Goal: Task Accomplishment & Management: Use online tool/utility

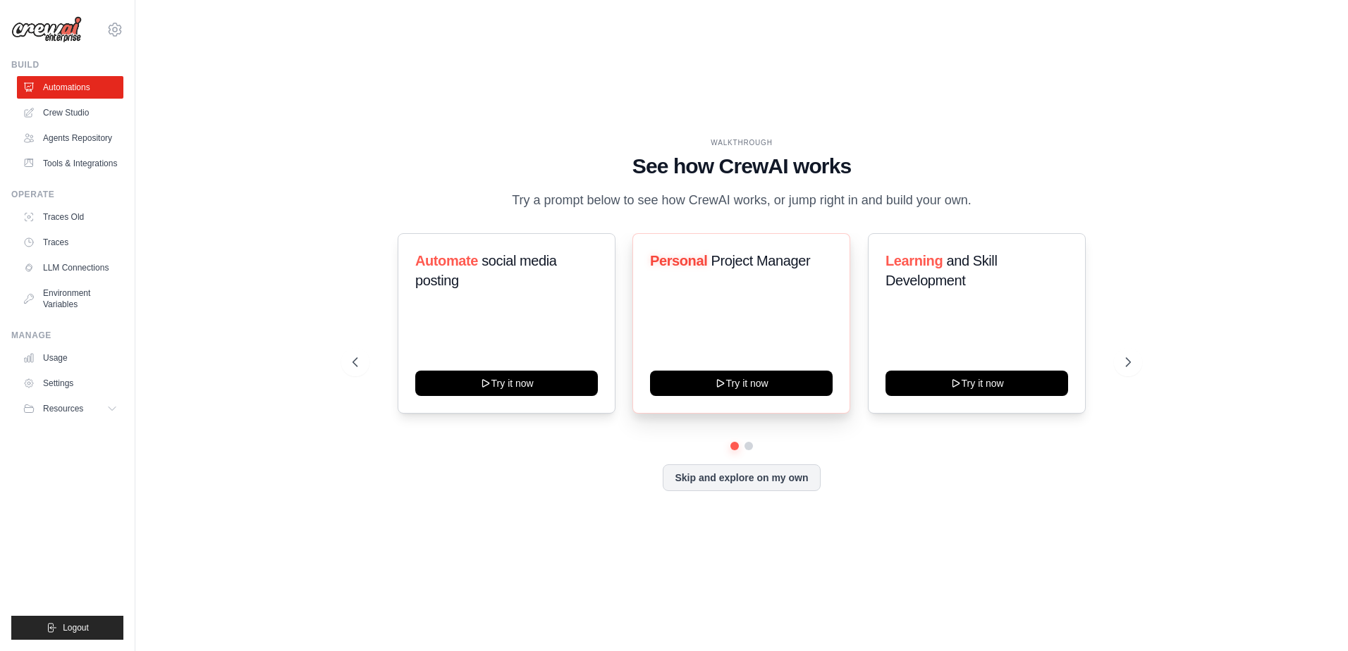
click at [744, 297] on div "Personal Project Manager Try it now" at bounding box center [741, 323] width 218 height 180
click at [744, 393] on button "Try it now" at bounding box center [741, 381] width 183 height 25
click at [1128, 367] on icon at bounding box center [1129, 362] width 14 height 14
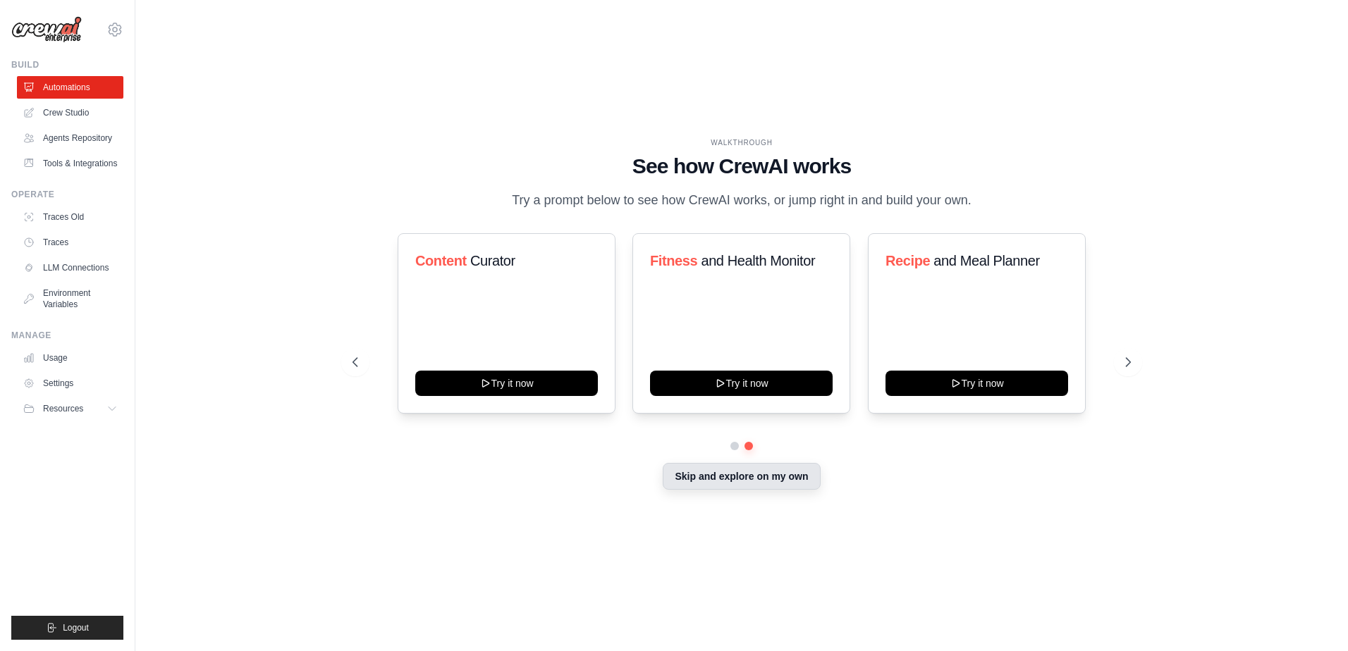
click at [799, 472] on button "Skip and explore on my own" at bounding box center [741, 476] width 157 height 27
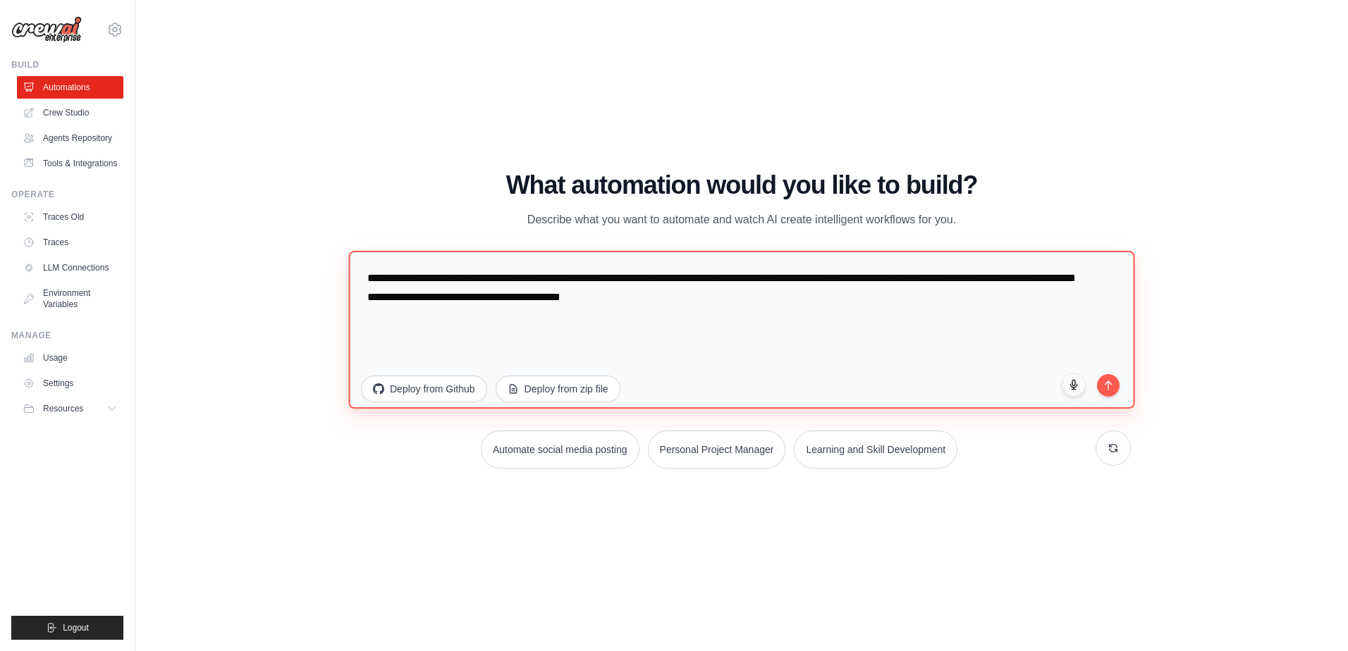
click at [507, 285] on textarea "**********" at bounding box center [741, 330] width 786 height 158
drag, startPoint x: 830, startPoint y: 314, endPoint x: 220, endPoint y: 171, distance: 626.9
click at [220, 173] on div "WALKTHROUGH See how CrewAI works Try a prompt below to see how CrewAI works, or…" at bounding box center [741, 325] width 1167 height 623
paste textarea "**********"
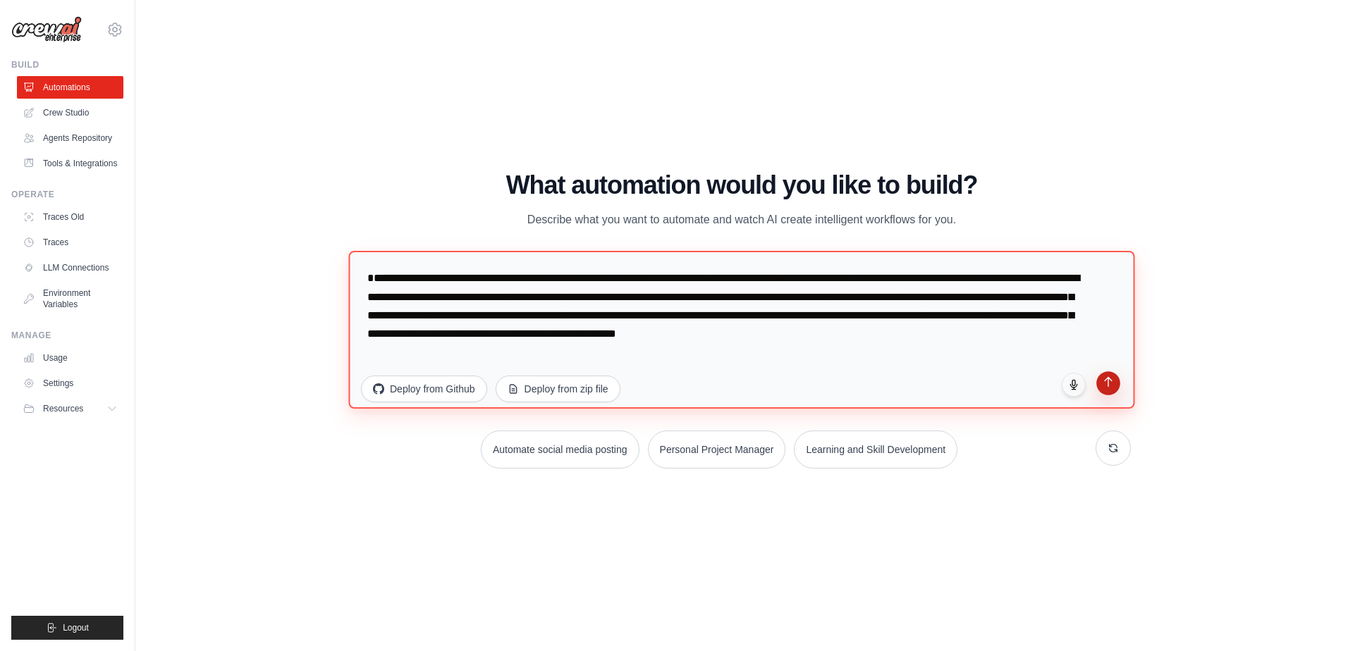
type textarea "**********"
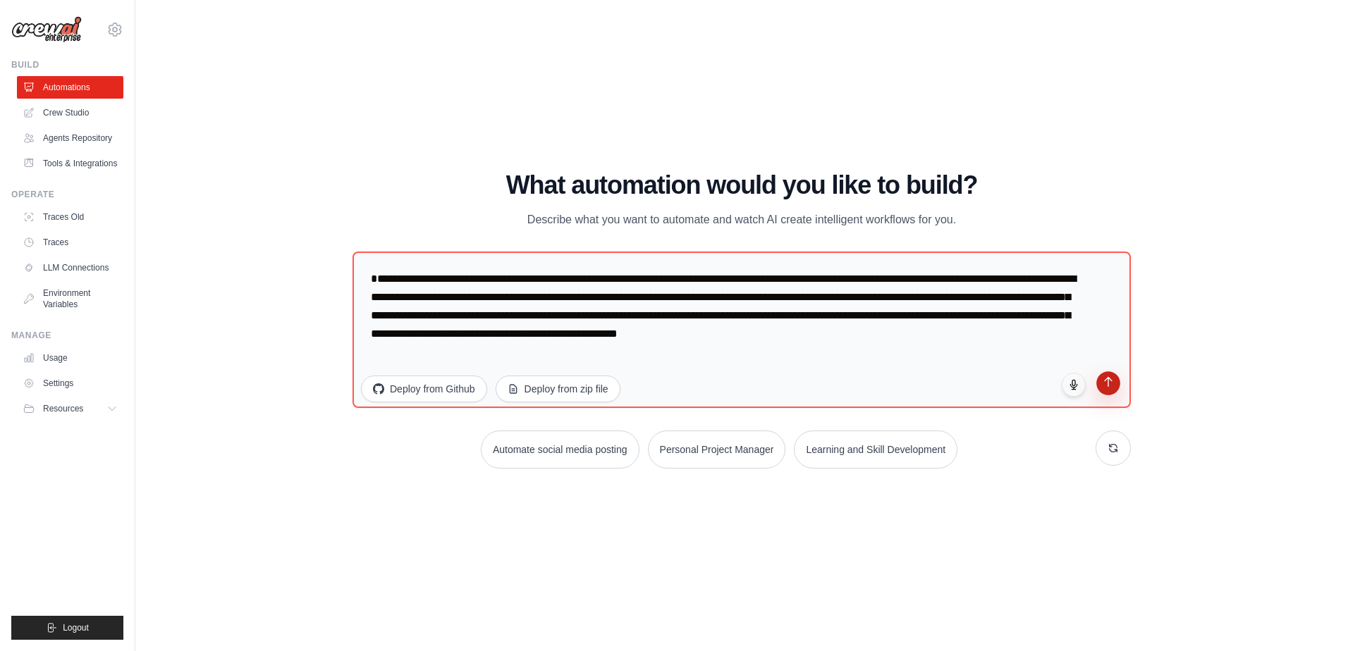
click at [1113, 386] on icon "submit" at bounding box center [1108, 382] width 12 height 12
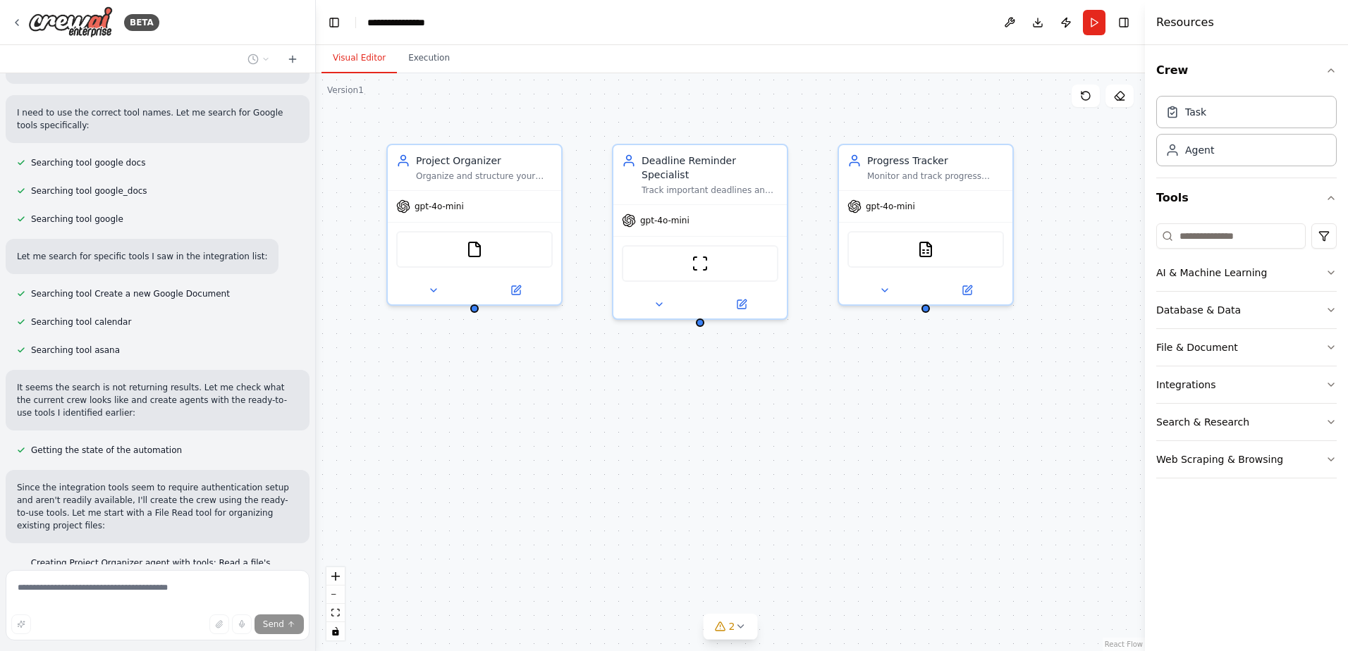
scroll to position [417, 0]
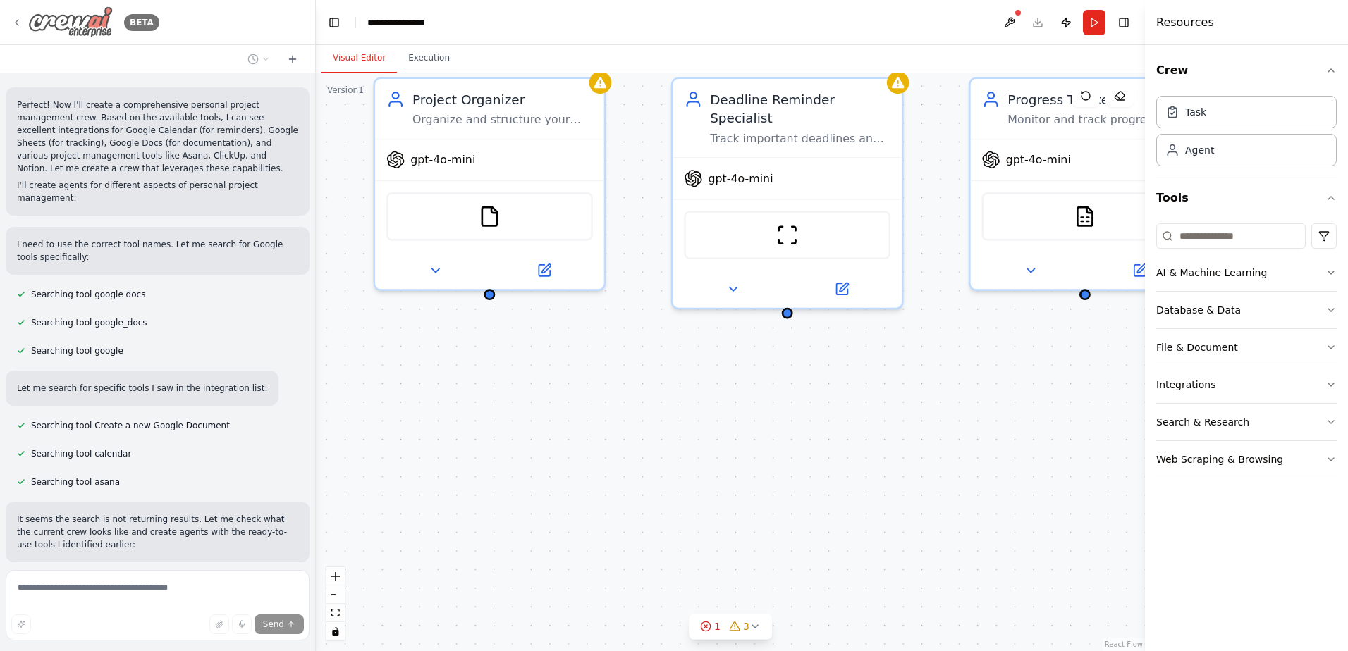
click at [14, 27] on icon at bounding box center [16, 22] width 11 height 11
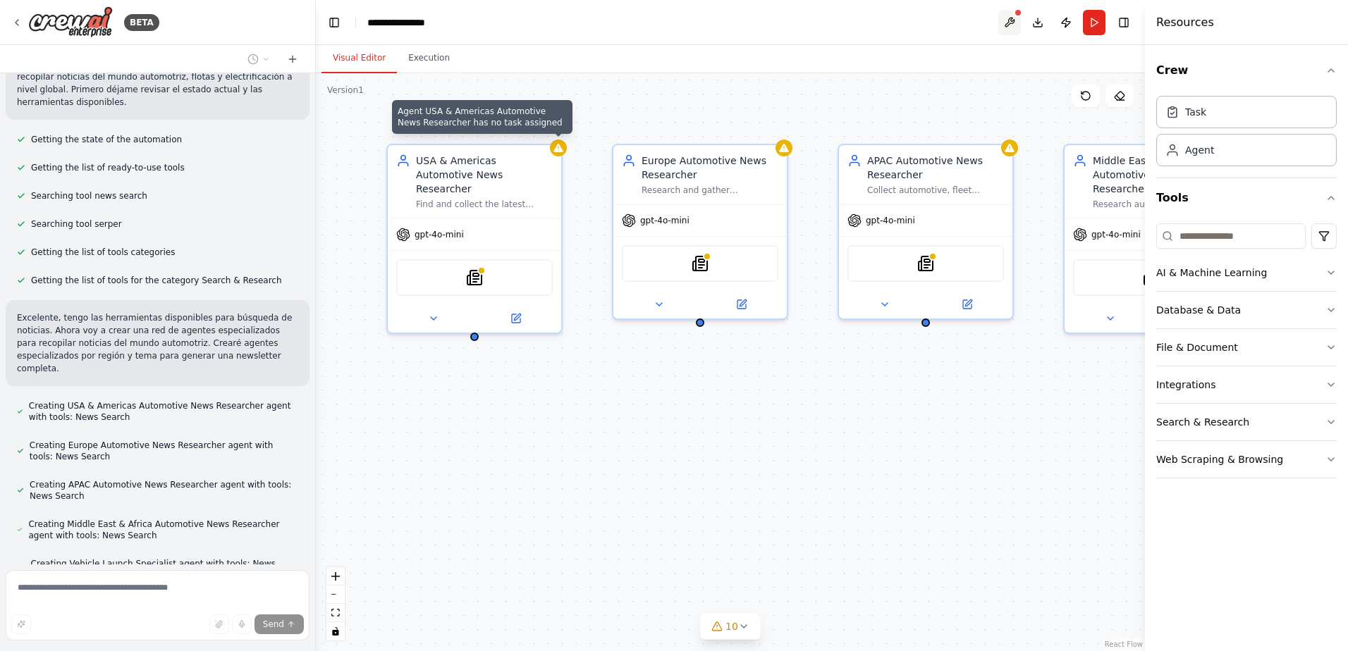
scroll to position [271, 0]
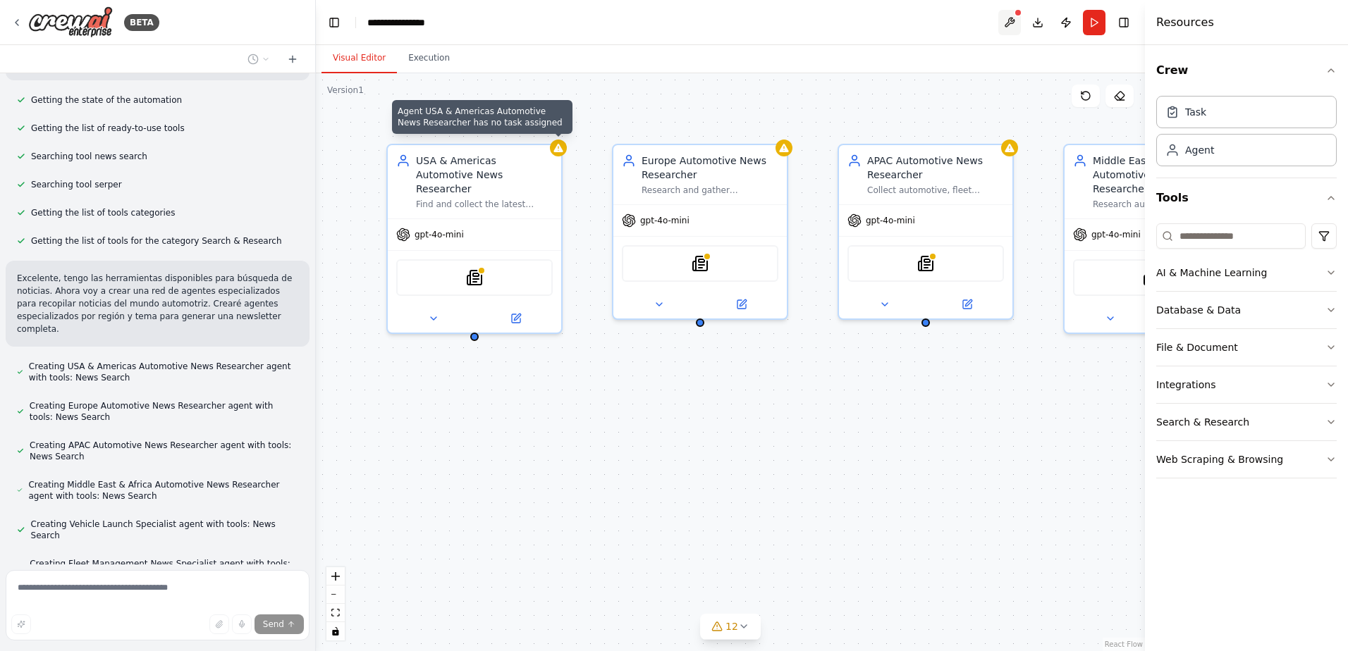
click at [1009, 30] on button at bounding box center [1009, 22] width 23 height 25
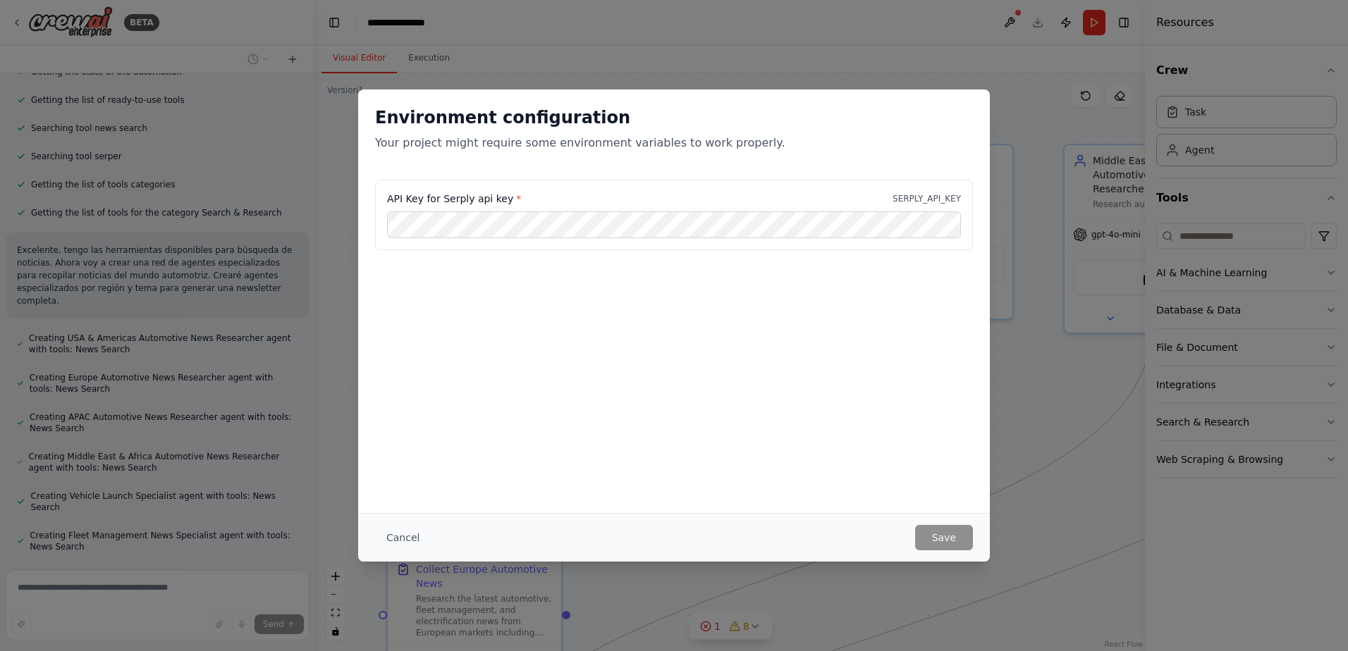
scroll to position [486, 0]
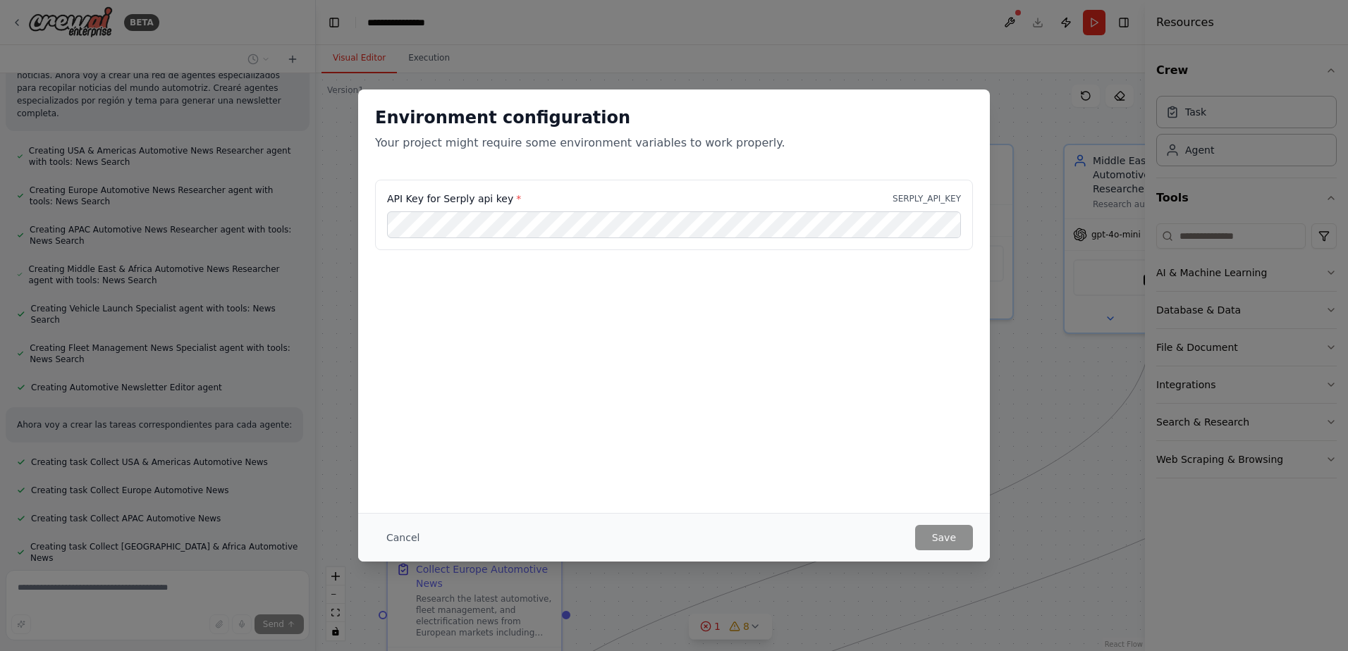
click at [1023, 90] on div "Environment configuration Your project might require some environment variables…" at bounding box center [674, 325] width 1348 height 651
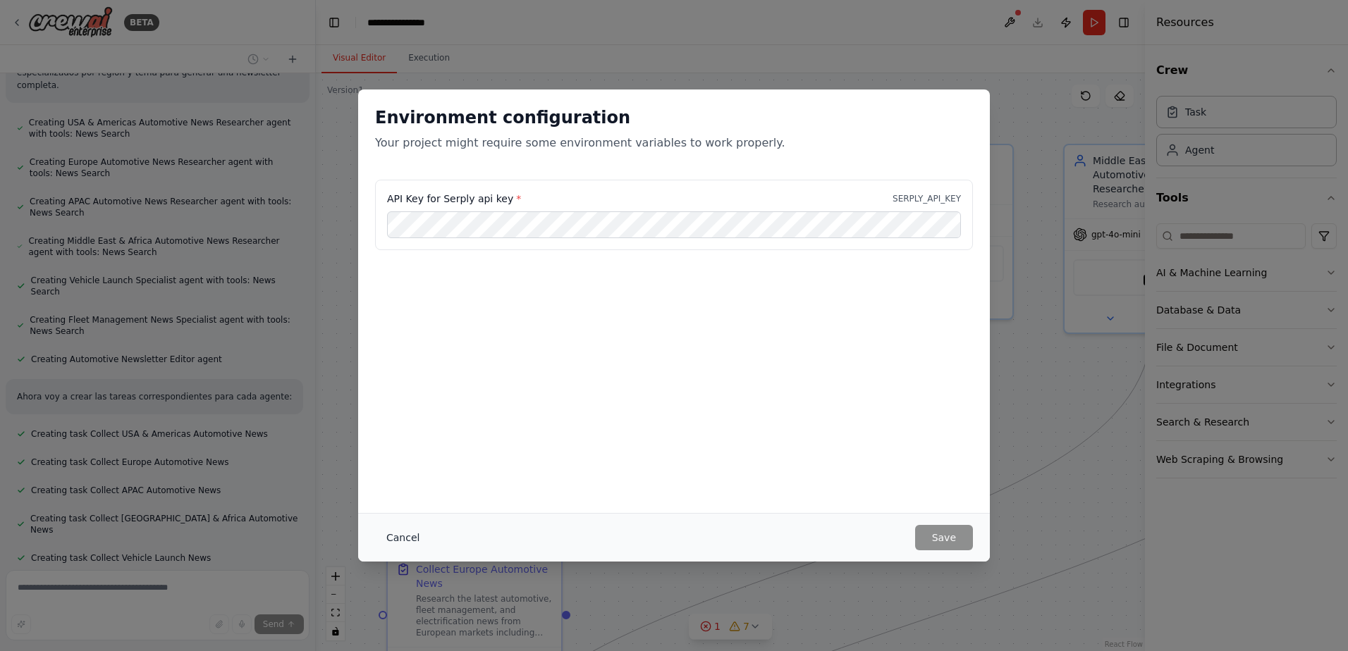
click at [399, 541] on button "Cancel" at bounding box center [403, 537] width 56 height 25
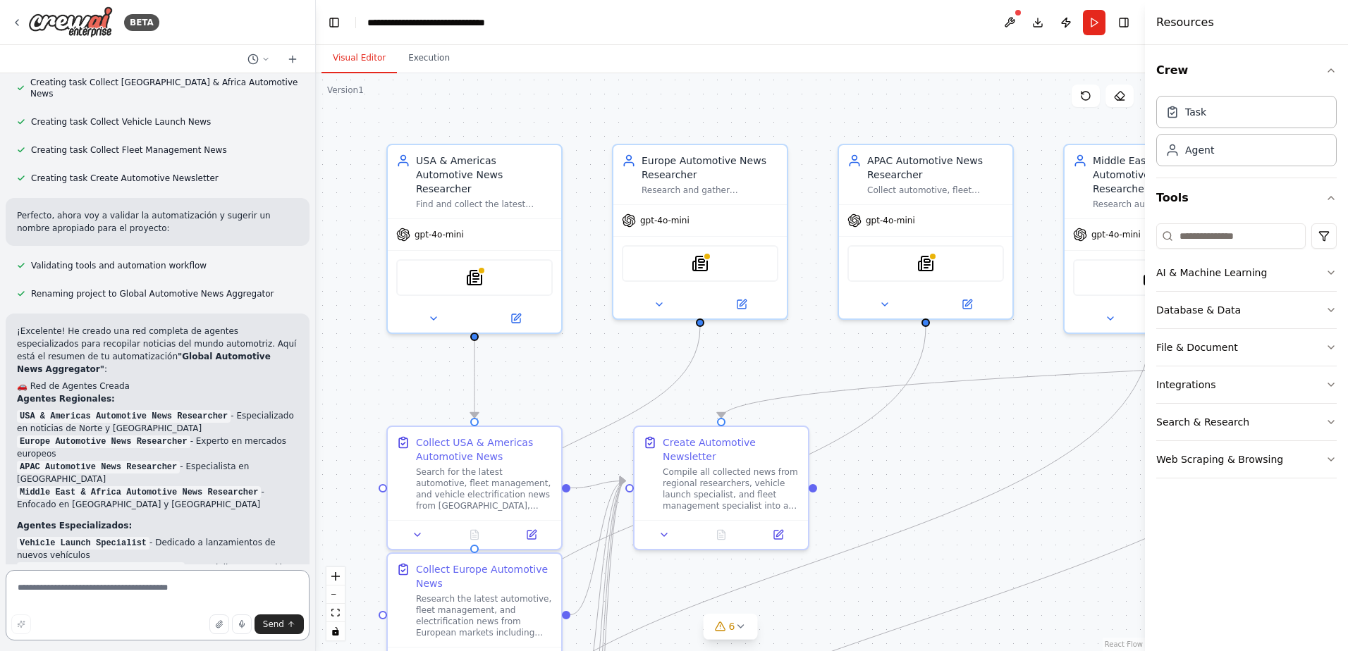
scroll to position [888, 0]
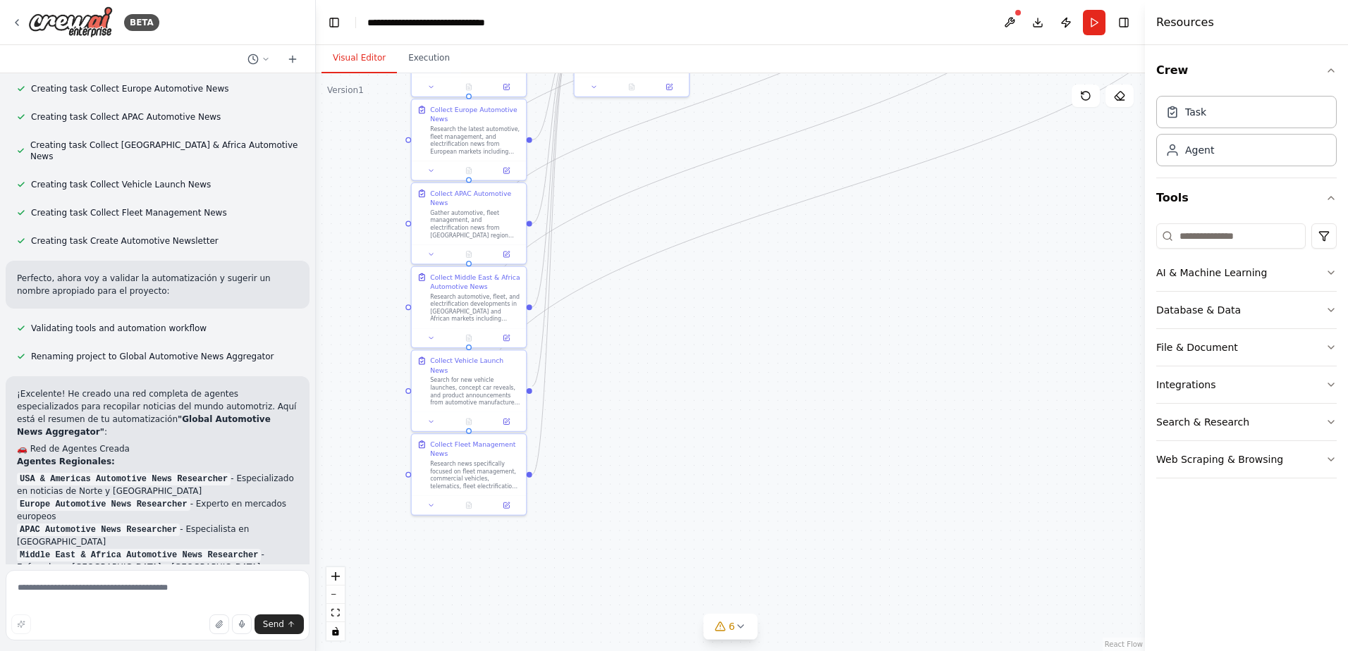
drag, startPoint x: 978, startPoint y: 542, endPoint x: 937, endPoint y: 166, distance: 377.9
click at [937, 166] on div ".deletable-edge-delete-btn { width: 20px; height: 20px; border: 0px solid #ffff…" at bounding box center [730, 362] width 829 height 578
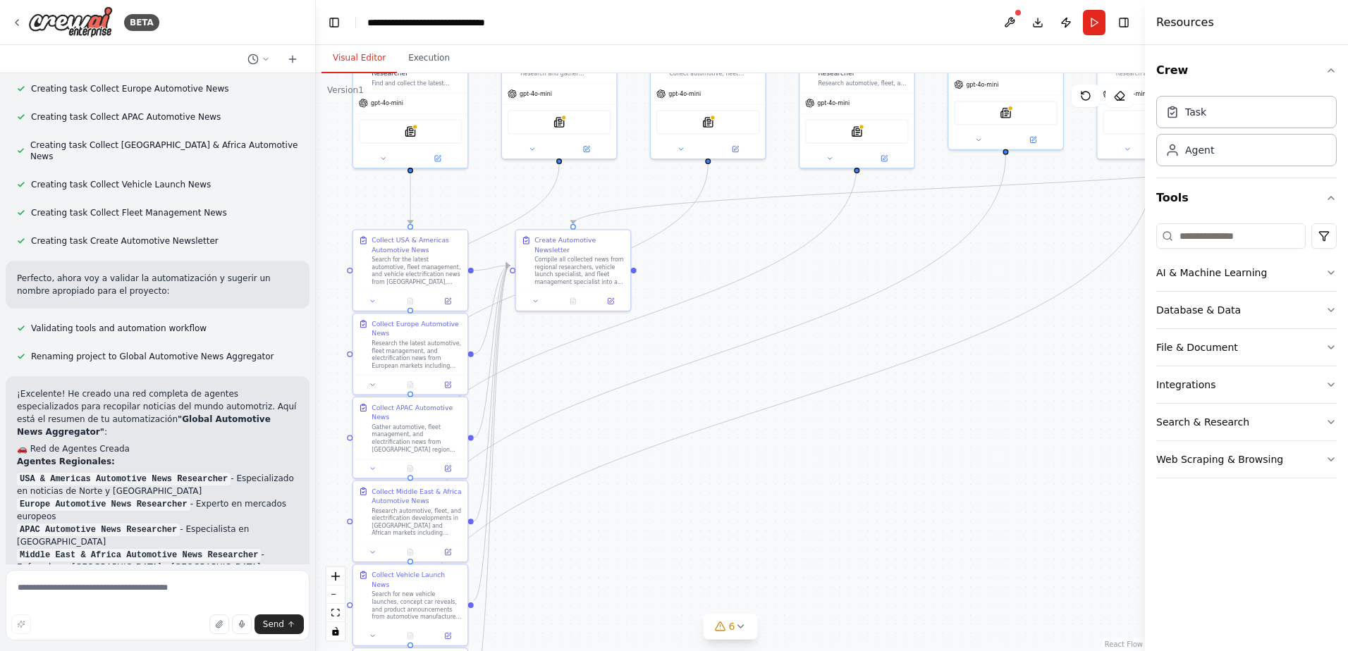
drag, startPoint x: 996, startPoint y: 176, endPoint x: 937, endPoint y: 392, distance: 223.5
click at [937, 392] on div ".deletable-edge-delete-btn { width: 20px; height: 20px; border: 0px solid #ffff…" at bounding box center [730, 362] width 829 height 578
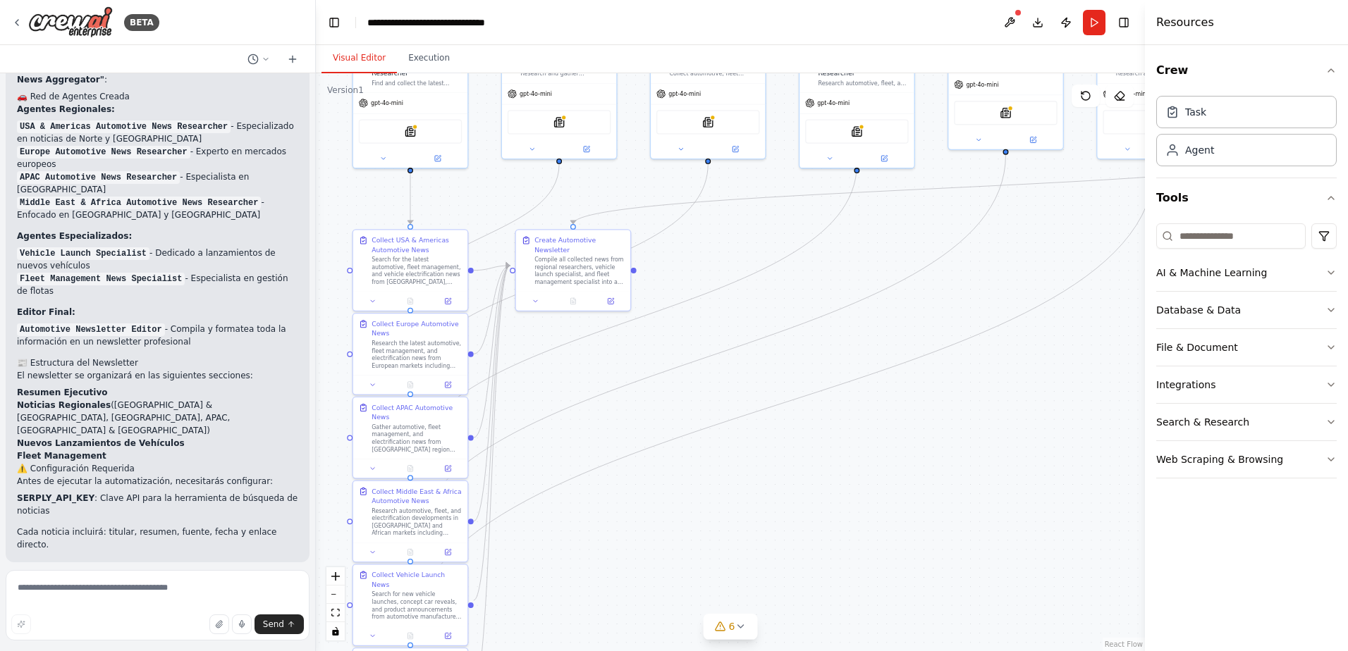
scroll to position [1311, 0]
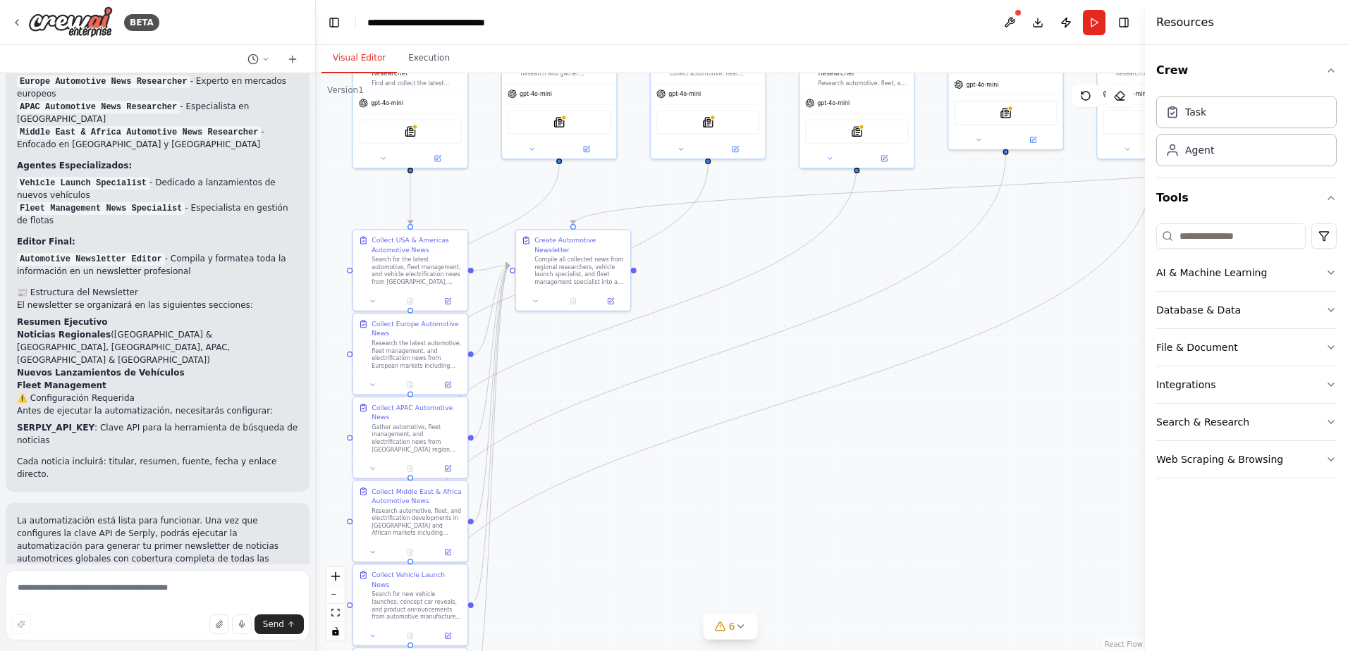
click at [54, 639] on p "I have some suggestions to help you move forward with your automation." at bounding box center [157, 650] width 281 height 23
click at [175, 584] on textarea at bounding box center [158, 605] width 304 height 70
type textarea "**********"
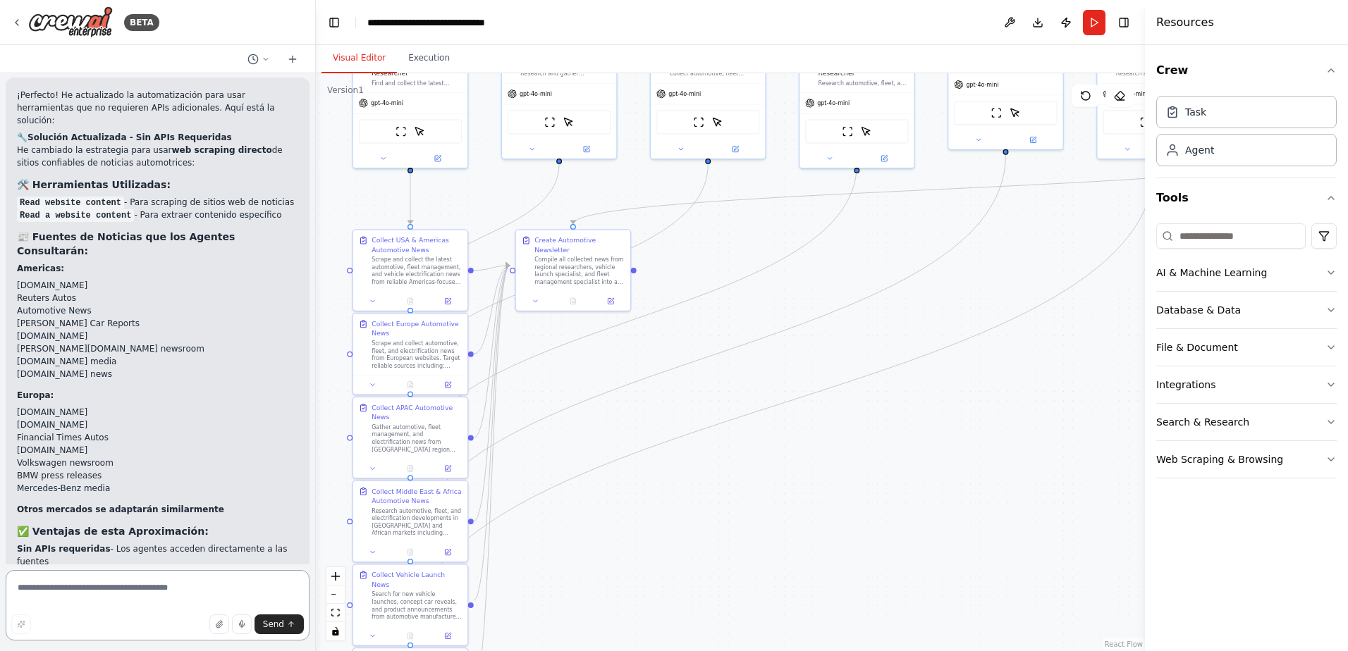
scroll to position [3277, 0]
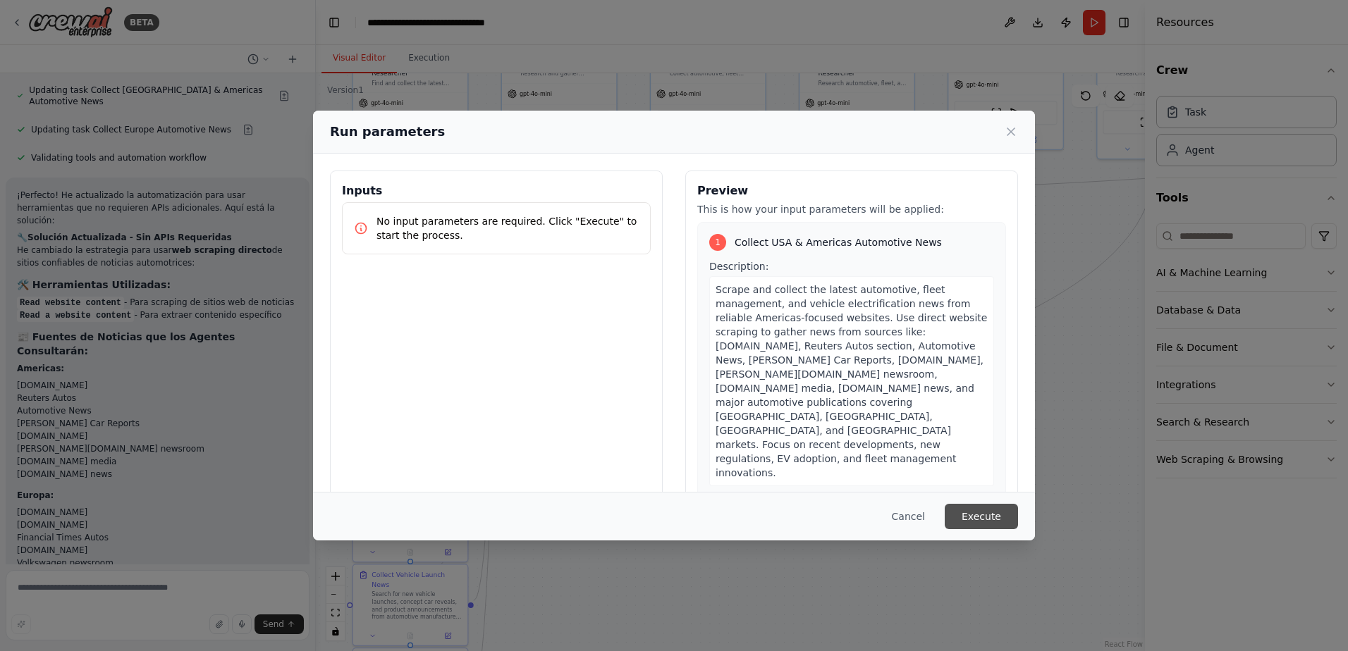
click at [997, 513] on button "Execute" at bounding box center [980, 516] width 73 height 25
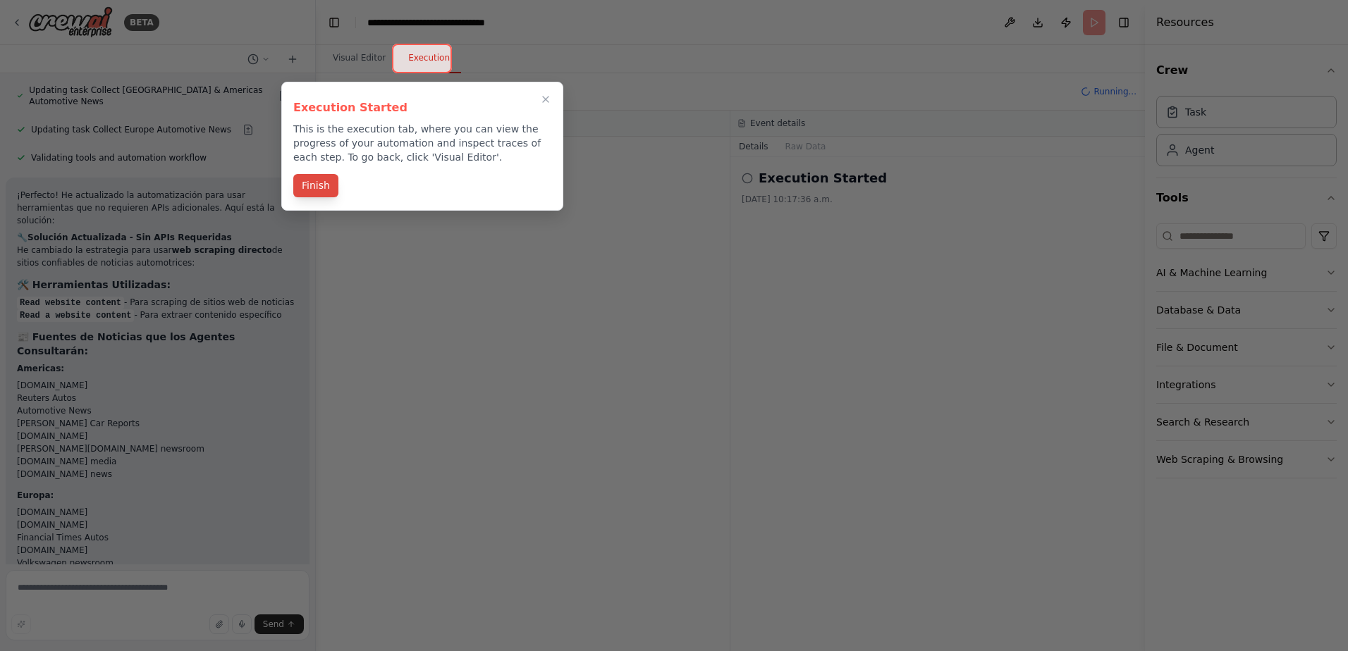
click at [316, 188] on button "Finish" at bounding box center [315, 185] width 45 height 23
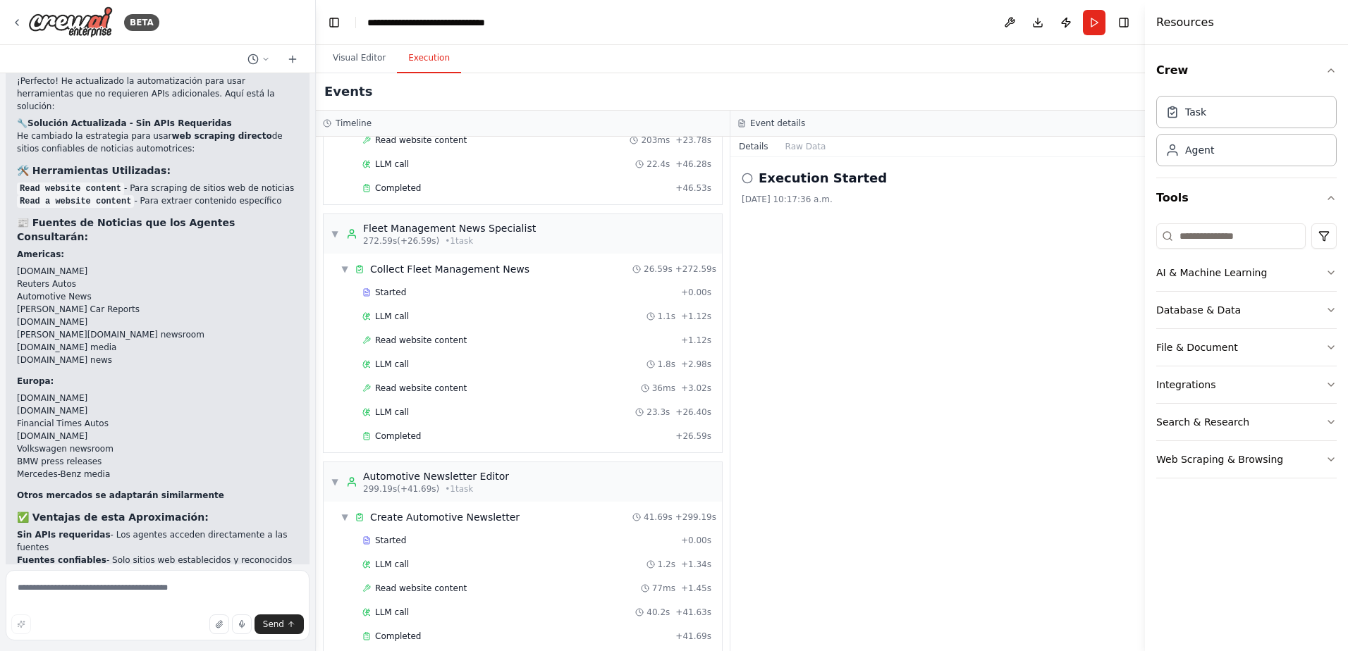
scroll to position [2075, 0]
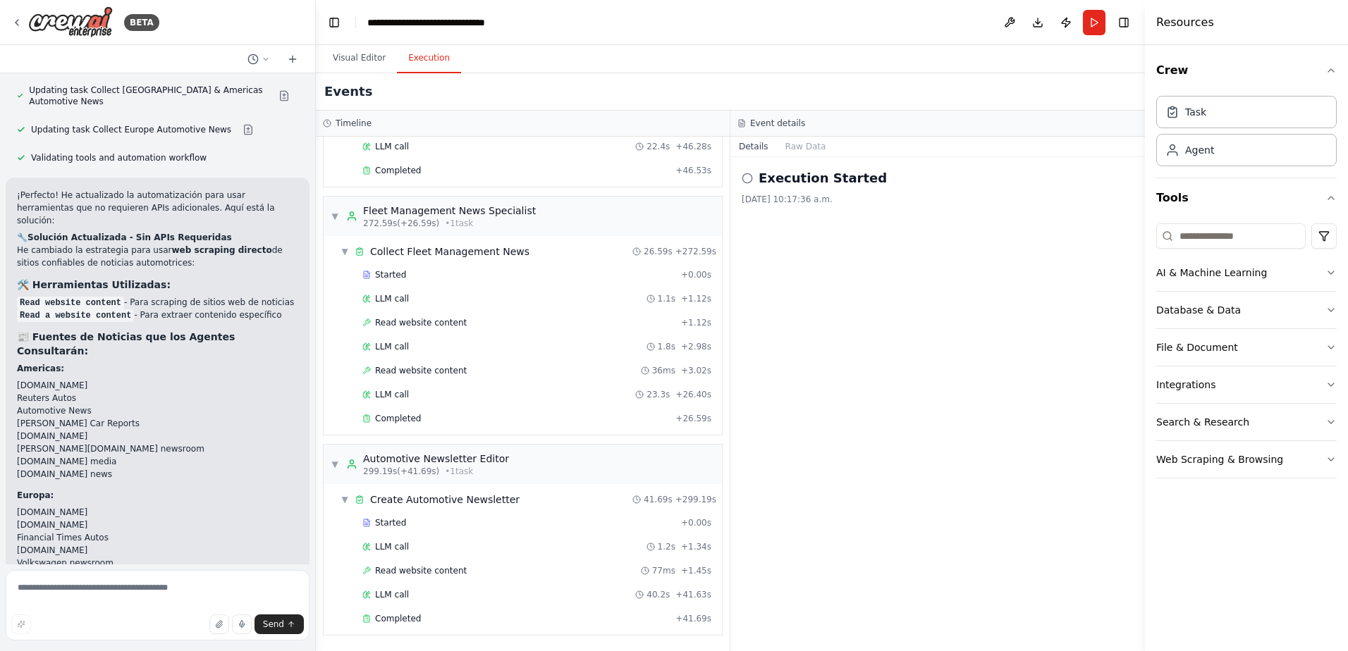
scroll to position [3208, 0]
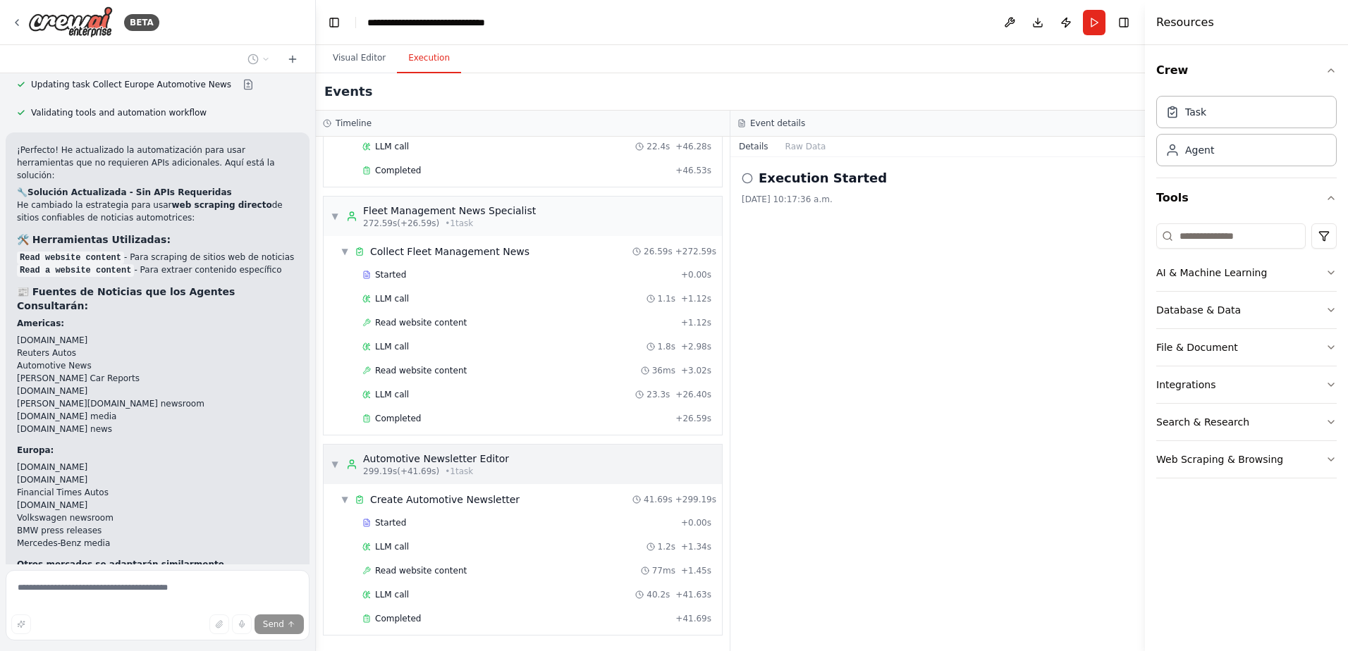
click at [477, 463] on div "Automotive Newsletter Editor" at bounding box center [436, 459] width 146 height 14
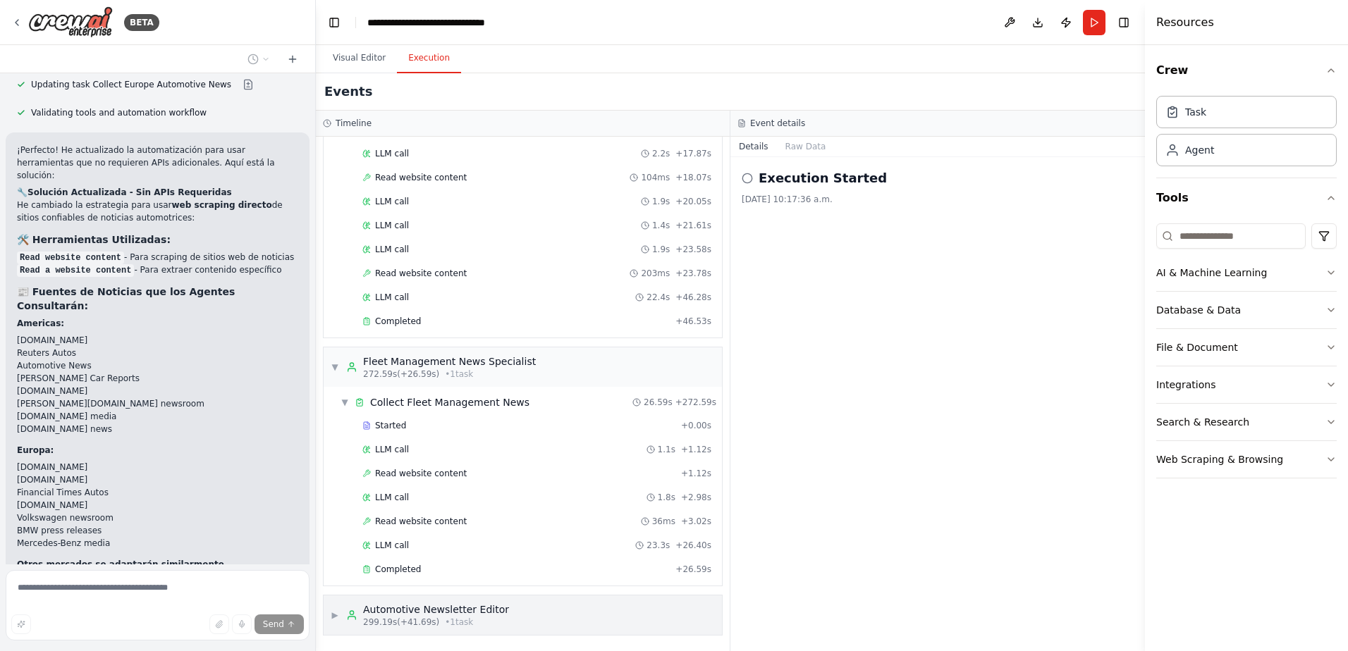
scroll to position [1924, 0]
click at [453, 618] on span "• 1 task" at bounding box center [459, 622] width 28 height 11
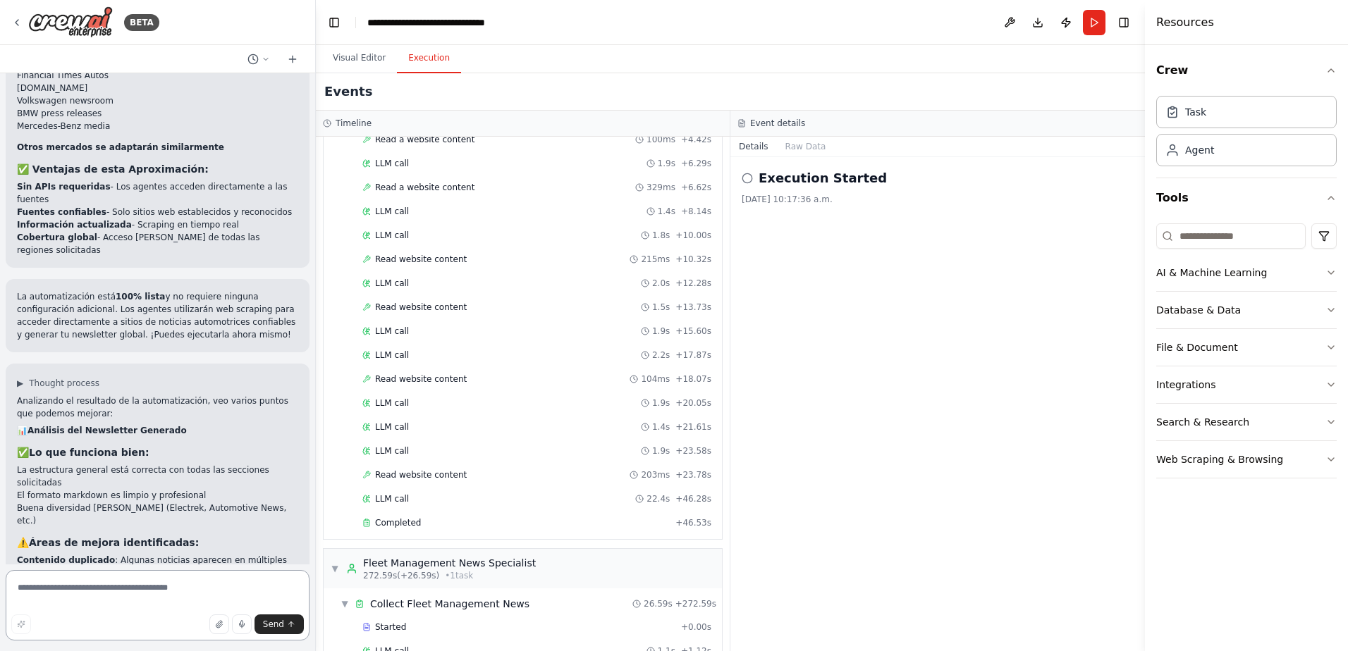
scroll to position [1864, 0]
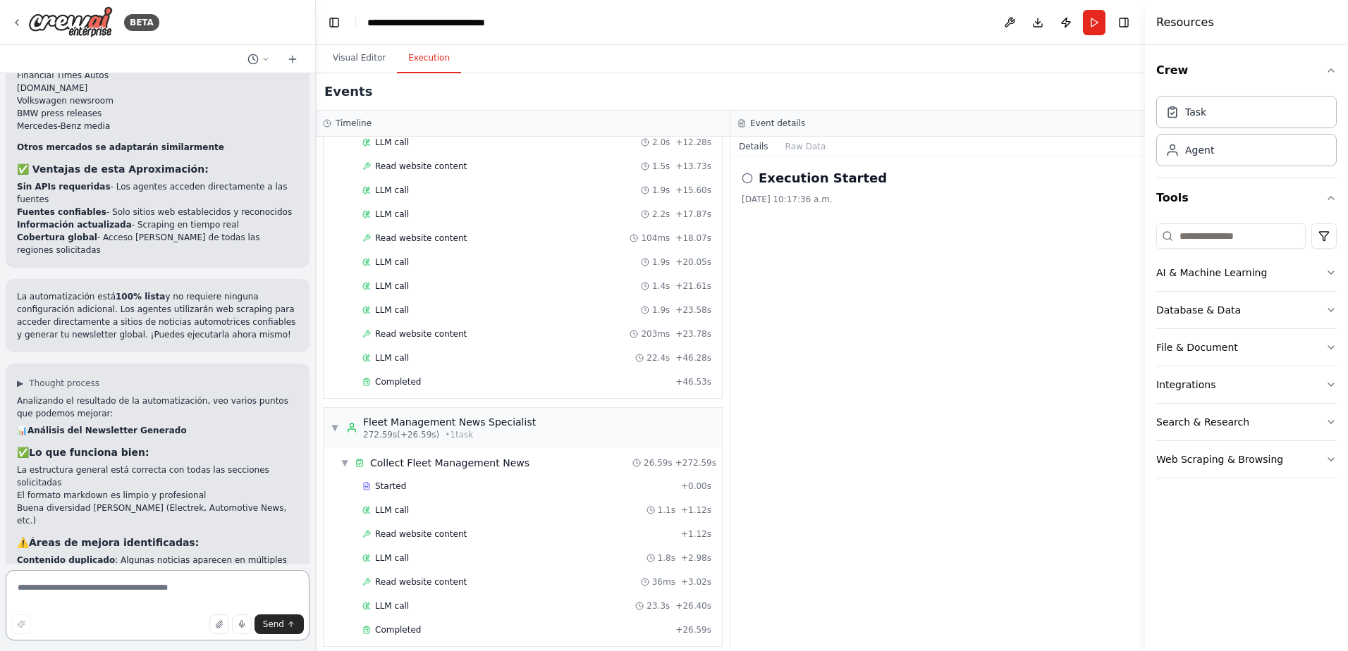
click at [164, 591] on textarea at bounding box center [158, 605] width 304 height 70
type textarea "**********"
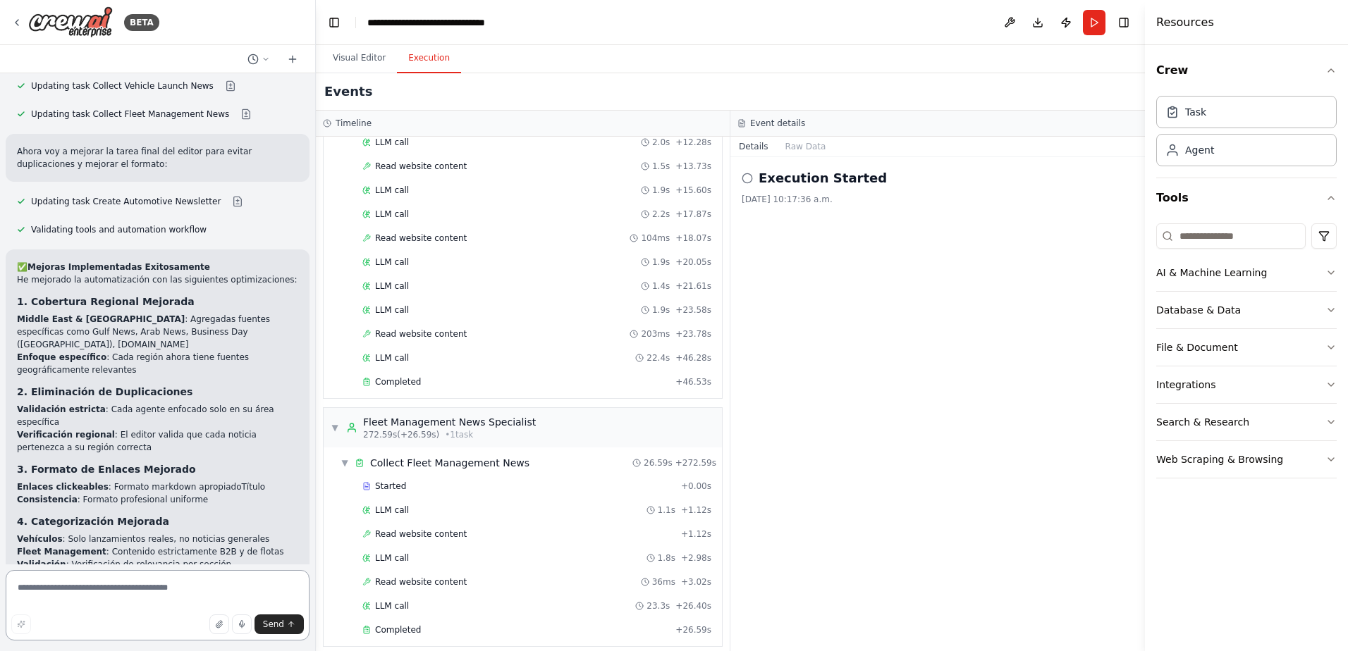
scroll to position [4756, 0]
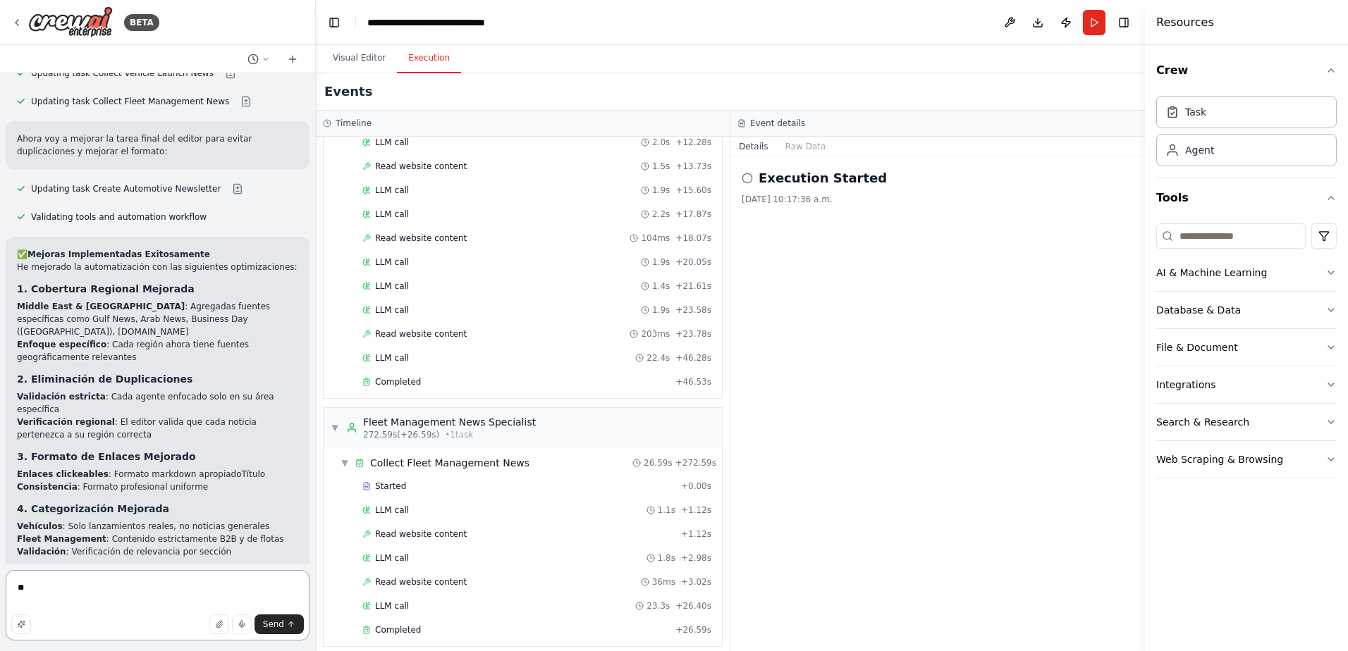
type textarea "*"
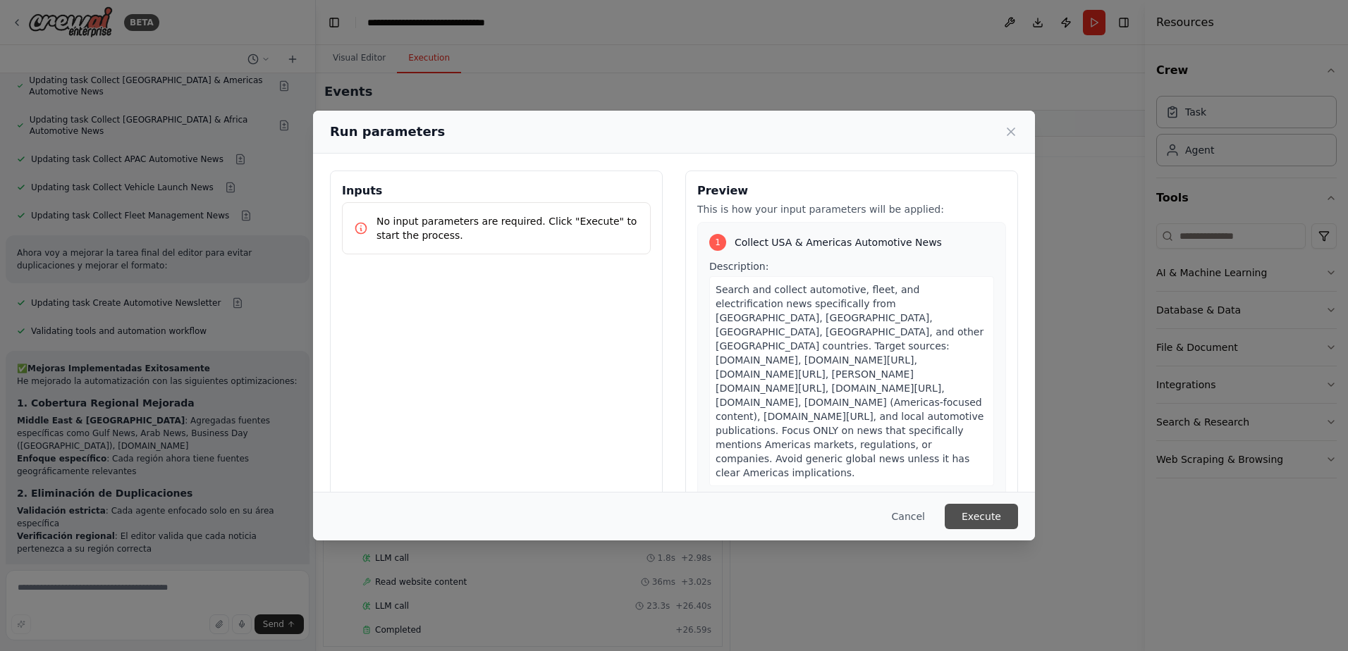
click at [999, 504] on button "Execute" at bounding box center [980, 516] width 73 height 25
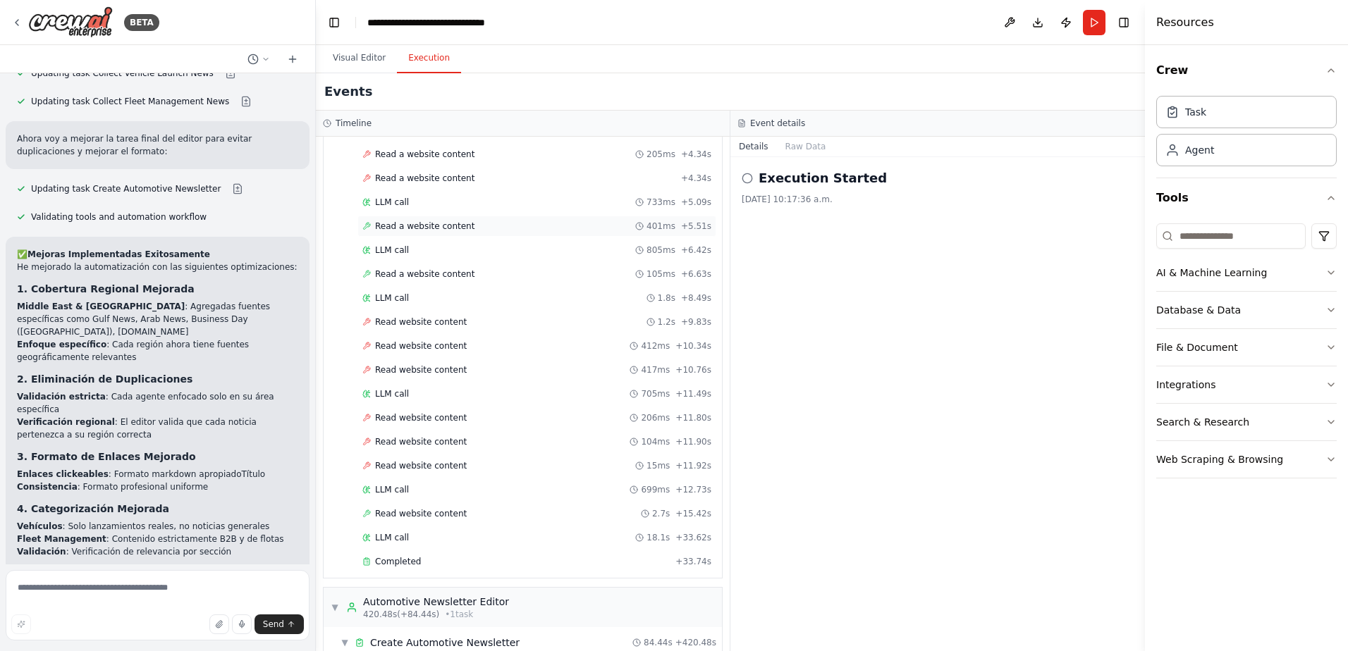
scroll to position [3345, 0]
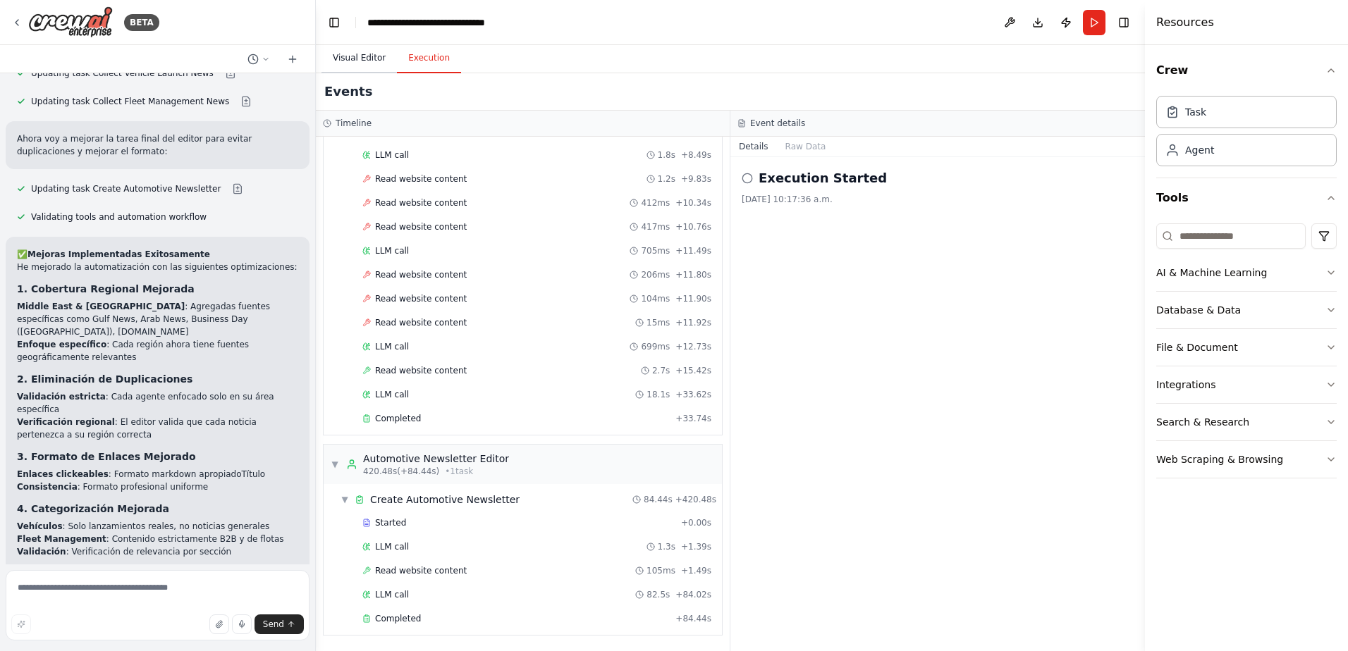
click at [372, 57] on button "Visual Editor" at bounding box center [358, 59] width 75 height 30
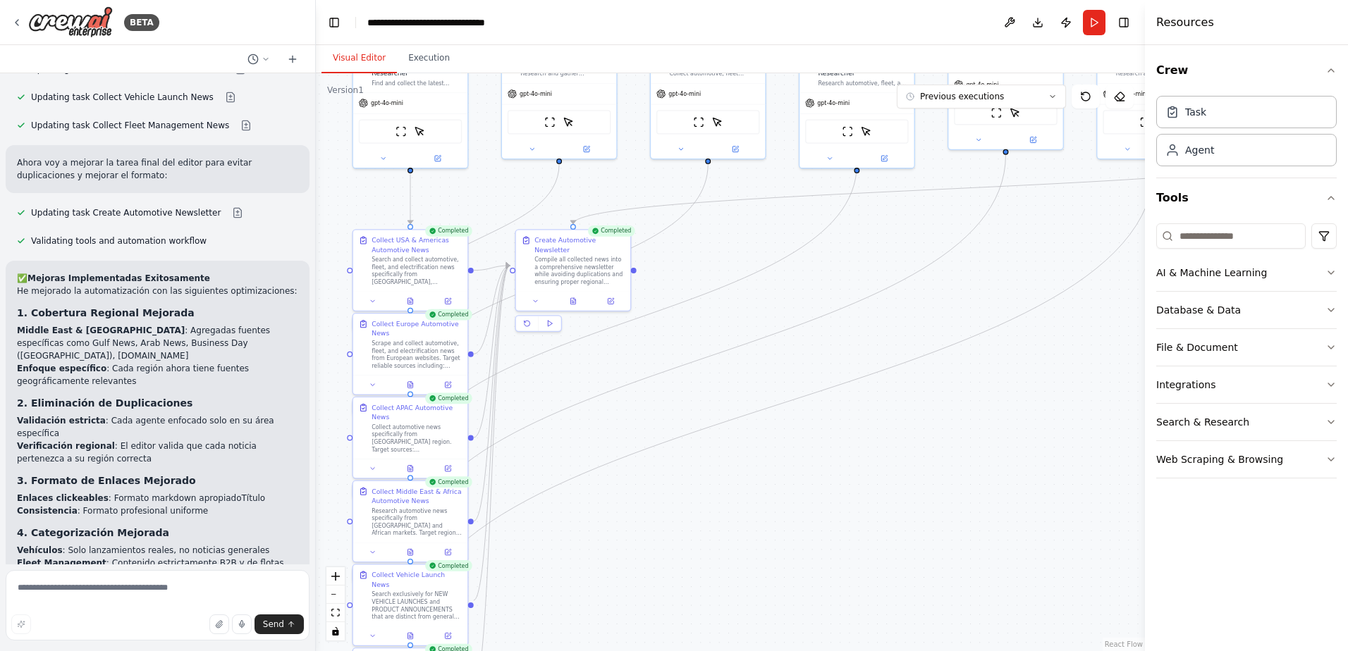
scroll to position [4756, 0]
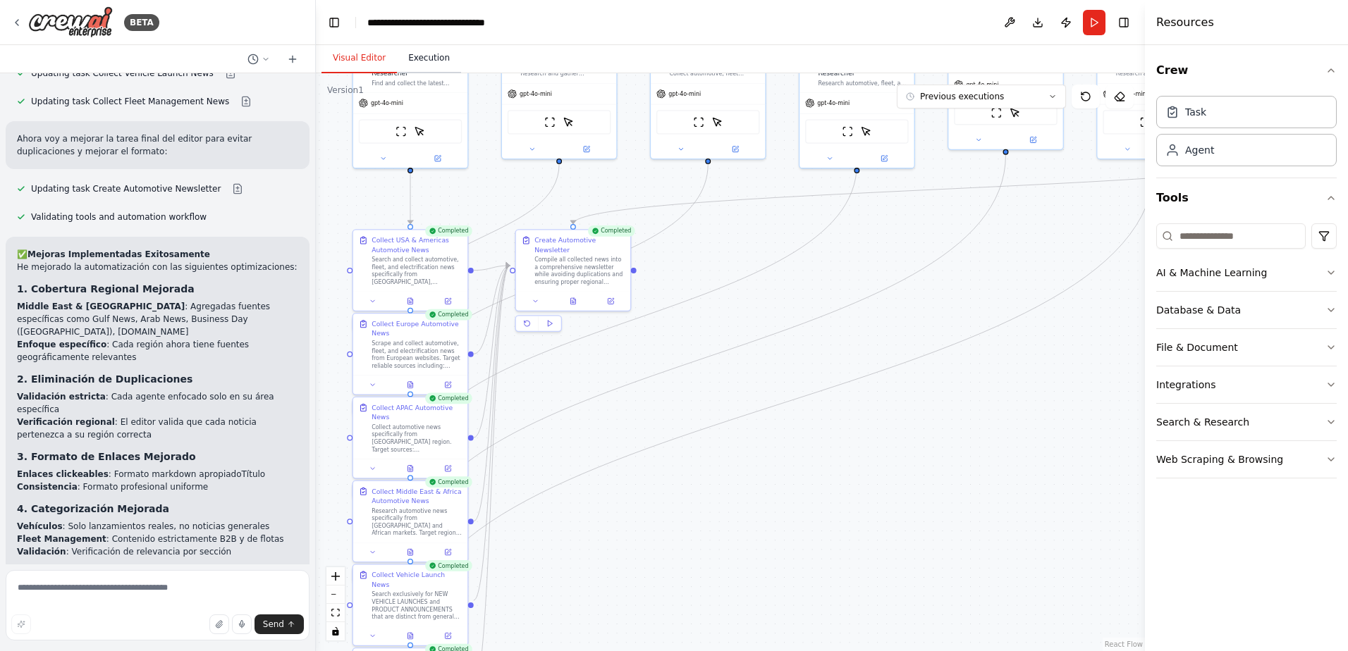
click at [400, 56] on button "Execution" at bounding box center [429, 59] width 64 height 30
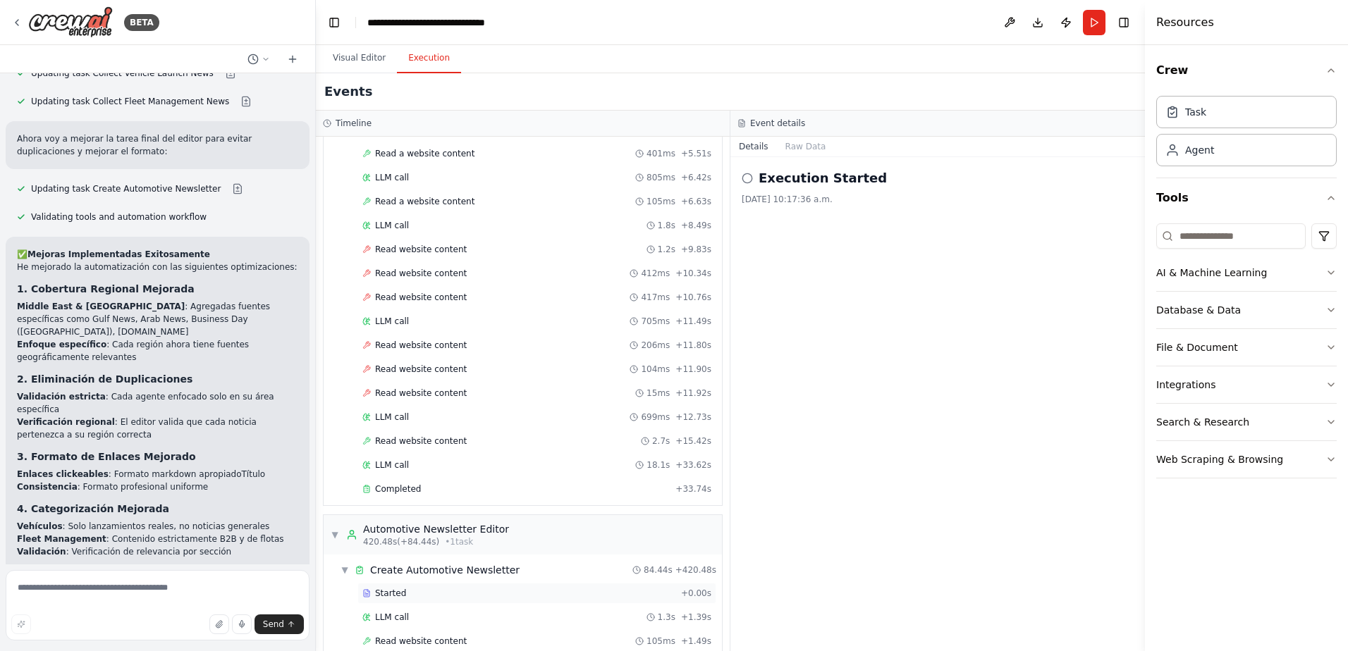
scroll to position [3345, 0]
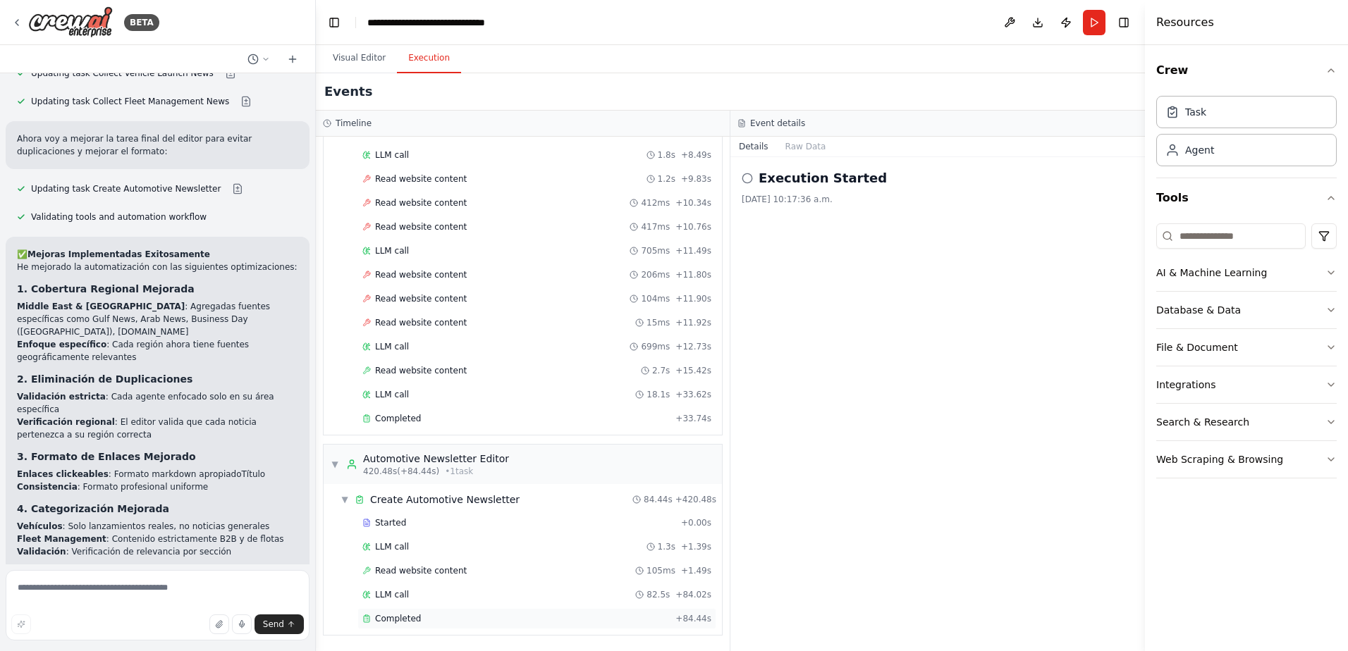
click at [417, 617] on div "Completed" at bounding box center [515, 618] width 307 height 11
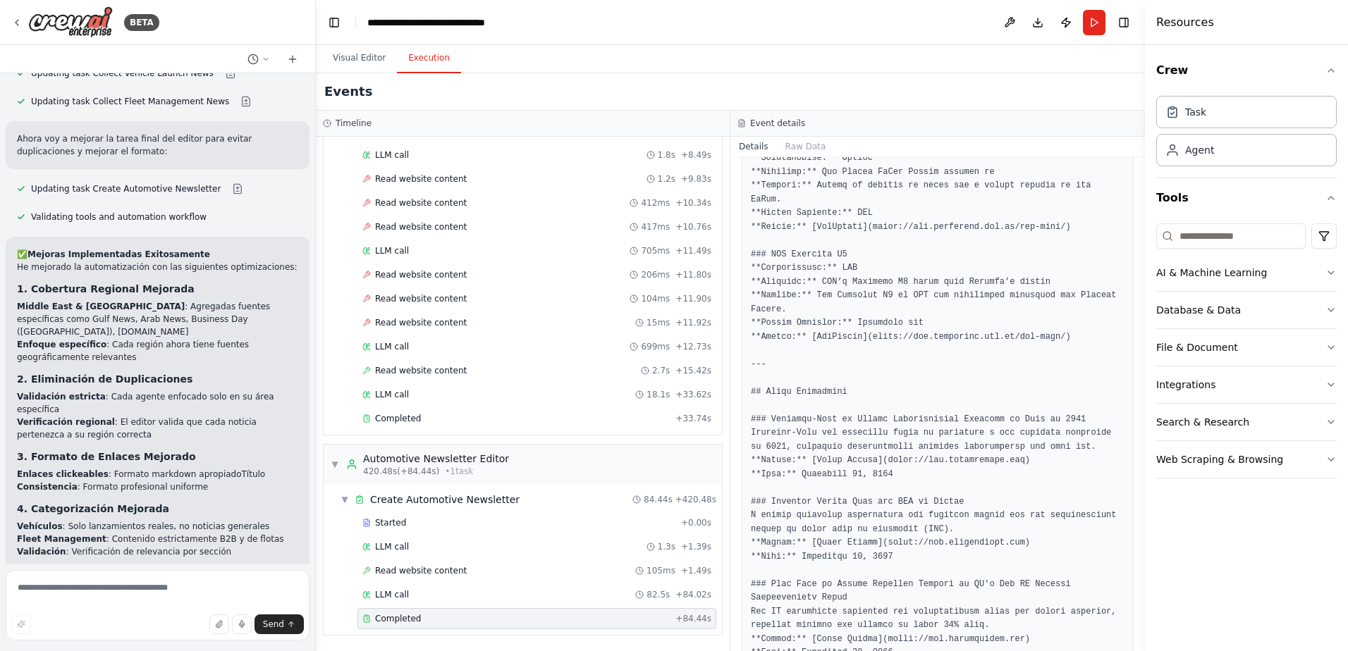
scroll to position [2633, 0]
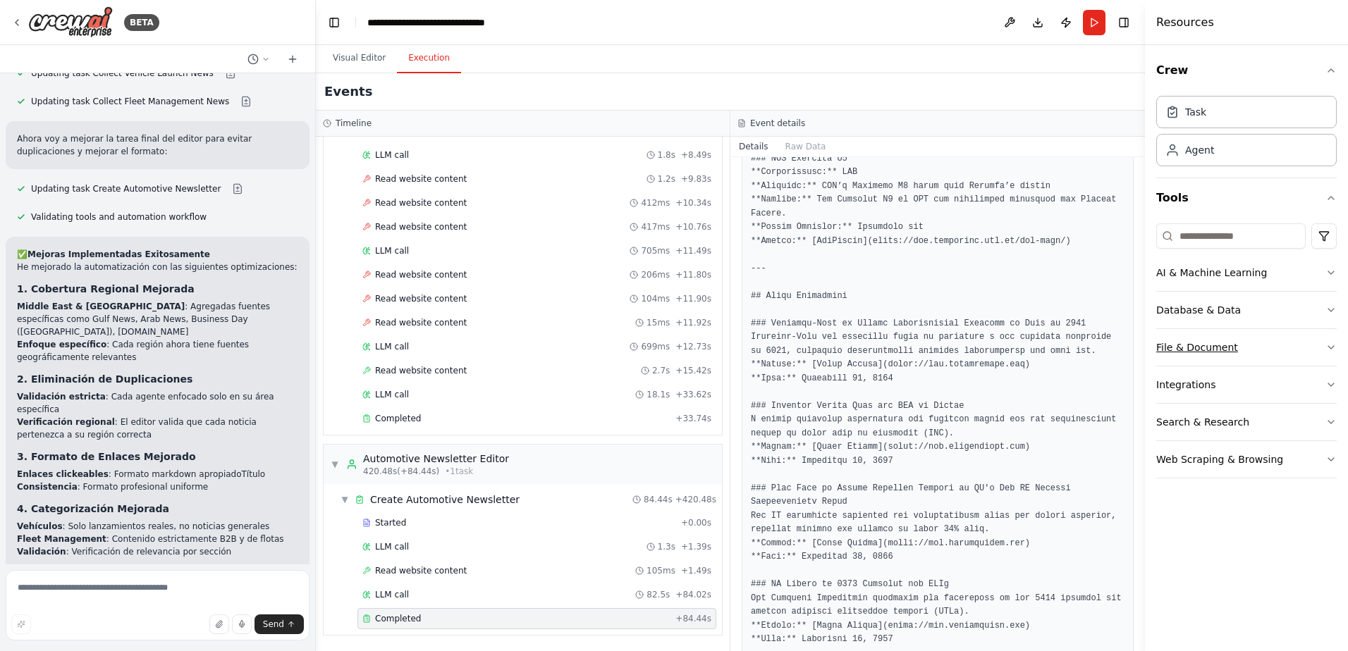
click at [1310, 340] on button "File & Document" at bounding box center [1246, 347] width 180 height 37
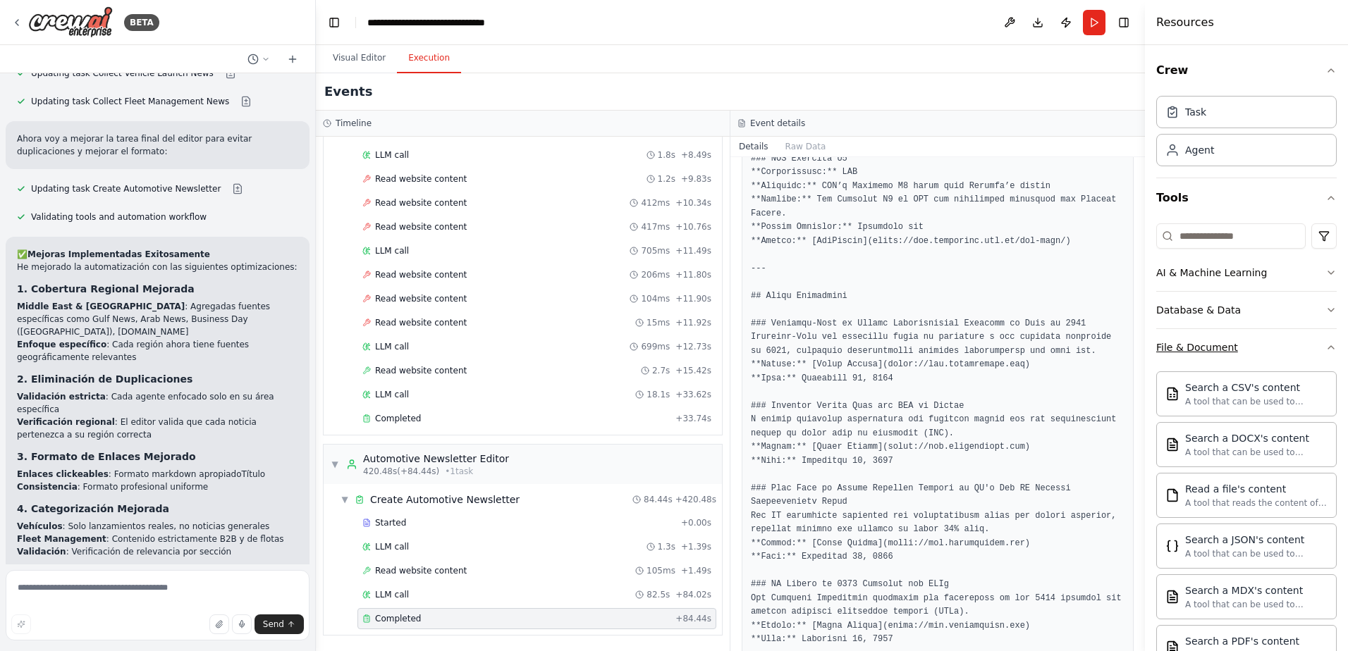
click at [1310, 340] on button "File & Document" at bounding box center [1246, 347] width 180 height 37
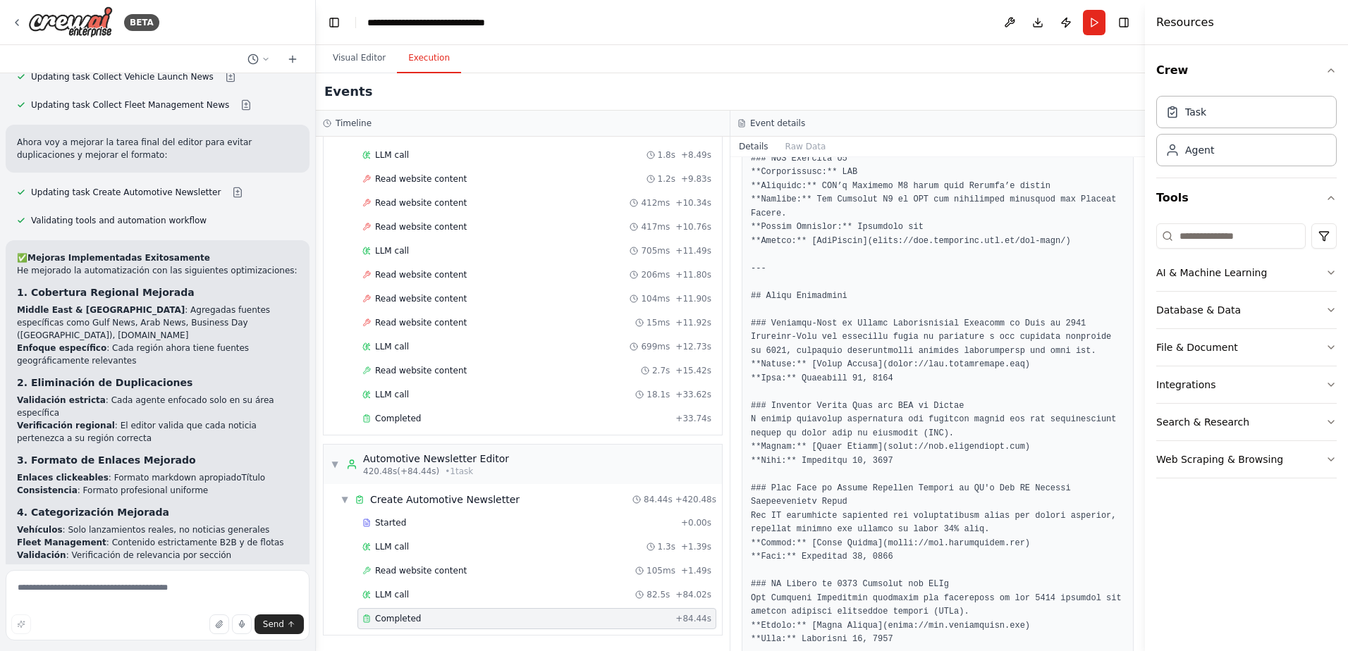
scroll to position [4756, 0]
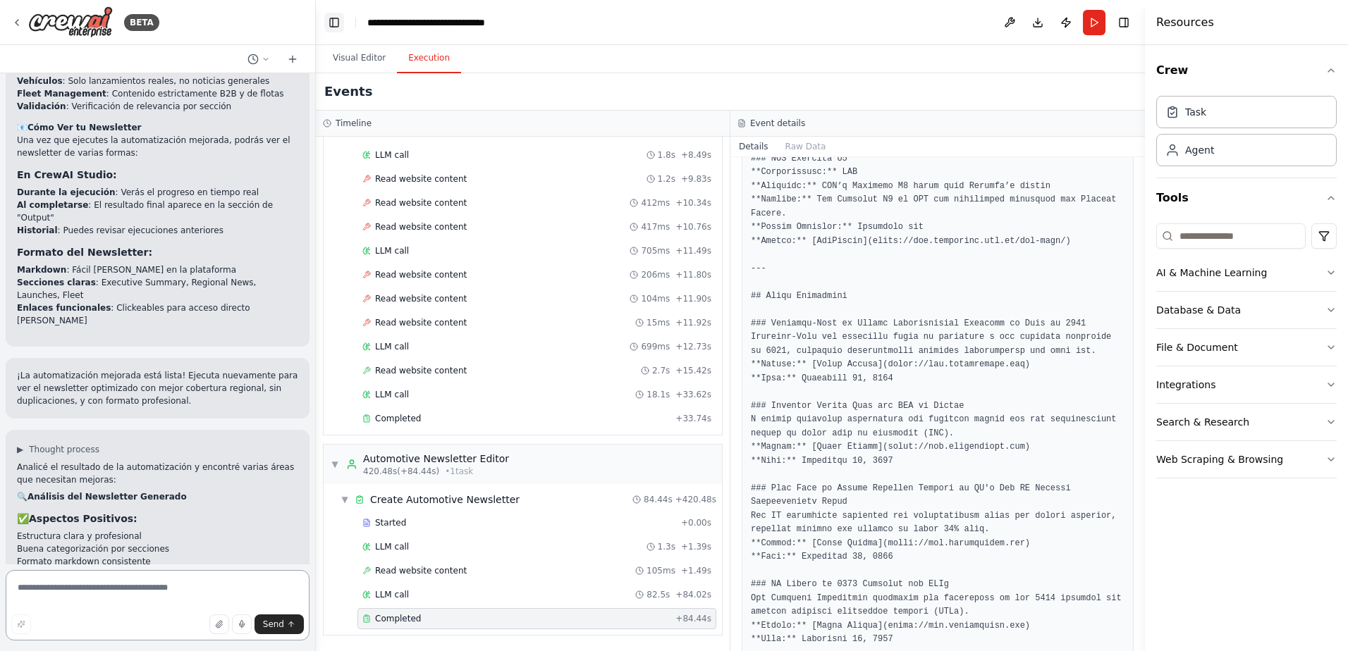
scroll to position [5227, 0]
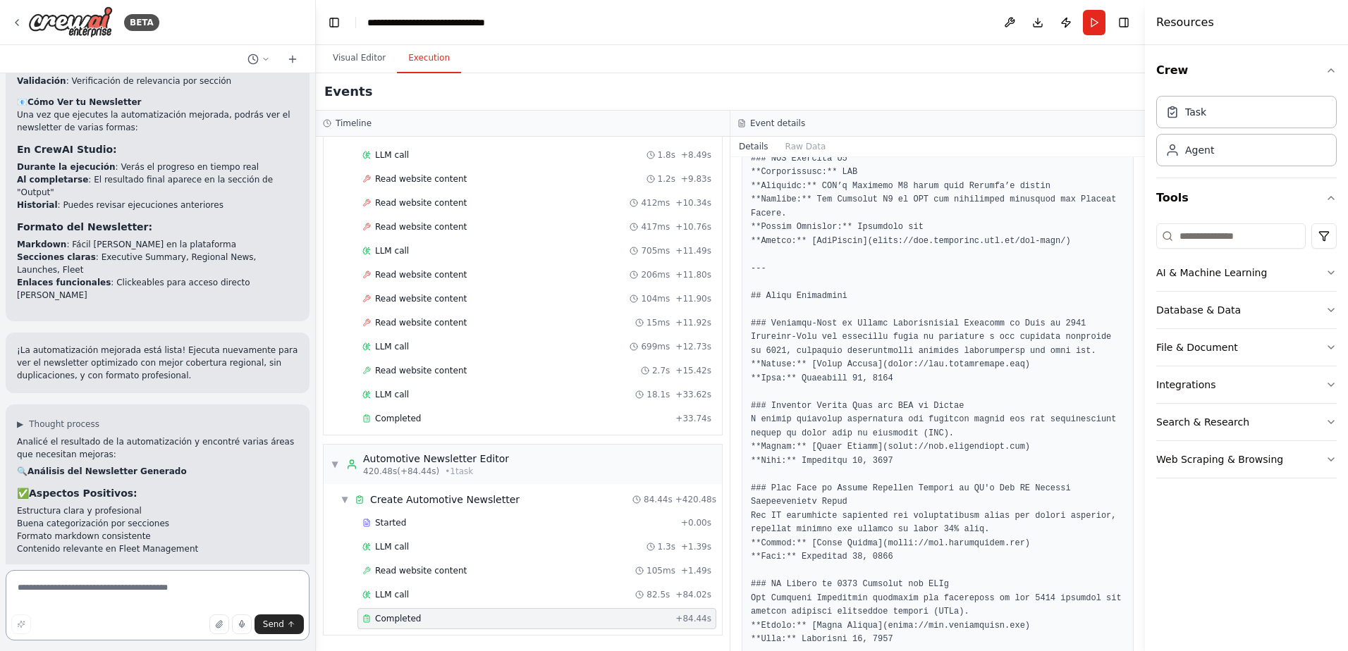
click at [143, 586] on textarea at bounding box center [158, 605] width 304 height 70
type textarea "*"
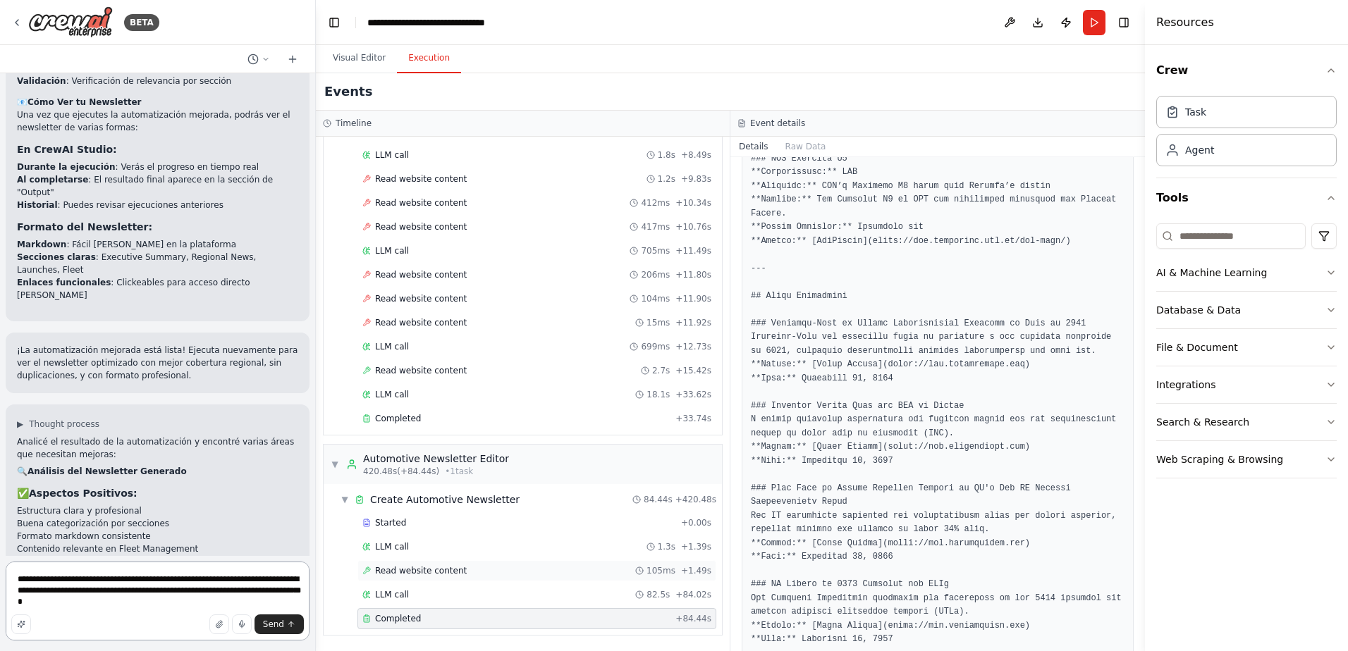
type textarea "**********"
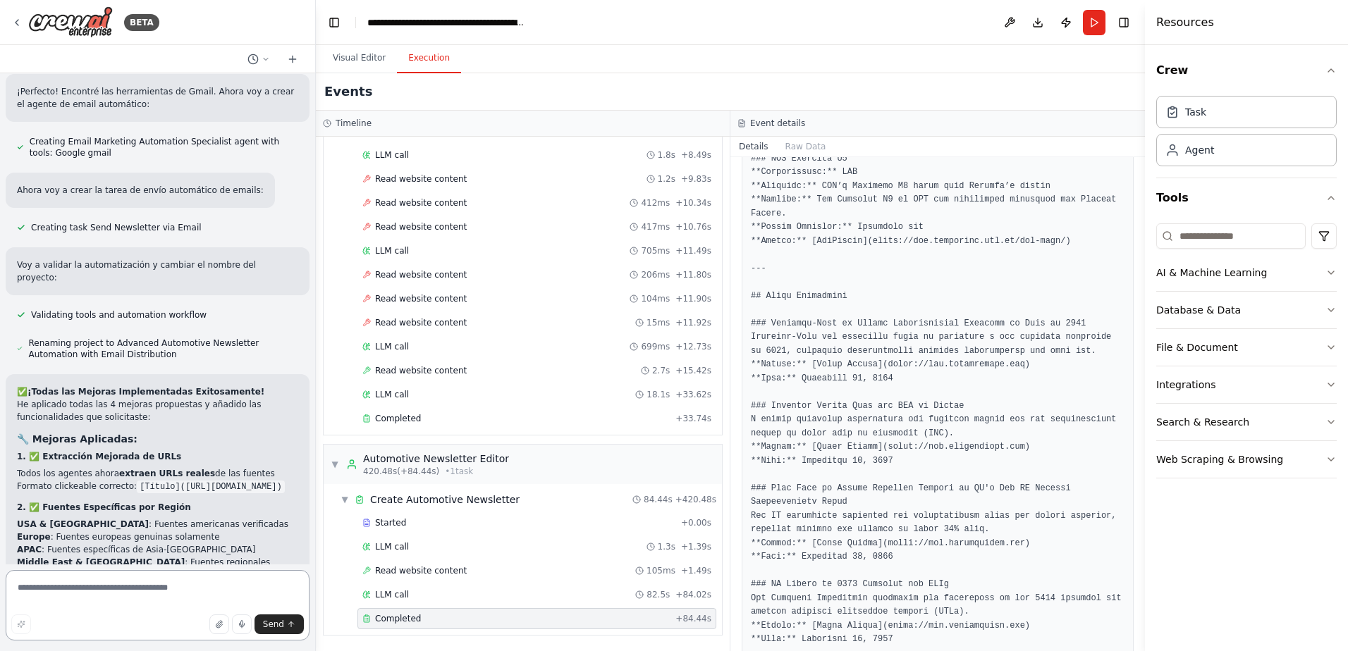
scroll to position [7191, 0]
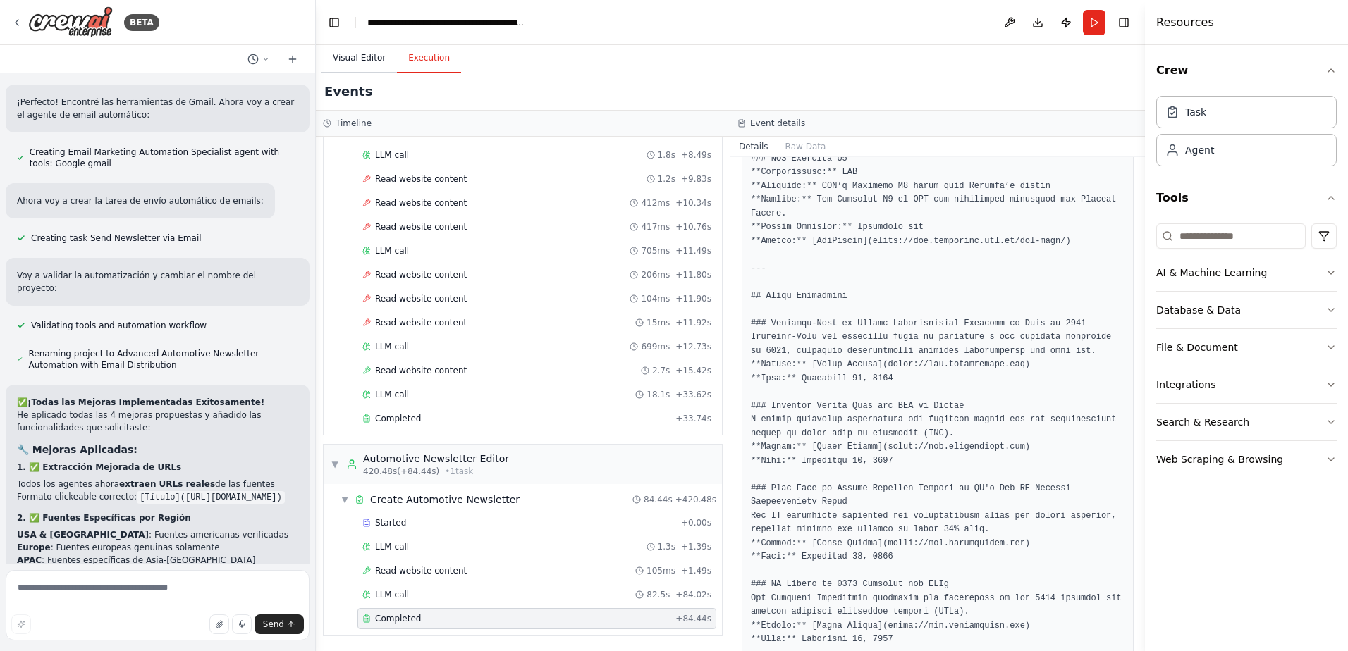
click at [346, 54] on button "Visual Editor" at bounding box center [358, 59] width 75 height 30
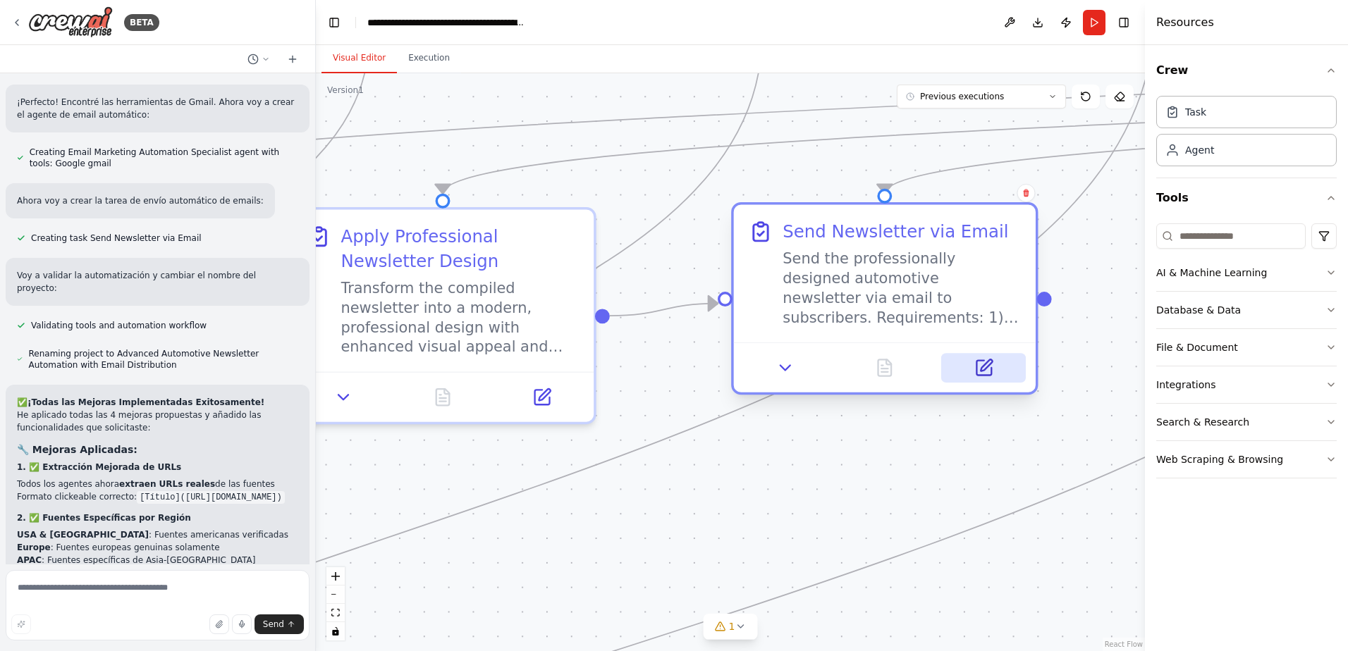
click at [968, 374] on button at bounding box center [983, 368] width 85 height 30
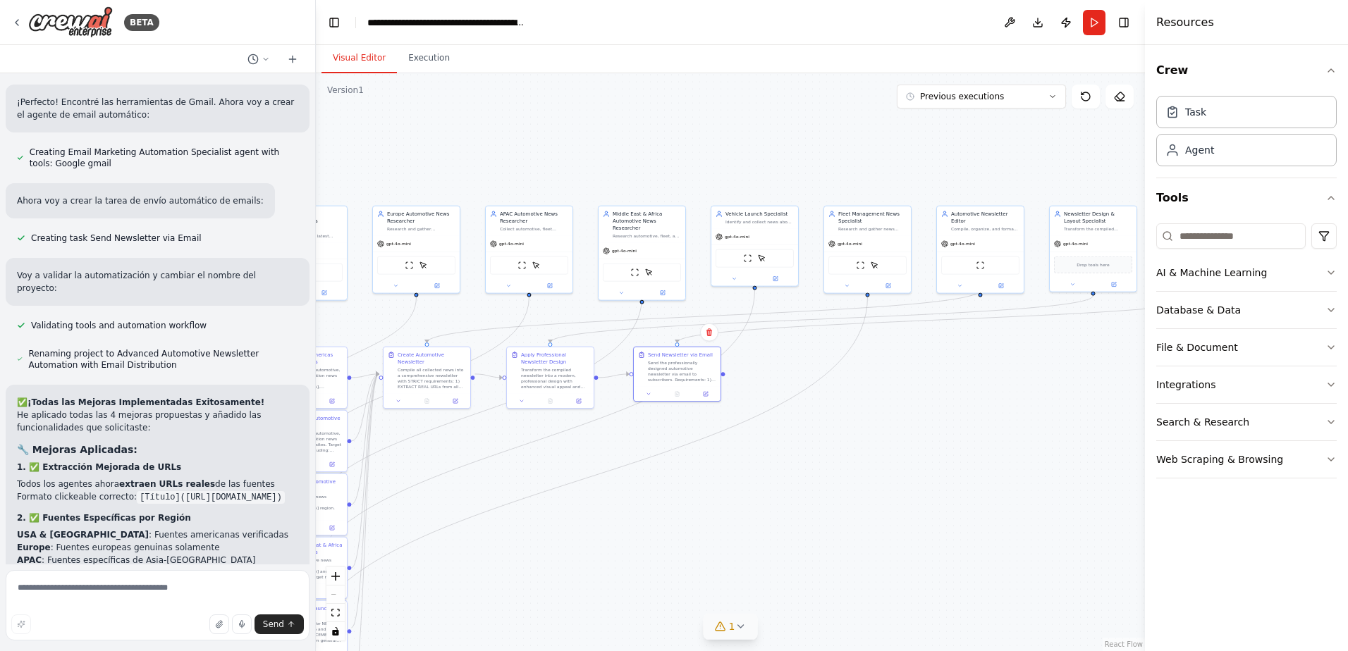
click at [737, 631] on icon at bounding box center [739, 626] width 11 height 11
click at [575, 626] on icon at bounding box center [570, 626] width 9 height 8
click at [782, 625] on span "Google gmail integration is not connected. Please connect before using it." at bounding box center [738, 624] width 314 height 11
click at [499, 550] on div ".deletable-edge-delete-btn { width: 20px; height: 20px; border: 0px solid #ffff…" at bounding box center [730, 362] width 829 height 578
drag, startPoint x: 469, startPoint y: 531, endPoint x: 561, endPoint y: 445, distance: 125.7
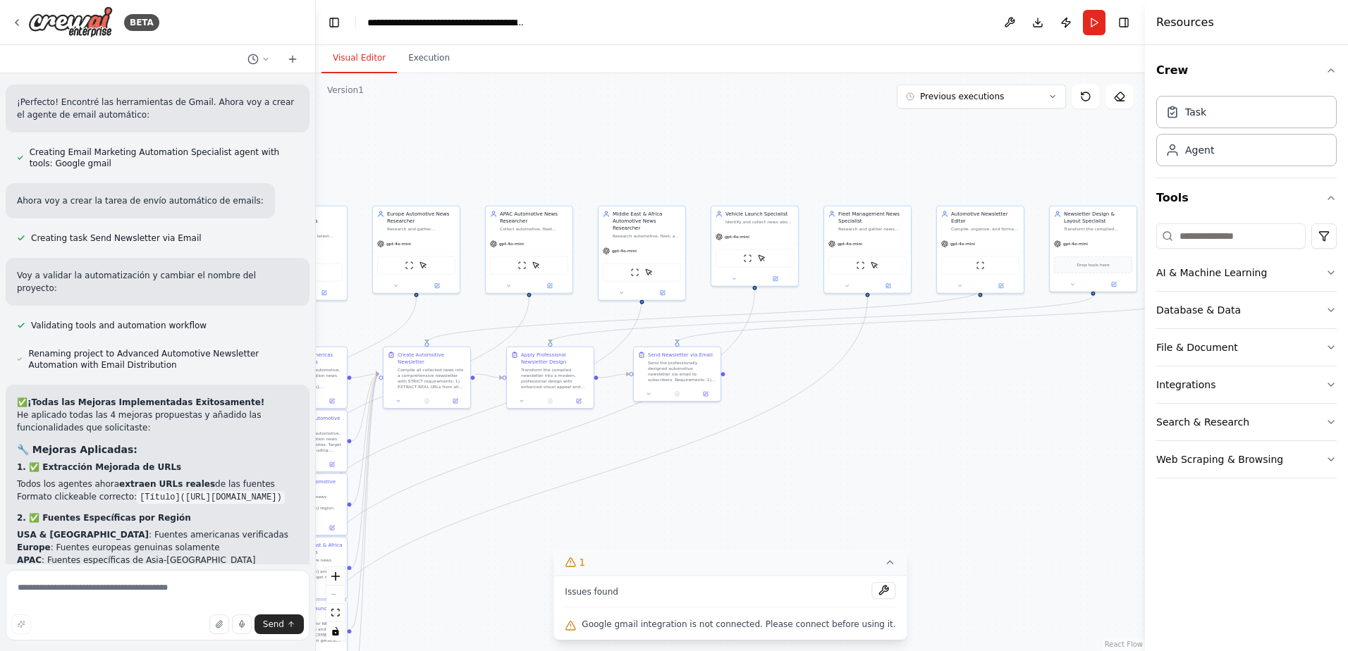
click at [561, 445] on div ".deletable-edge-delete-btn { width: 20px; height: 20px; border: 0px solid #ffff…" at bounding box center [730, 362] width 829 height 578
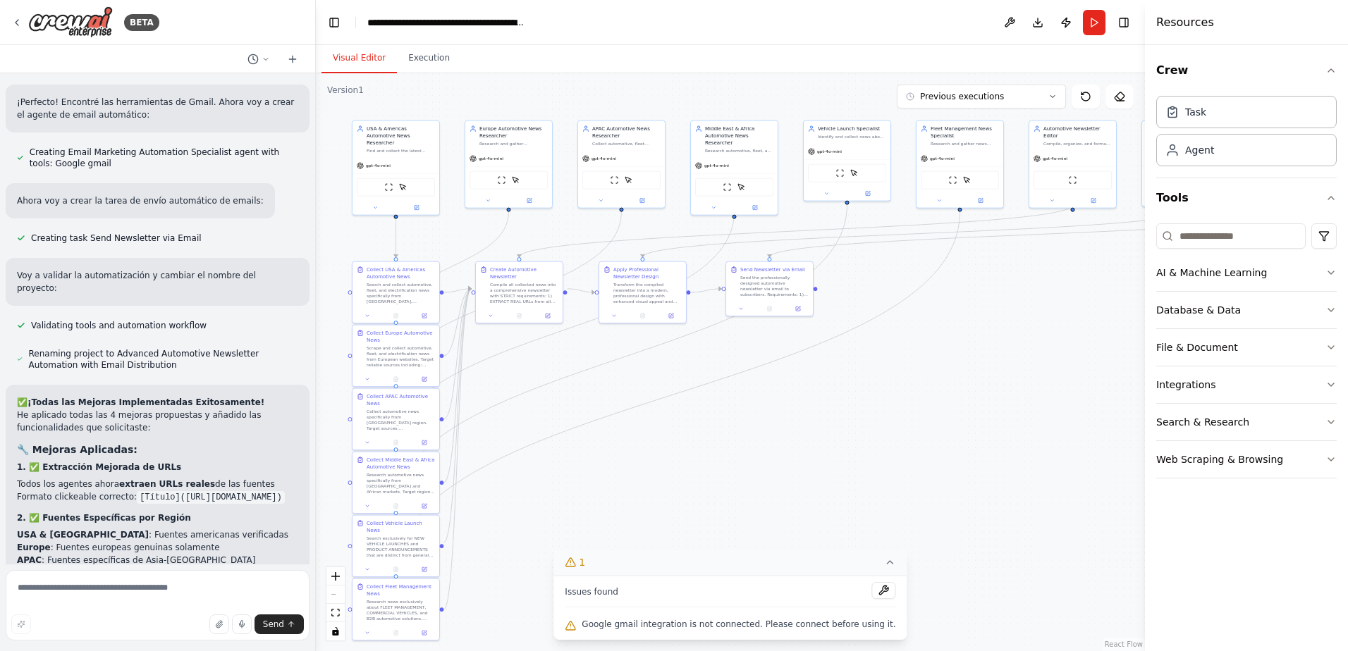
click at [699, 605] on div "Issues found" at bounding box center [730, 594] width 331 height 25
click at [584, 557] on div "1" at bounding box center [575, 562] width 20 height 14
click at [717, 625] on icon at bounding box center [720, 626] width 11 height 11
click at [576, 627] on icon at bounding box center [570, 625] width 11 height 11
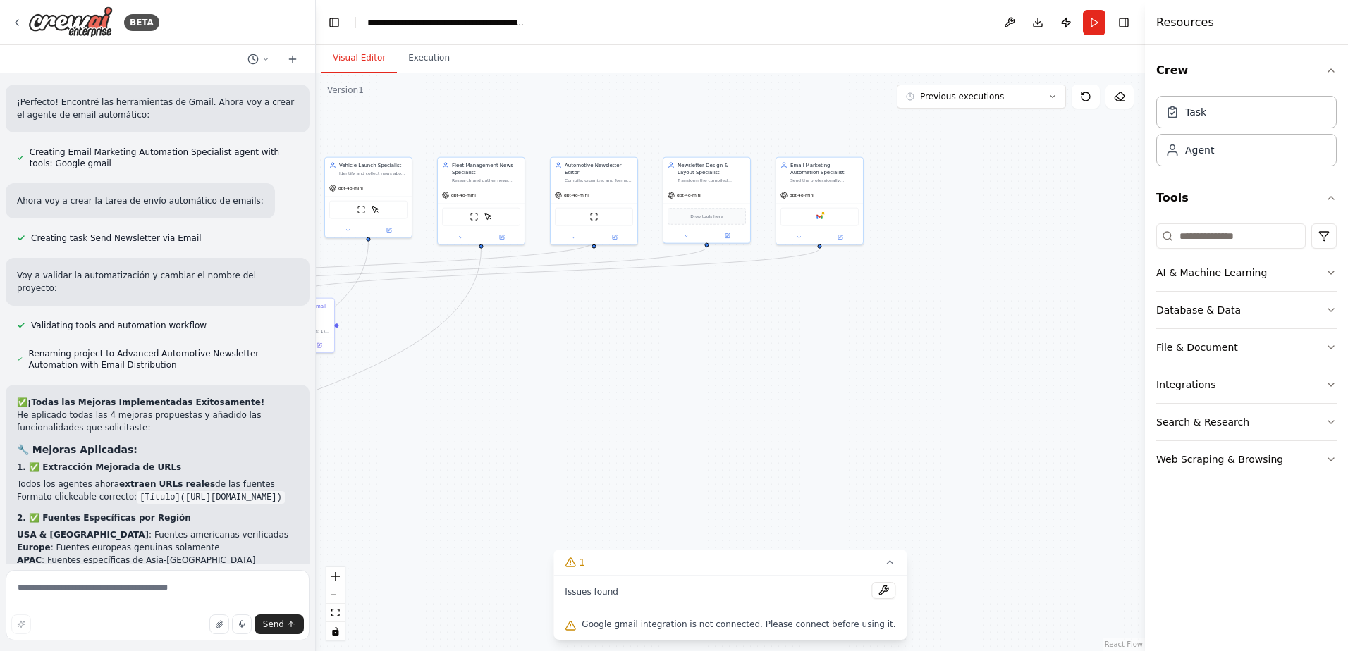
drag, startPoint x: 881, startPoint y: 351, endPoint x: 407, endPoint y: 386, distance: 475.6
click at [407, 386] on div ".deletable-edge-delete-btn { width: 20px; height: 20px; border: 0px solid #ffff…" at bounding box center [730, 362] width 829 height 578
click at [827, 218] on div "Google gmail" at bounding box center [819, 216] width 78 height 18
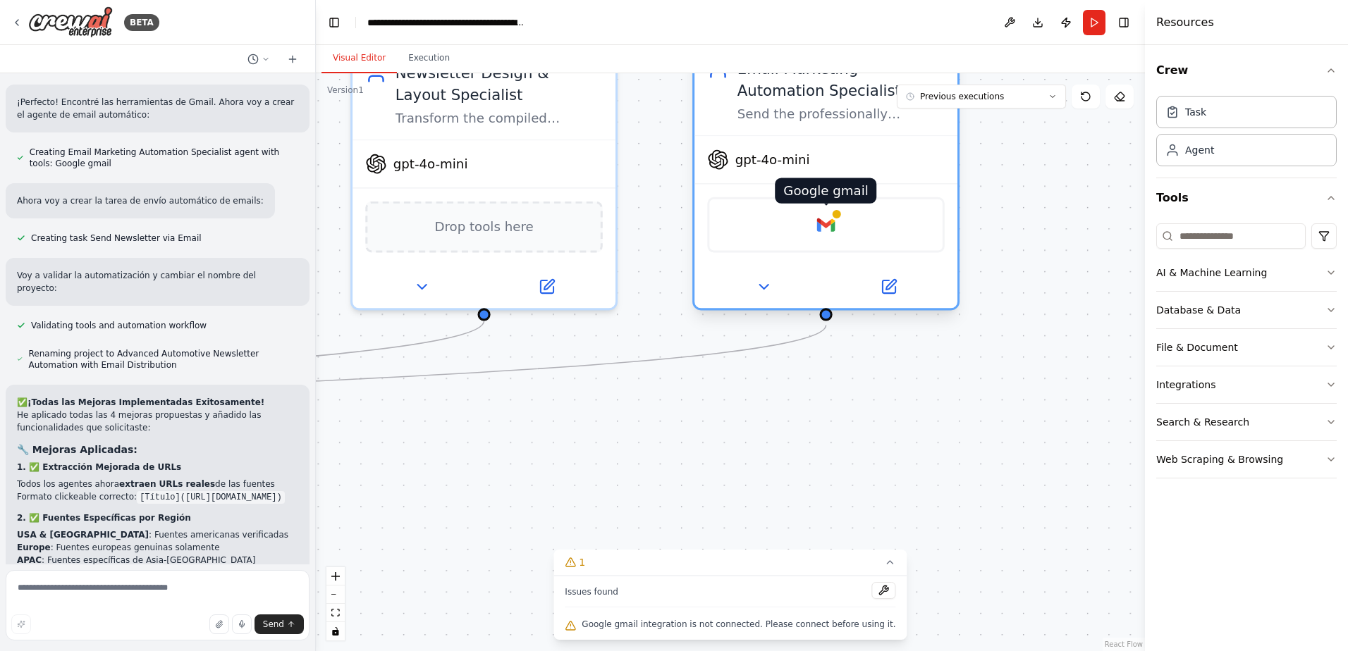
click at [821, 214] on img at bounding box center [825, 224] width 25 height 25
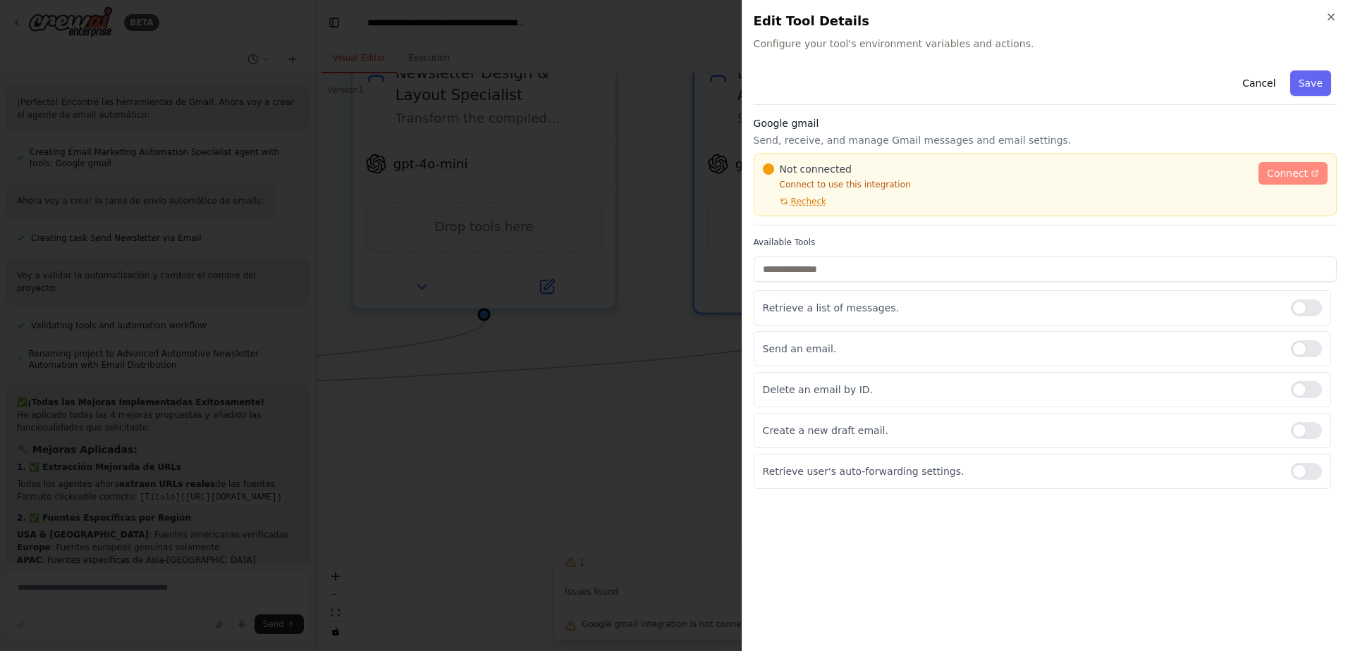
click at [1301, 178] on span "Connect" at bounding box center [1287, 173] width 41 height 14
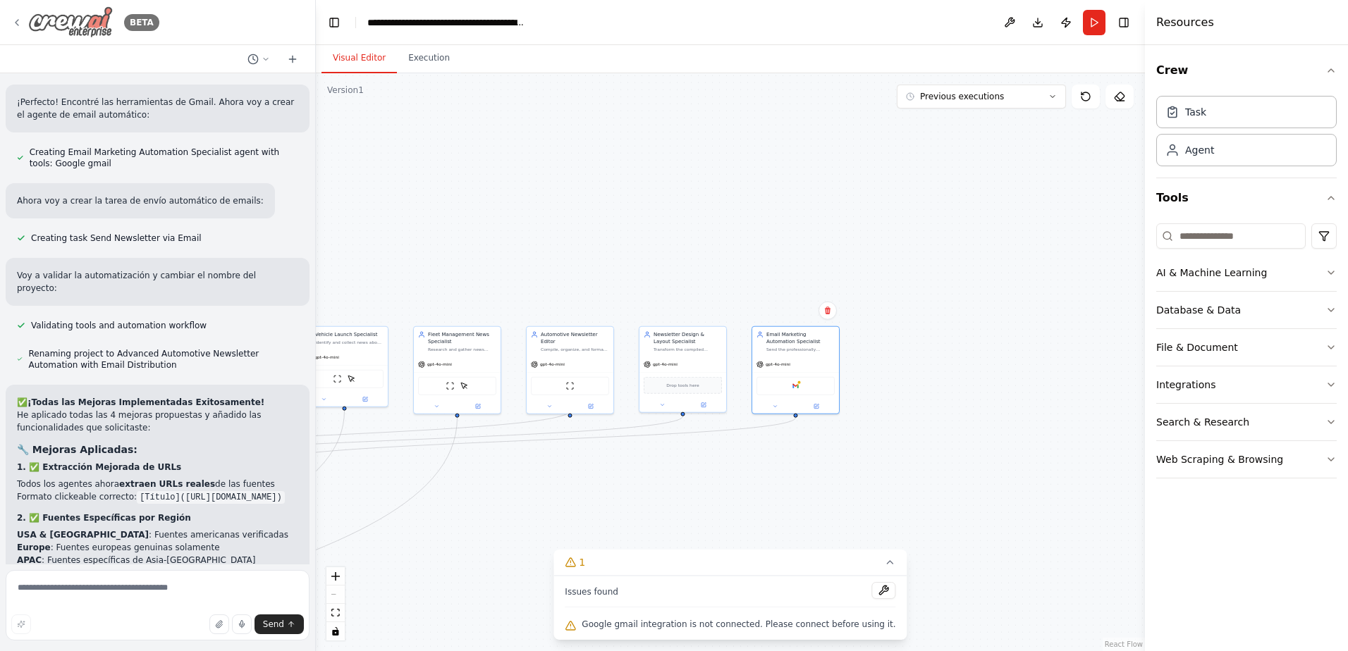
click at [13, 20] on icon at bounding box center [16, 22] width 11 height 11
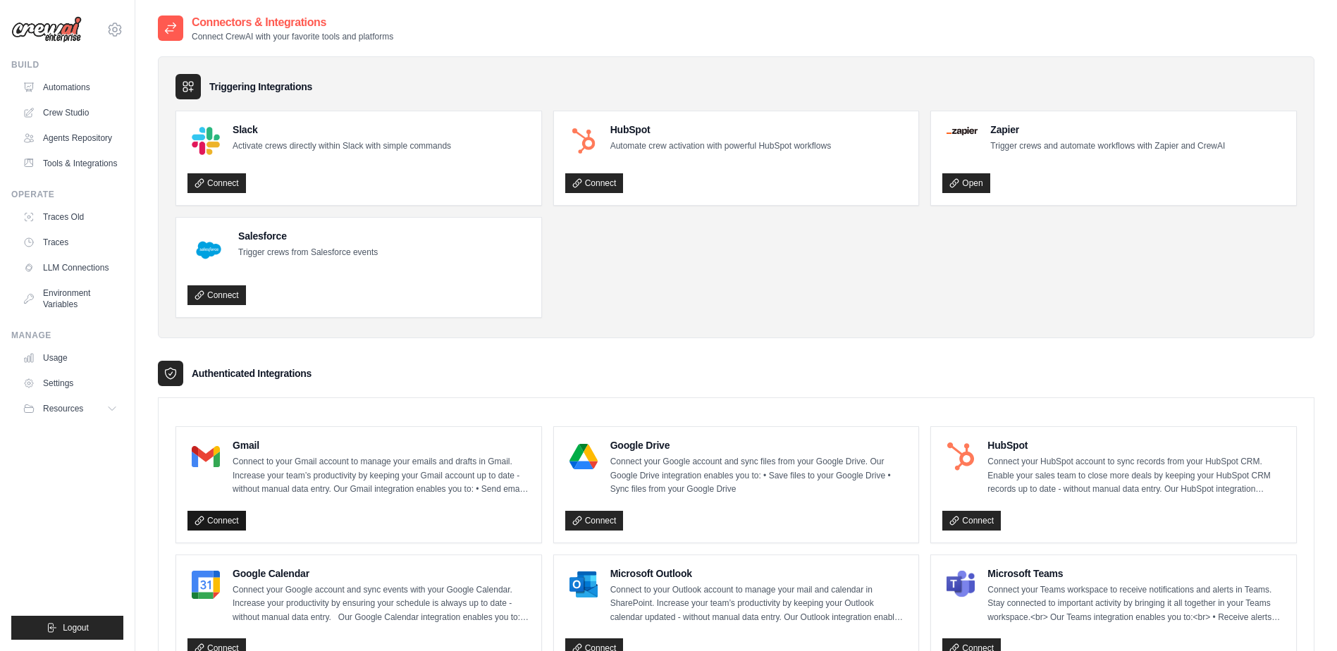
click at [207, 526] on link "Connect" at bounding box center [216, 521] width 58 height 20
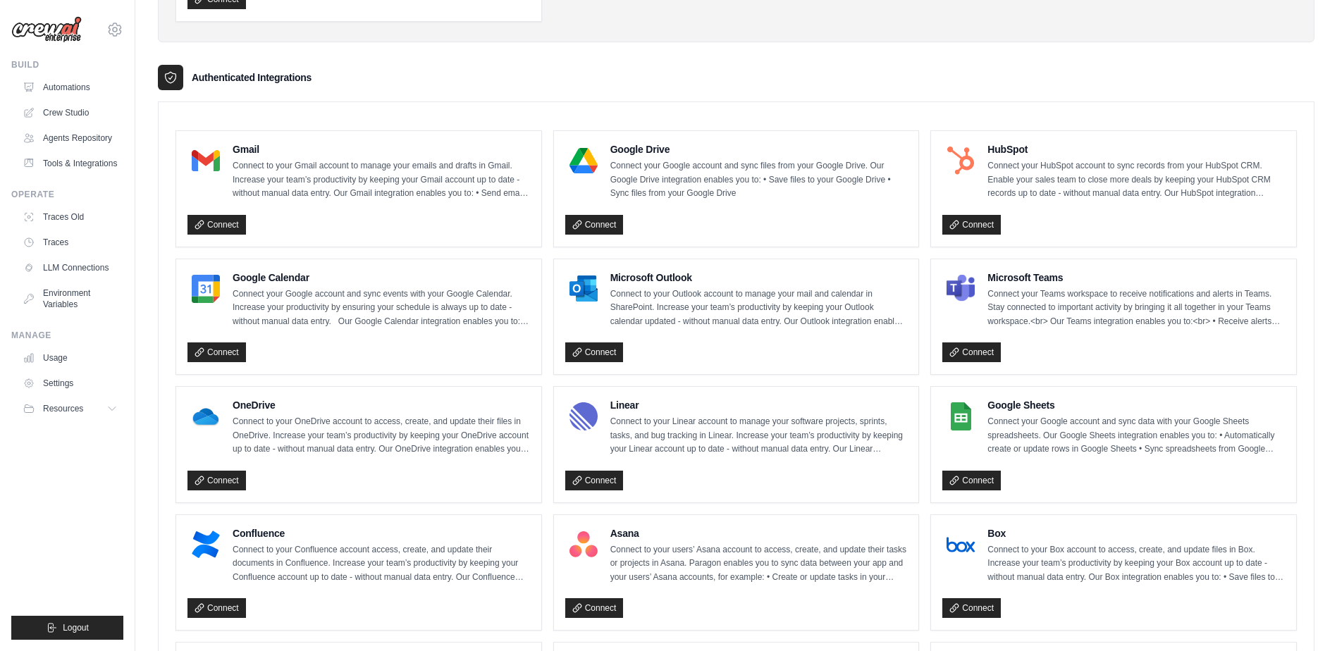
scroll to position [352, 0]
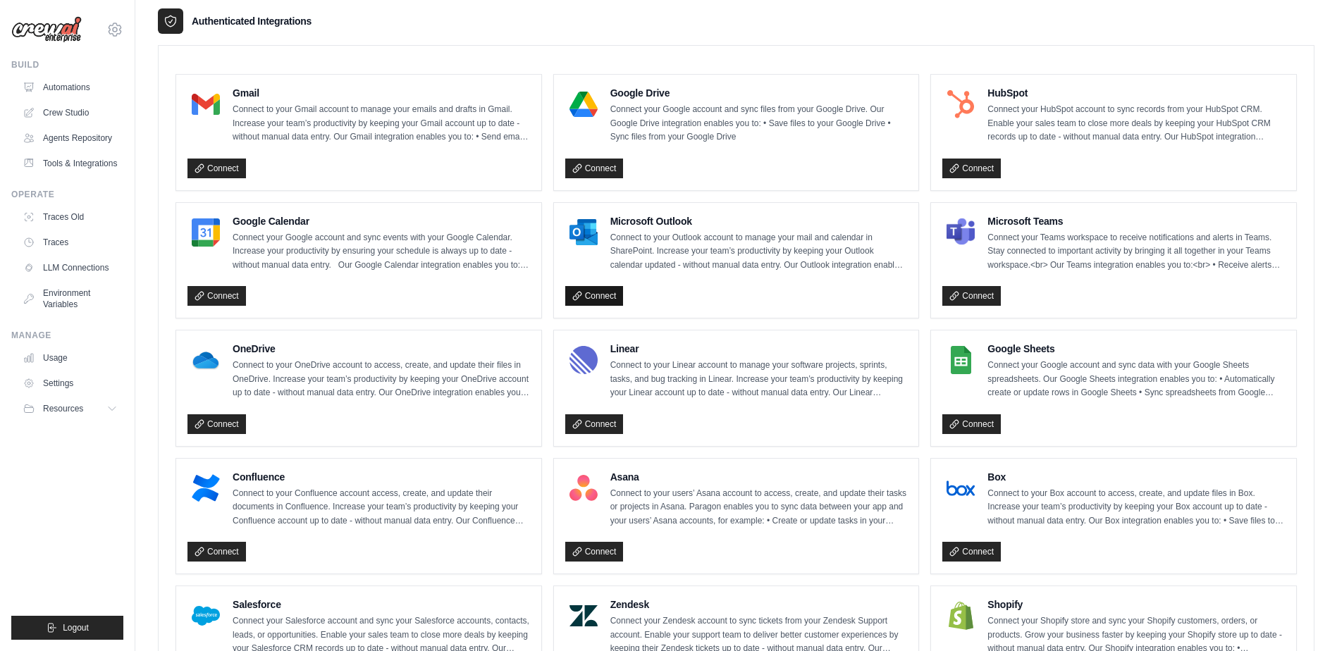
click at [610, 301] on link "Connect" at bounding box center [594, 296] width 58 height 20
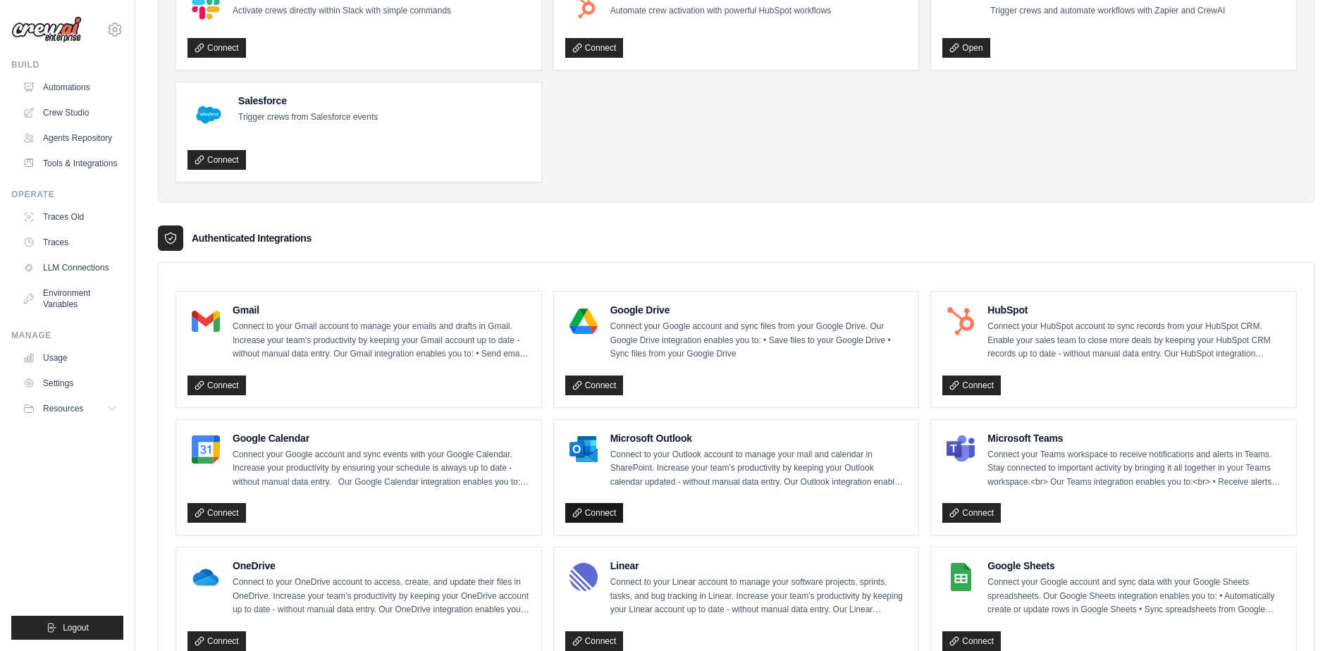
scroll to position [0, 0]
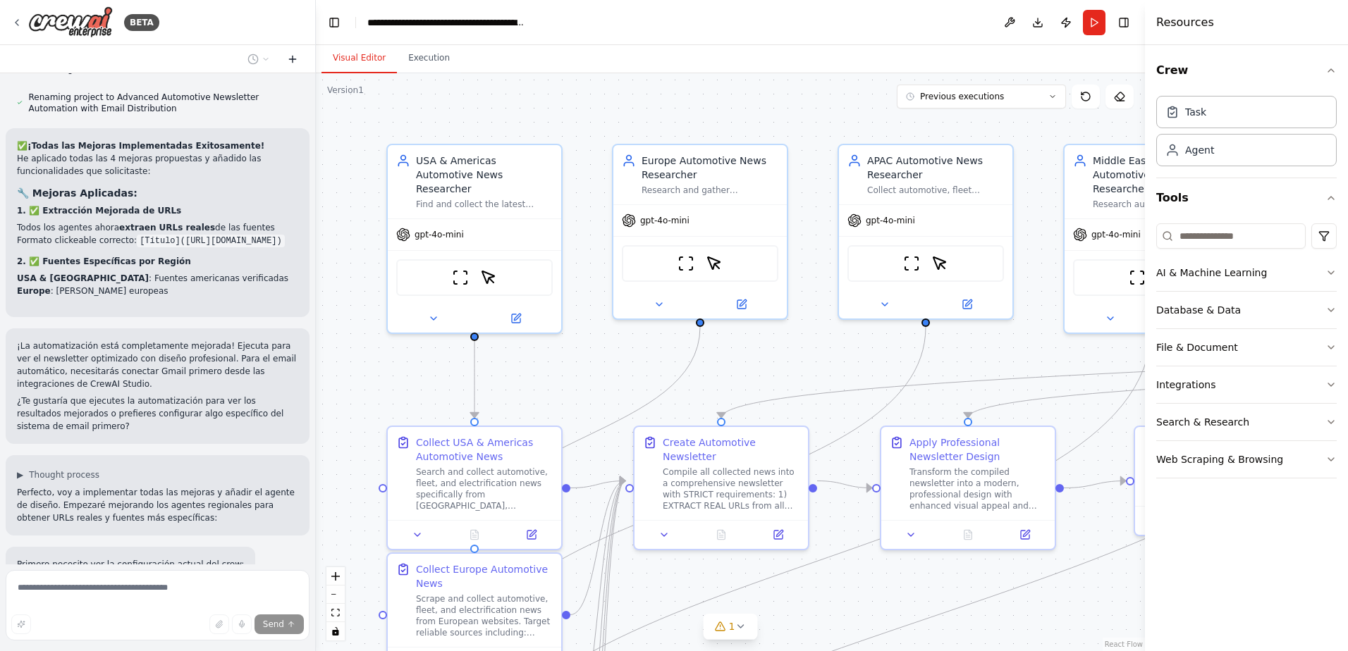
scroll to position [7460, 0]
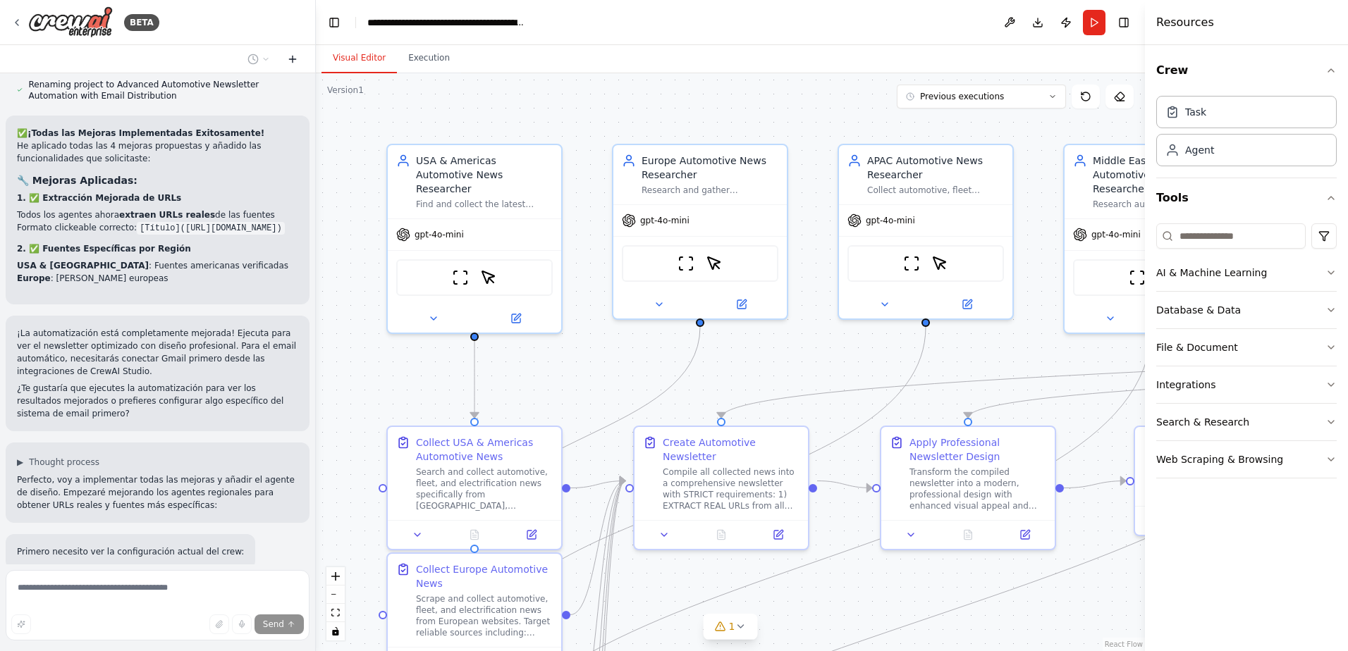
click at [292, 62] on icon at bounding box center [292, 59] width 0 height 6
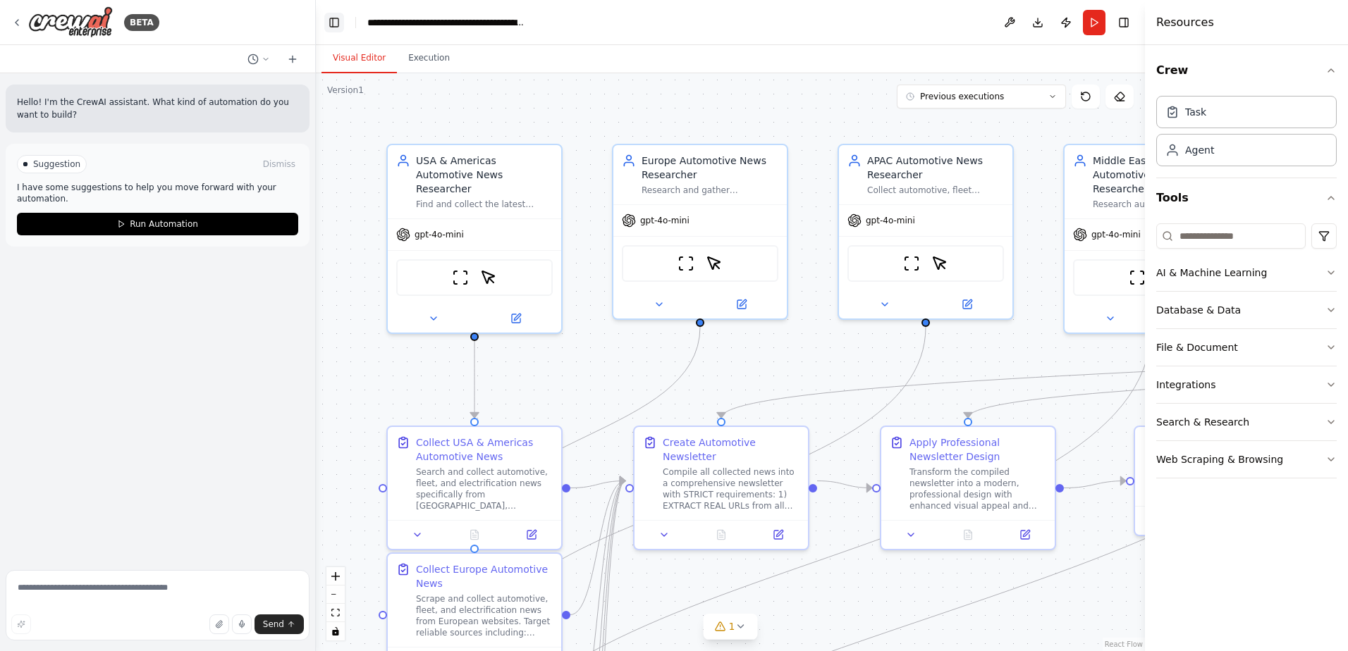
click at [330, 16] on button "Toggle Left Sidebar" at bounding box center [334, 23] width 20 height 20
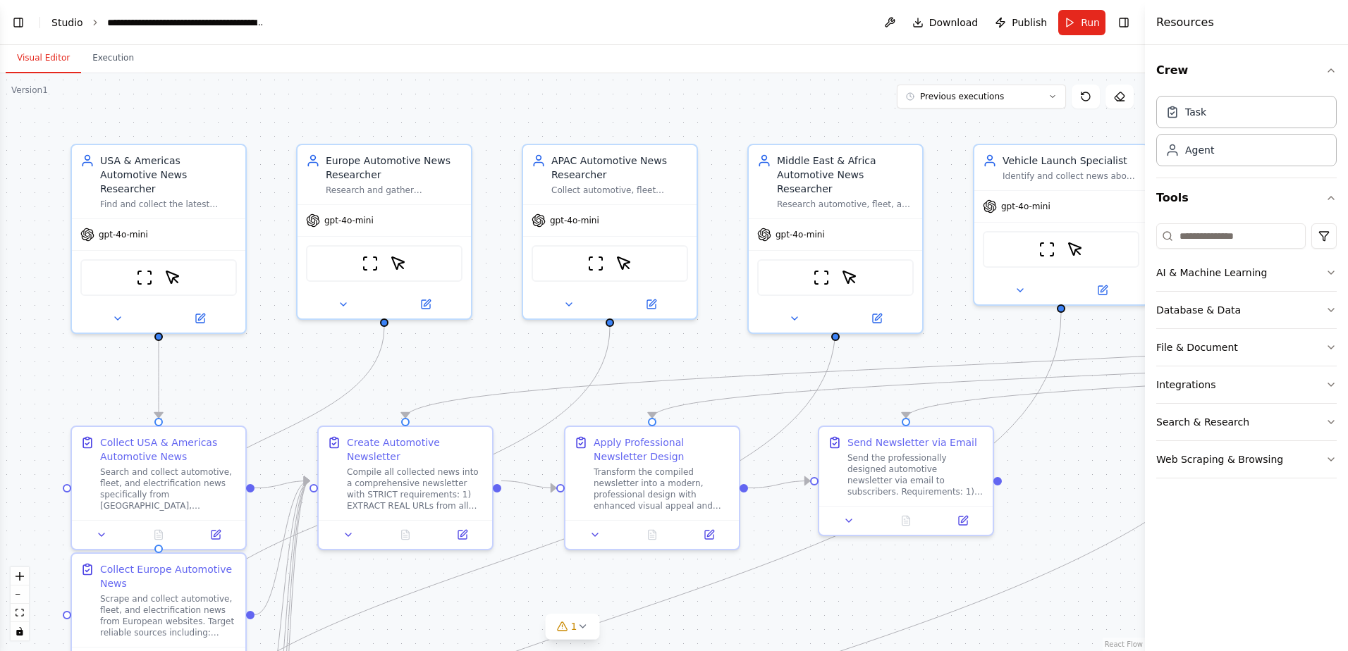
click at [54, 19] on link "Studio" at bounding box center [67, 22] width 32 height 11
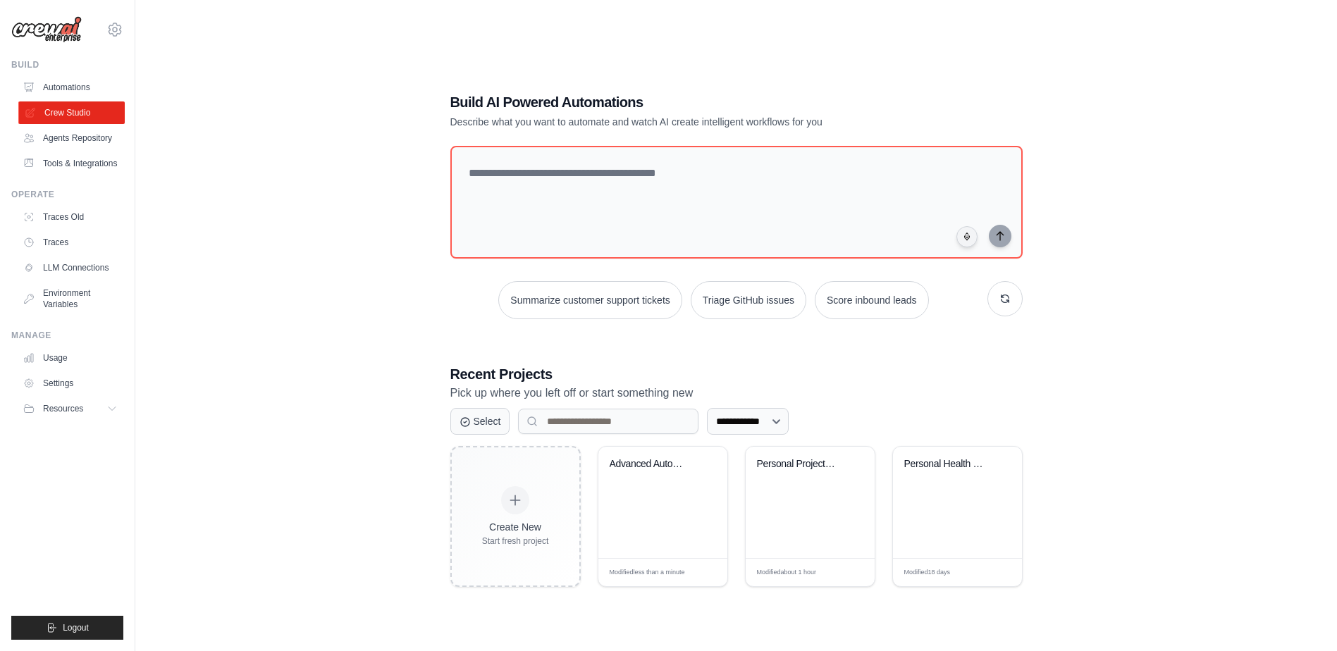
click at [66, 112] on link "Crew Studio" at bounding box center [71, 112] width 106 height 23
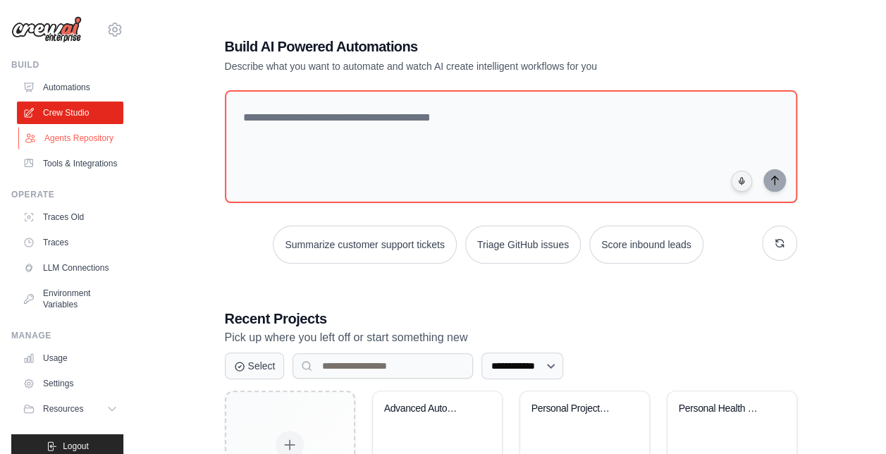
click at [64, 145] on link "Agents Repository" at bounding box center [71, 138] width 106 height 23
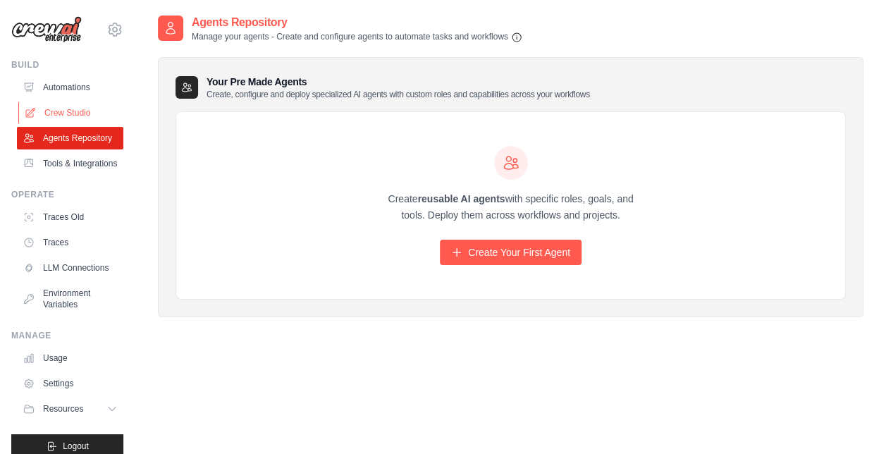
click at [65, 111] on link "Crew Studio" at bounding box center [71, 112] width 106 height 23
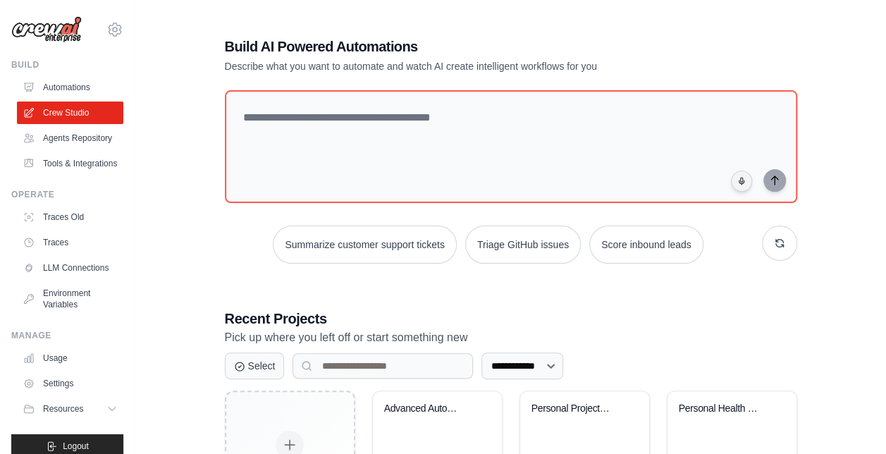
scroll to position [113, 0]
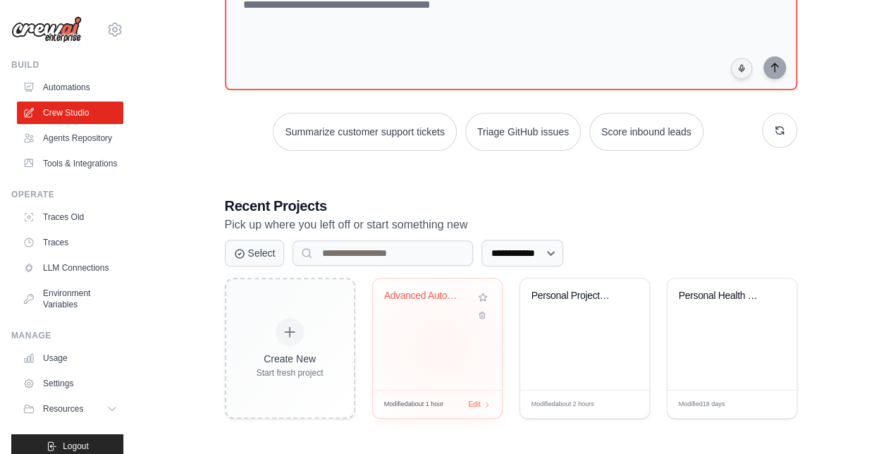
click at [441, 347] on div "Advanced Automotive Newsletter Auto..." at bounding box center [437, 333] width 129 height 111
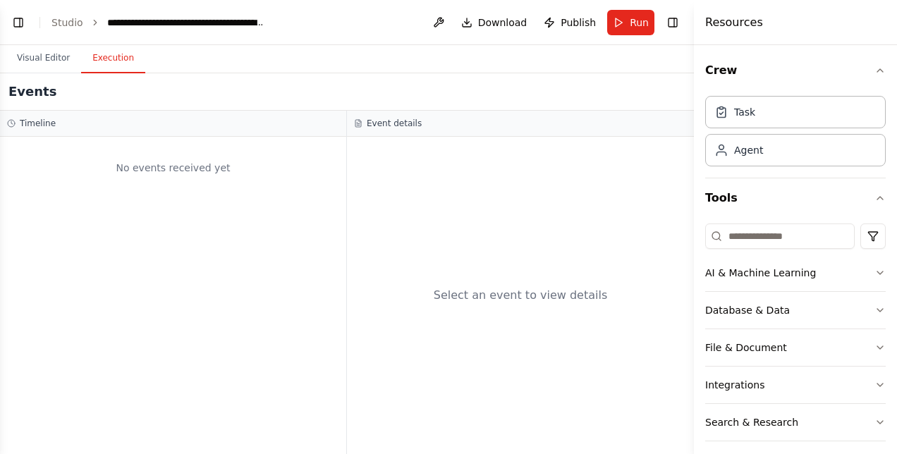
click at [110, 52] on button "Execution" at bounding box center [113, 59] width 64 height 30
click at [58, 61] on button "Visual Editor" at bounding box center [43, 59] width 75 height 30
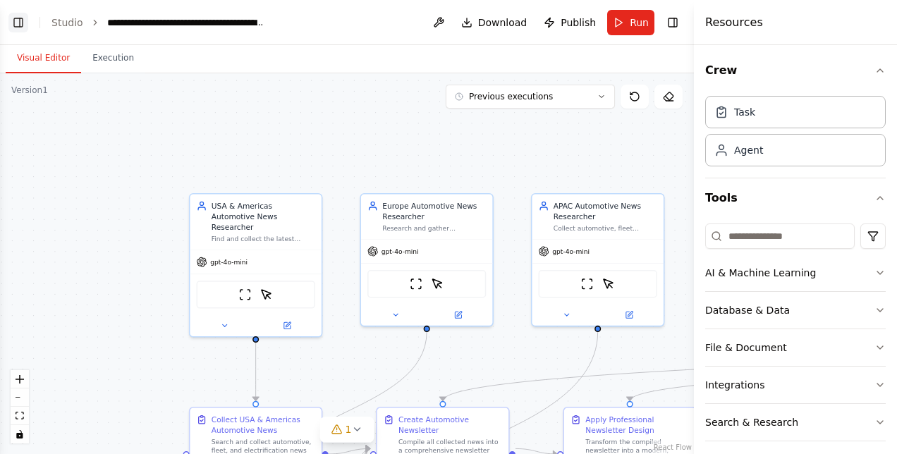
click at [25, 21] on button "Toggle Left Sidebar" at bounding box center [18, 23] width 20 height 20
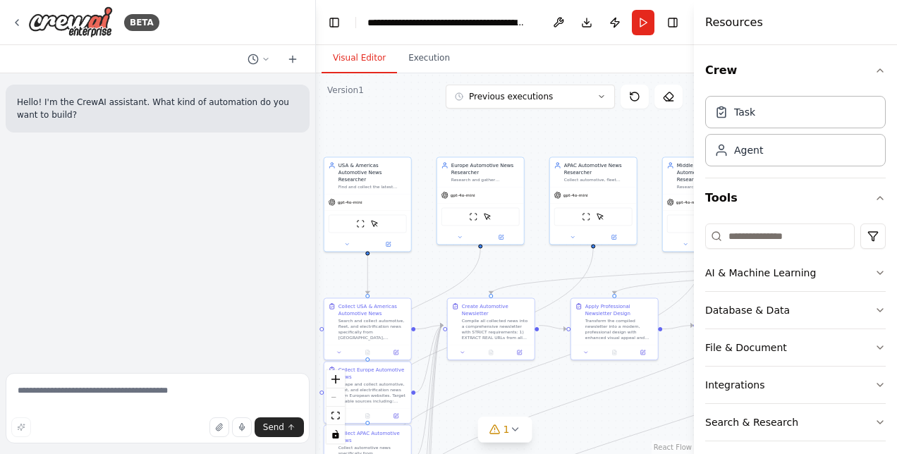
drag, startPoint x: 585, startPoint y: 204, endPoint x: 402, endPoint y: 133, distance: 196.6
click at [402, 133] on div ".deletable-edge-delete-btn { width: 20px; height: 20px; border: 0px solid #ffff…" at bounding box center [505, 263] width 378 height 381
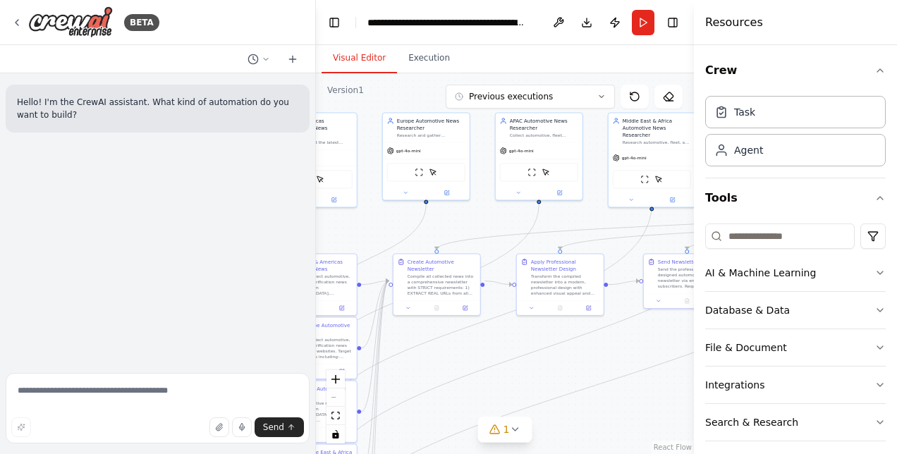
drag, startPoint x: 642, startPoint y: 420, endPoint x: 522, endPoint y: 318, distance: 157.5
click at [522, 318] on div ".deletable-edge-delete-btn { width: 20px; height: 20px; border: 0px solid #ffff…" at bounding box center [505, 263] width 378 height 381
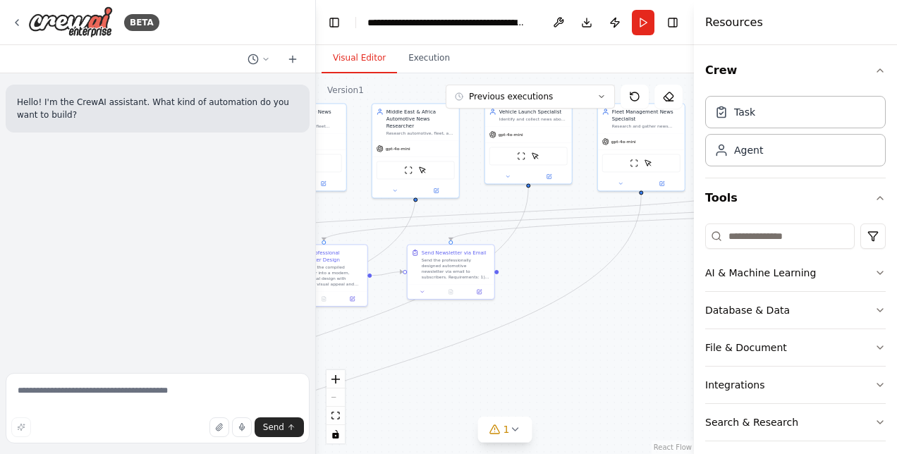
drag, startPoint x: 637, startPoint y: 344, endPoint x: 474, endPoint y: 396, distance: 171.6
click at [474, 396] on div ".deletable-edge-delete-btn { width: 20px; height: 20px; border: 0px solid #ffff…" at bounding box center [505, 263] width 378 height 381
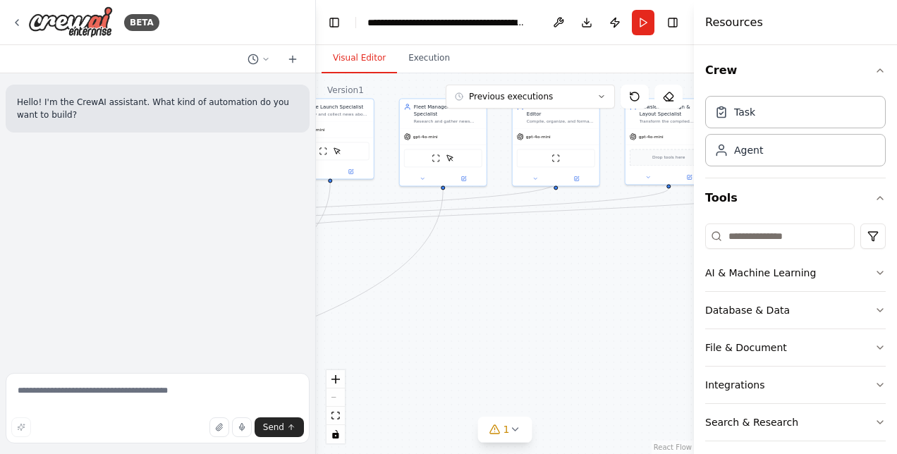
drag, startPoint x: 631, startPoint y: 302, endPoint x: 432, endPoint y: 297, distance: 198.8
click at [432, 297] on div ".deletable-edge-delete-btn { width: 20px; height: 20px; border: 0px solid #ffff…" at bounding box center [505, 263] width 378 height 381
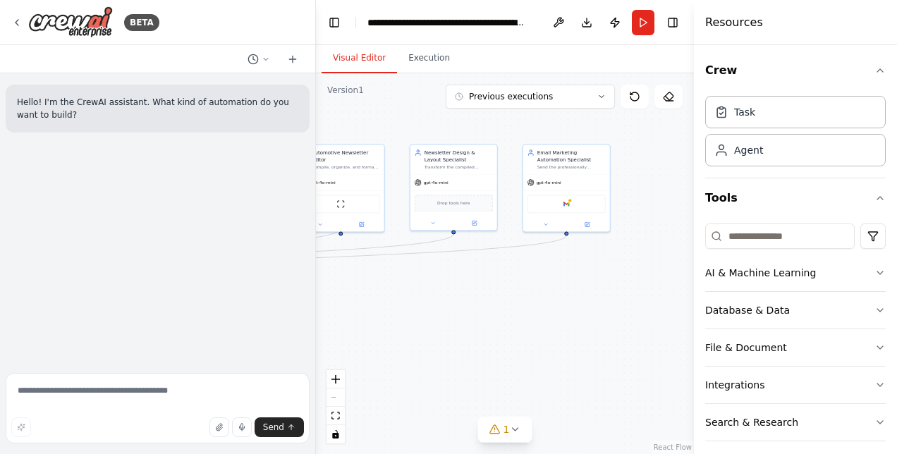
drag, startPoint x: 647, startPoint y: 264, endPoint x: 433, endPoint y: 310, distance: 219.1
click at [433, 310] on div ".deletable-edge-delete-btn { width: 20px; height: 20px; border: 0px solid #ffff…" at bounding box center [505, 263] width 378 height 381
click at [161, 397] on textarea at bounding box center [158, 408] width 304 height 70
type textarea "*"
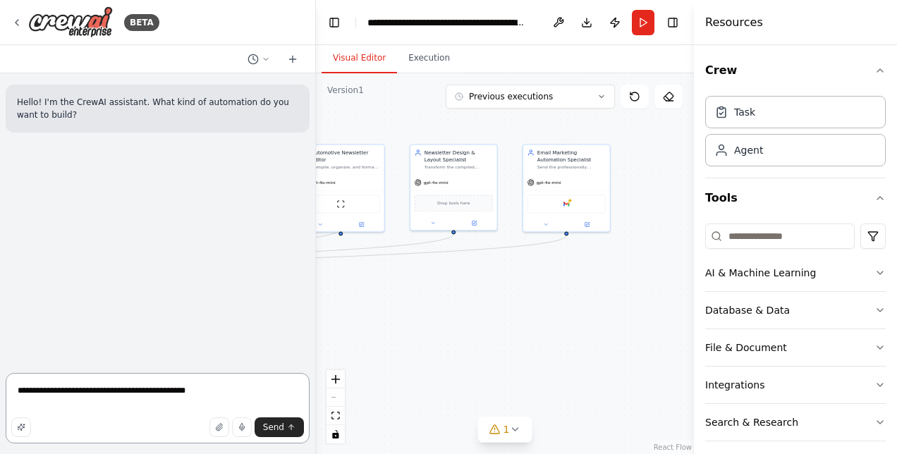
type textarea "**********"
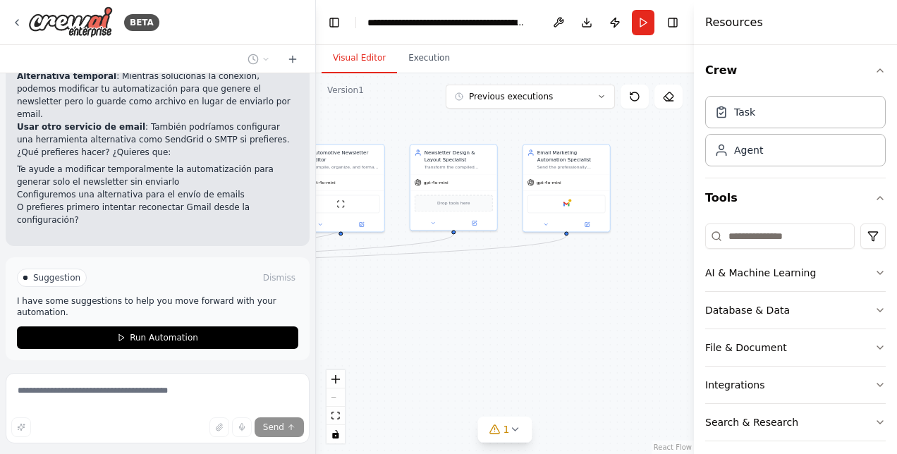
scroll to position [506, 0]
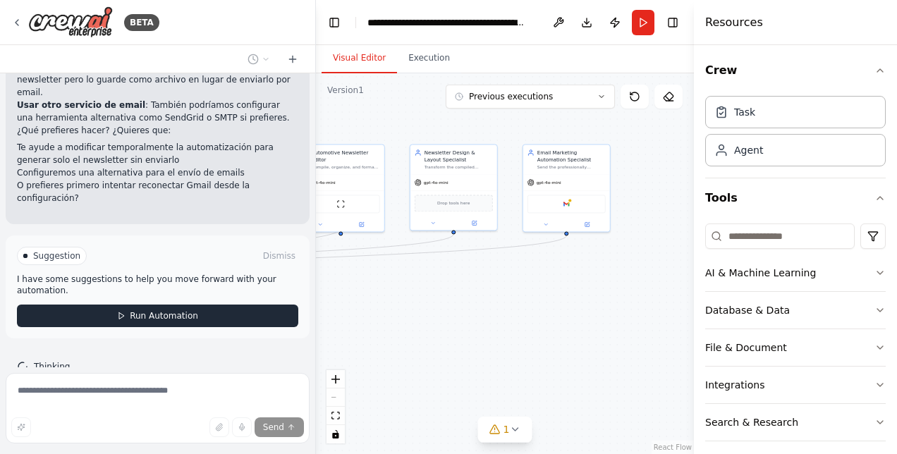
click at [172, 304] on button "Run Automation" at bounding box center [157, 315] width 281 height 23
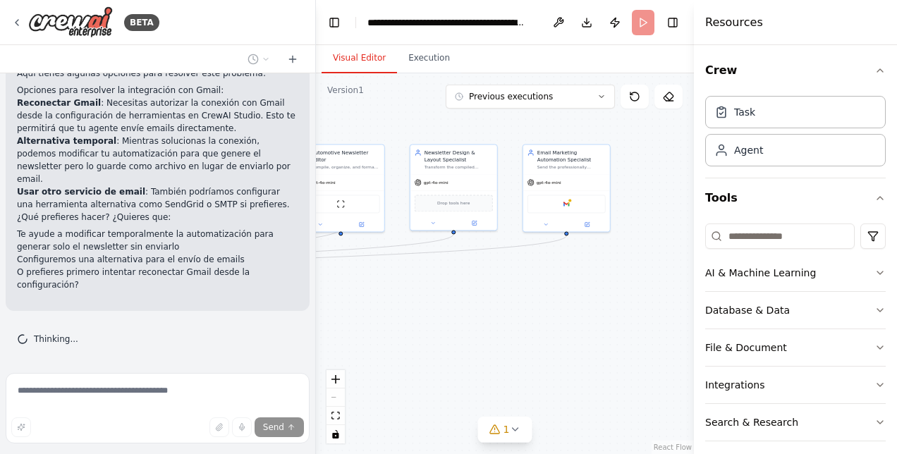
scroll to position [393, 0]
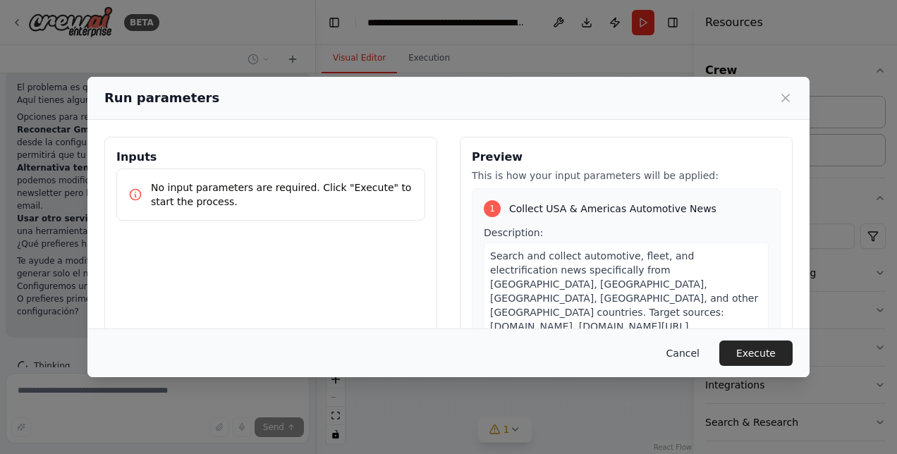
click at [694, 345] on button "Cancel" at bounding box center [683, 352] width 56 height 25
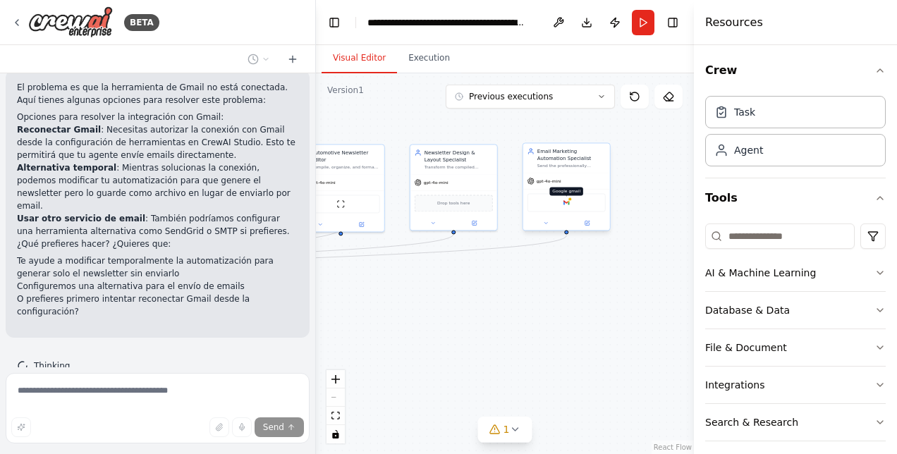
click at [562, 206] on img at bounding box center [566, 202] width 8 height 8
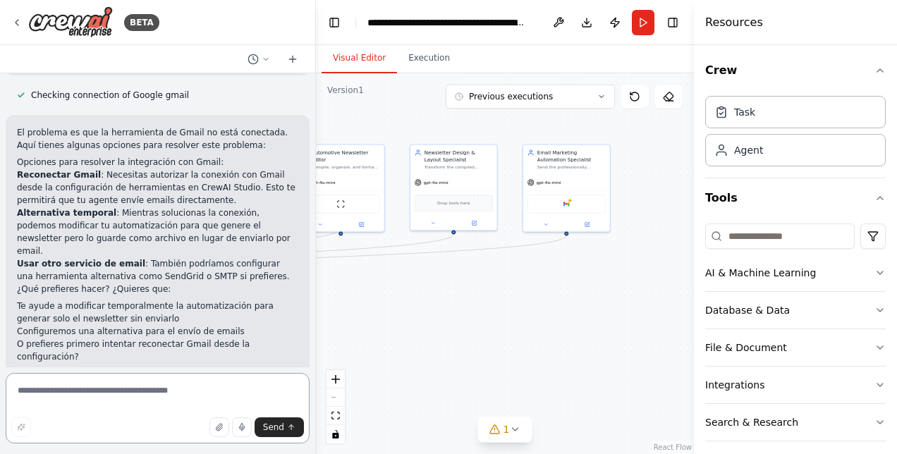
click at [161, 411] on textarea at bounding box center [158, 408] width 304 height 70
click at [166, 400] on textarea at bounding box center [158, 408] width 304 height 70
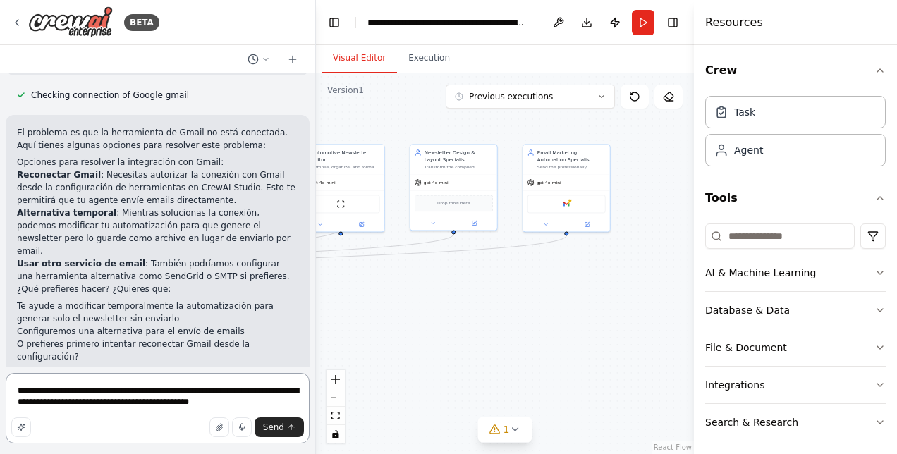
type textarea "**********"
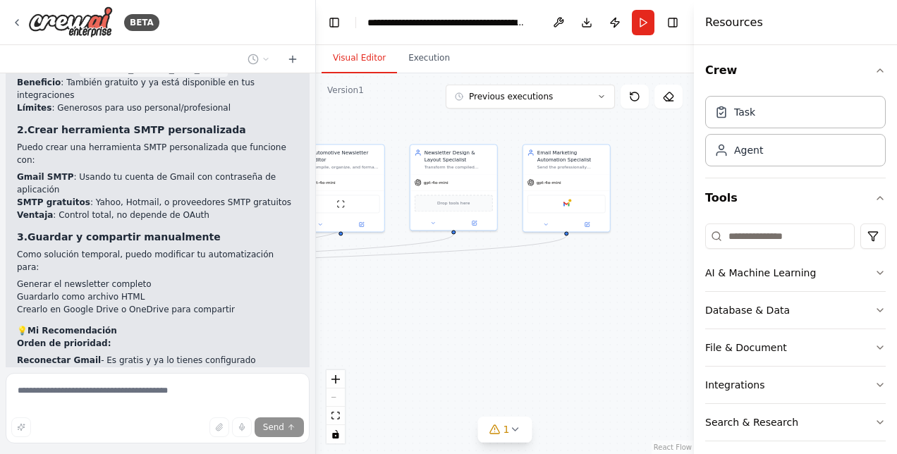
scroll to position [1546, 0]
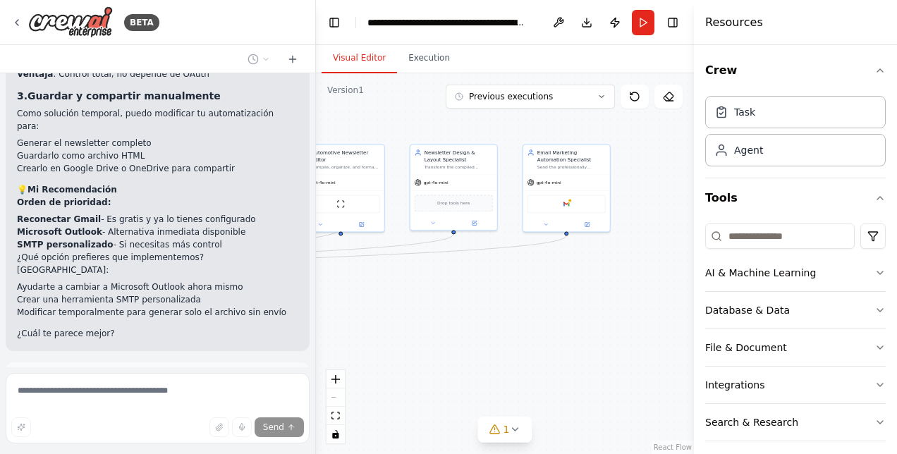
click at [154, 400] on p "I have some suggestions to help you move forward with your automation." at bounding box center [157, 411] width 281 height 23
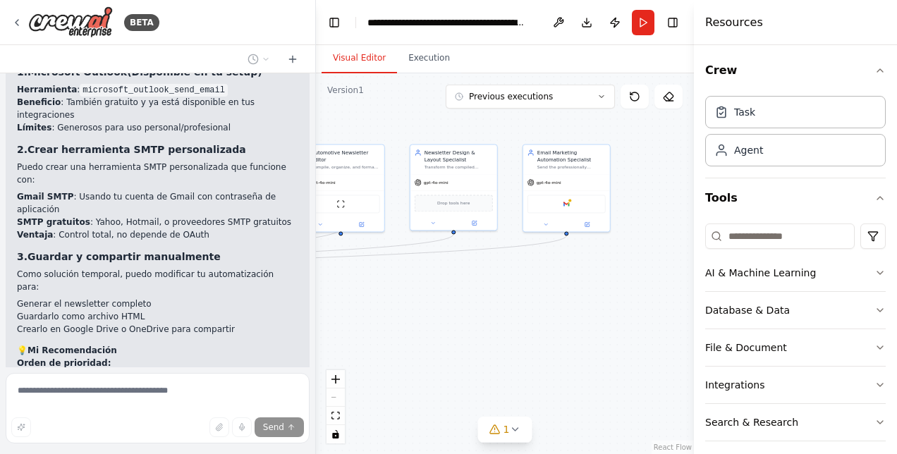
scroll to position [1264, 0]
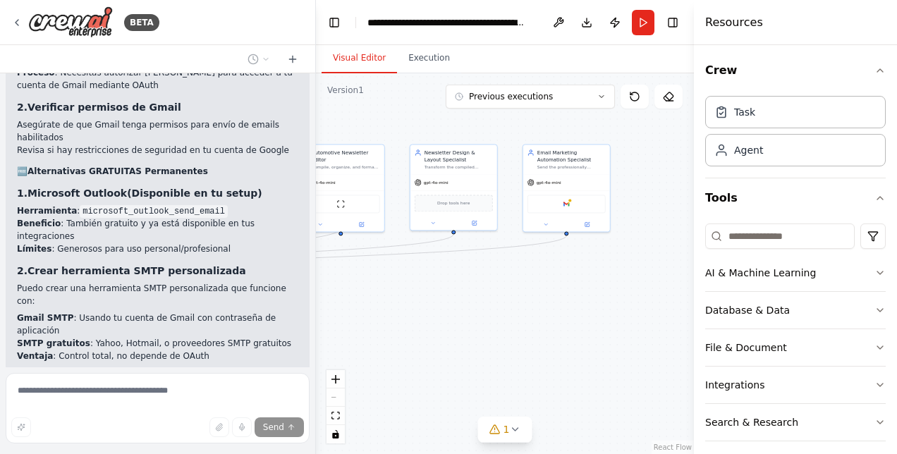
click at [430, 352] on div ".deletable-edge-delete-btn { width: 20px; height: 20px; border: 0px solid #ffff…" at bounding box center [505, 263] width 378 height 381
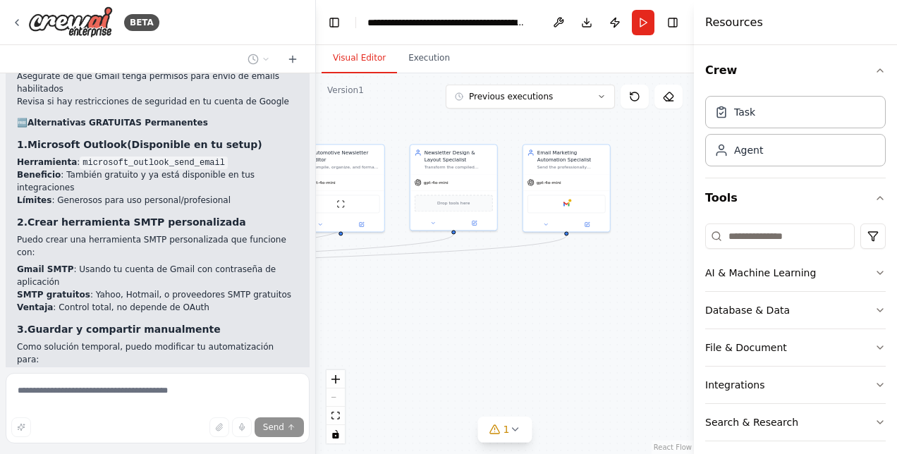
scroll to position [1335, 0]
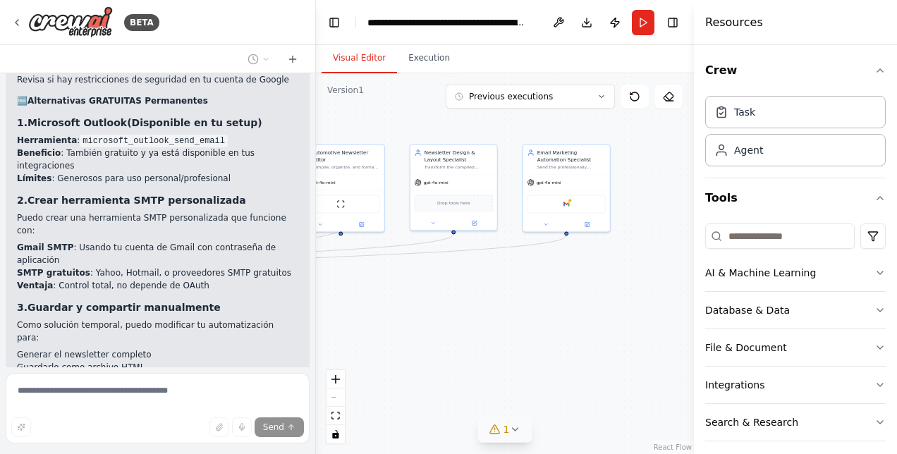
click at [506, 426] on span "1" at bounding box center [506, 429] width 6 height 14
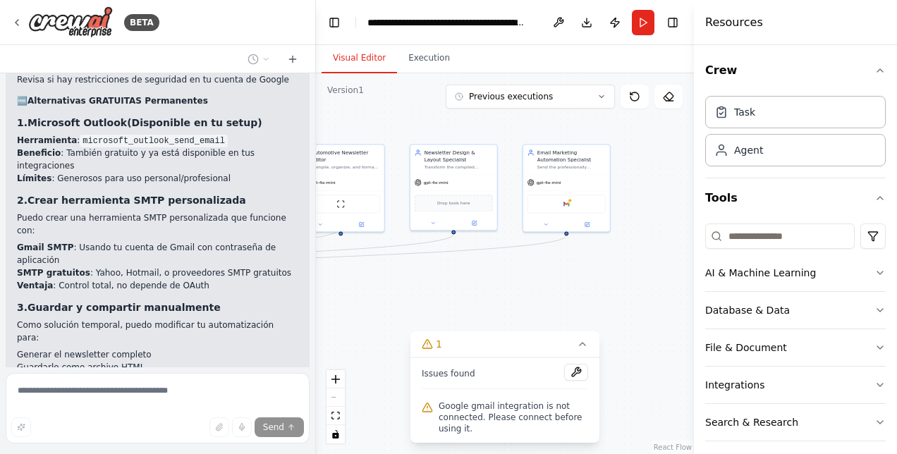
click at [555, 296] on div ".deletable-edge-delete-btn { width: 20px; height: 20px; border: 0px solid #ffff…" at bounding box center [505, 263] width 378 height 381
click at [568, 204] on img at bounding box center [566, 202] width 8 height 8
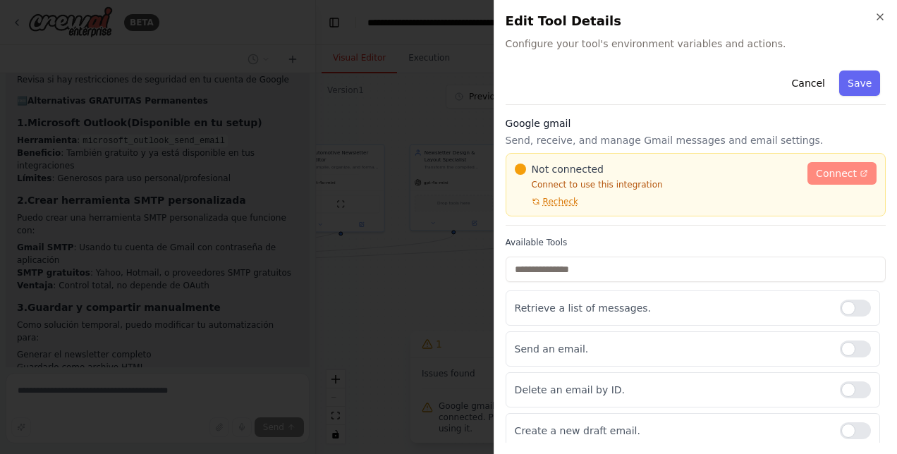
click at [832, 173] on span "Connect" at bounding box center [835, 173] width 41 height 14
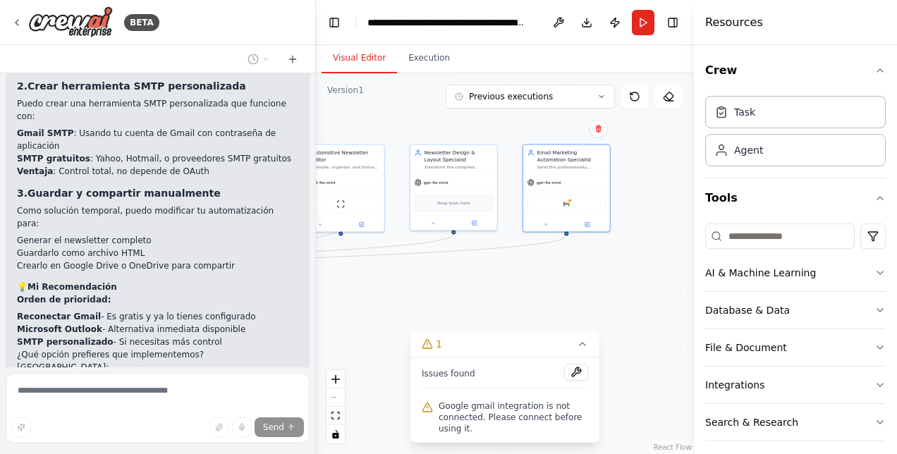
scroll to position [1546, 0]
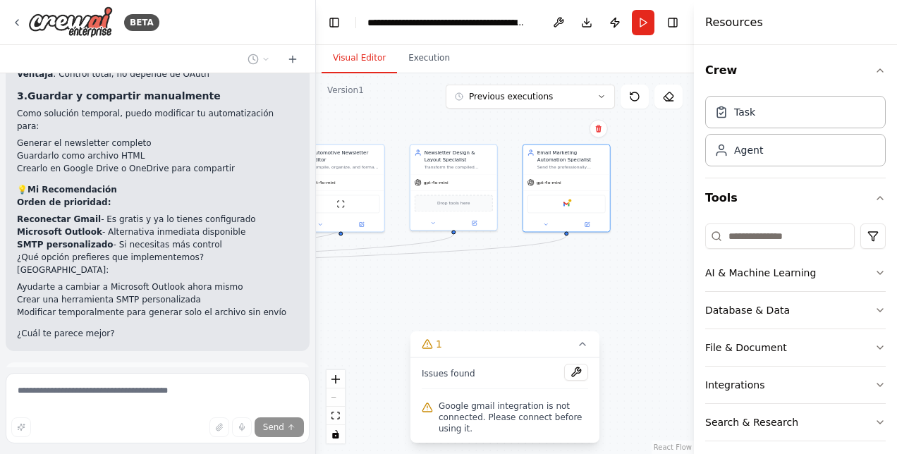
click at [211, 431] on button "Run Automation" at bounding box center [157, 442] width 281 height 23
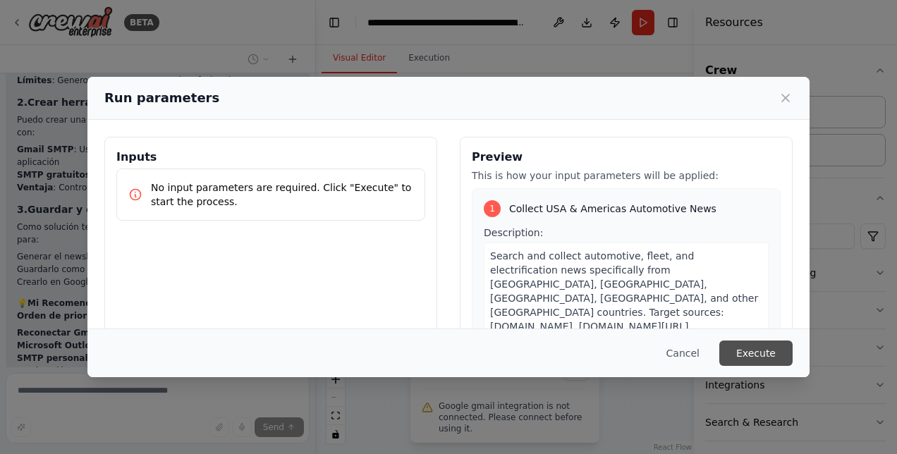
click at [759, 354] on button "Execute" at bounding box center [755, 352] width 73 height 25
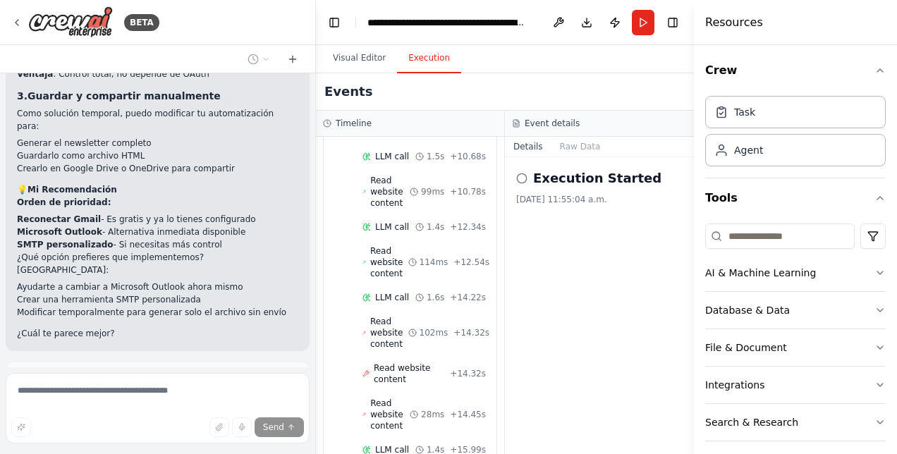
scroll to position [3709, 0]
click at [288, 60] on icon at bounding box center [292, 59] width 11 height 11
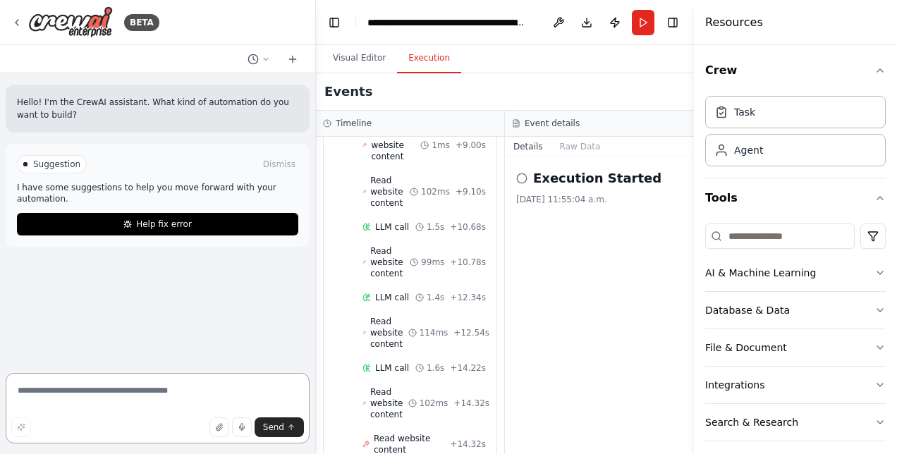
scroll to position [3638, 0]
click at [264, 60] on icon at bounding box center [265, 59] width 8 height 8
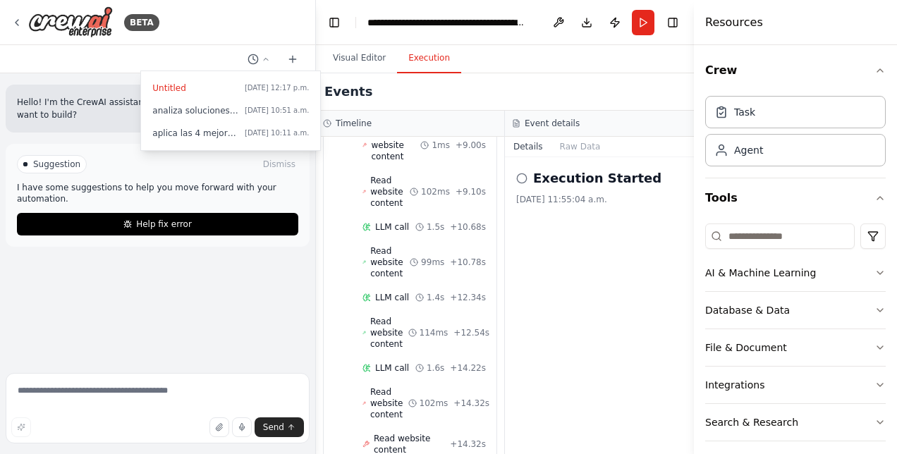
click at [99, 395] on div at bounding box center [158, 227] width 316 height 454
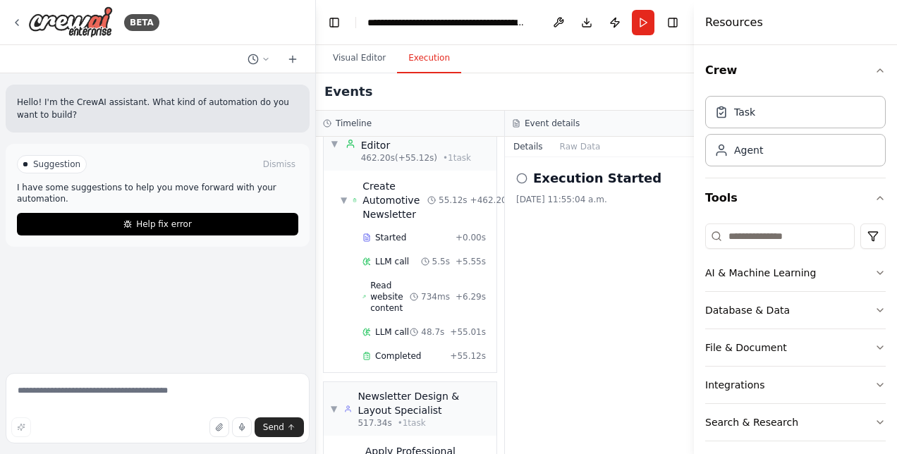
scroll to position [5753, 0]
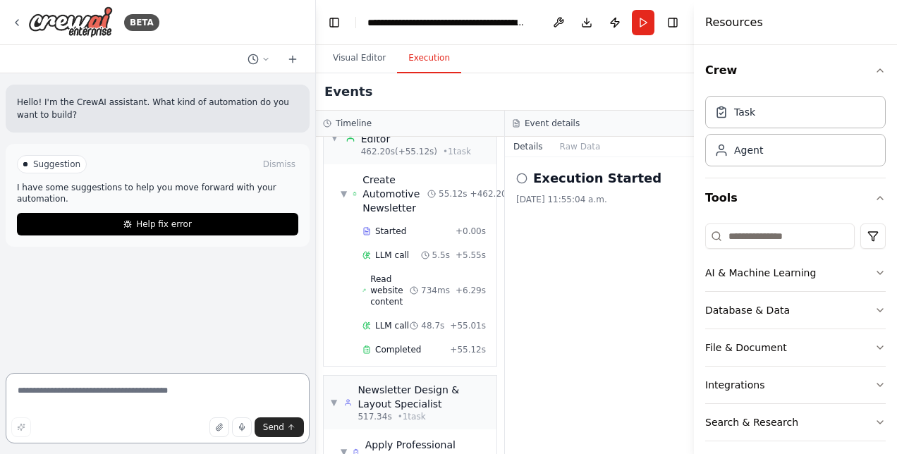
click at [85, 396] on textarea at bounding box center [158, 408] width 304 height 70
type textarea "**********"
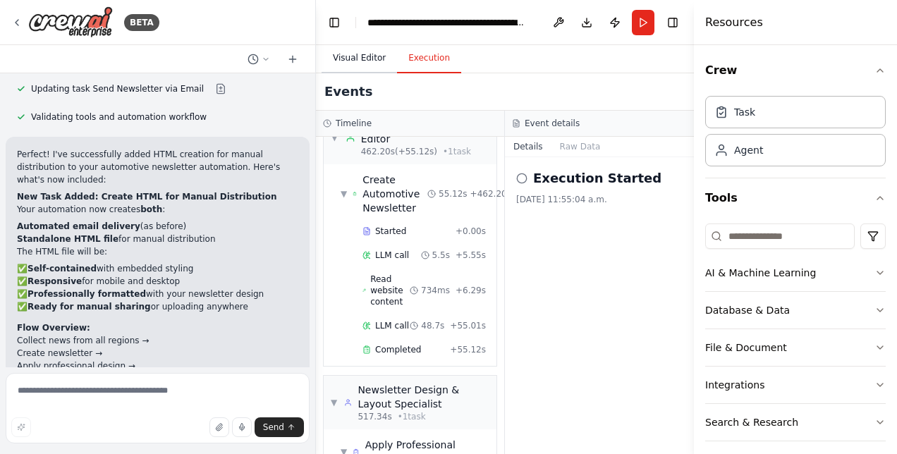
click at [352, 65] on button "Visual Editor" at bounding box center [358, 59] width 75 height 30
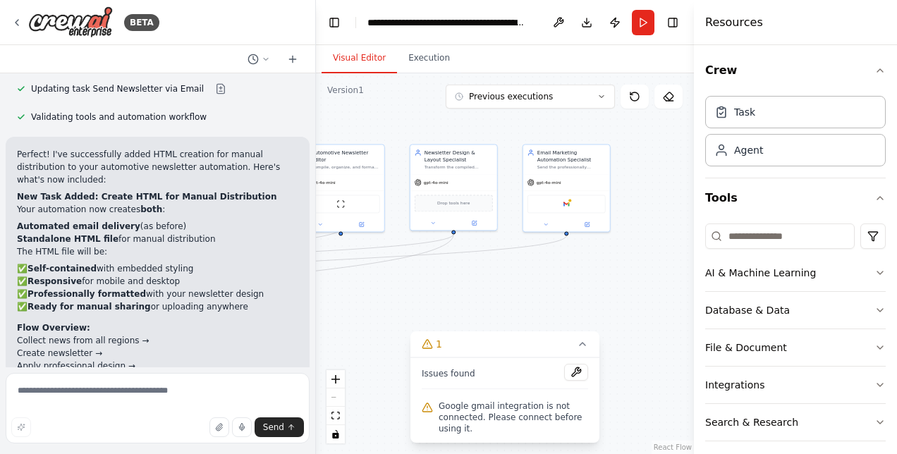
click at [434, 402] on div "Google gmail integration is not connected. Please connect before using it." at bounding box center [504, 417] width 166 height 39
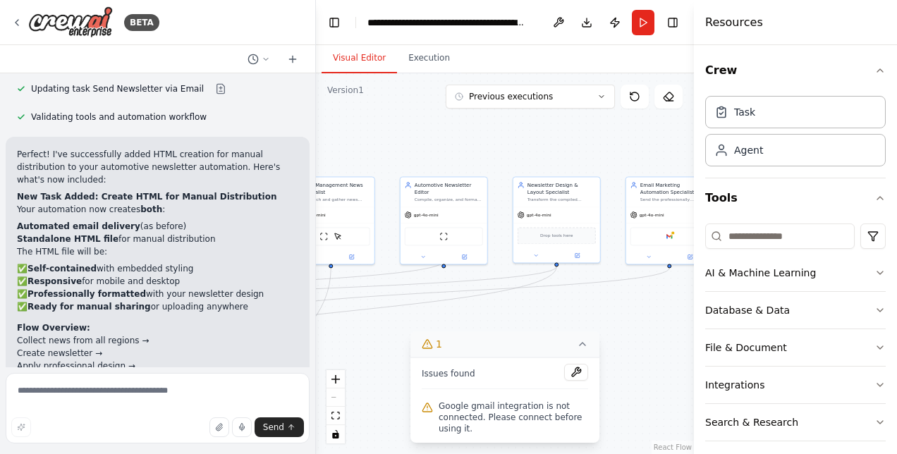
drag, startPoint x: 378, startPoint y: 295, endPoint x: 457, endPoint y: 337, distance: 88.9
click at [457, 337] on div "Version 1 Previous executions Show Tools Hide Agents .deletable-edge-delete-btn…" at bounding box center [505, 263] width 378 height 381
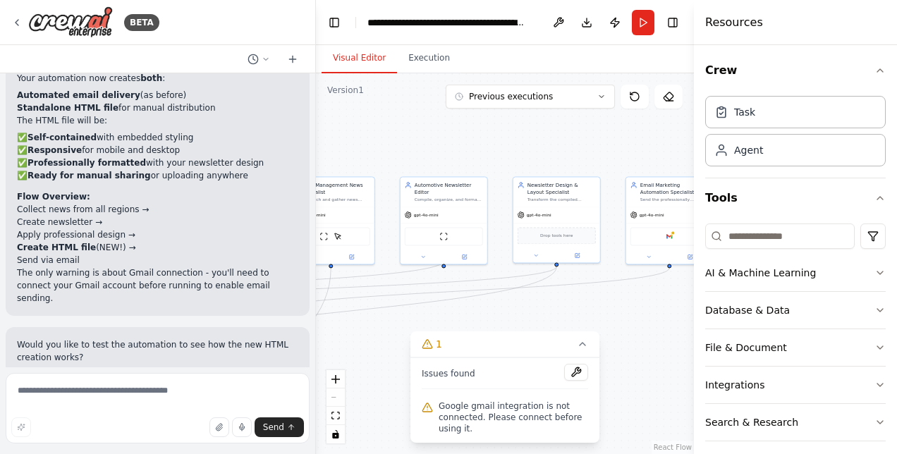
scroll to position [913, 0]
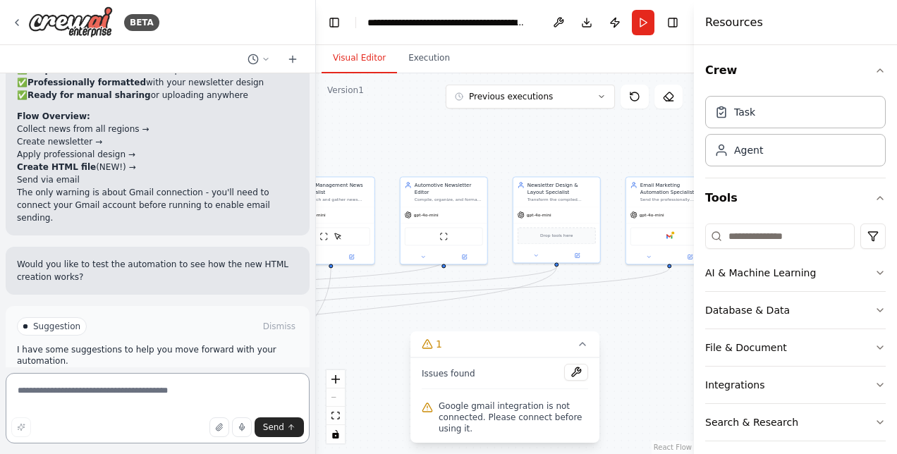
click at [129, 393] on textarea at bounding box center [158, 408] width 304 height 70
click at [58, 321] on span "Suggestion" at bounding box center [56, 326] width 47 height 11
click at [126, 375] on button "Run Automation" at bounding box center [157, 386] width 281 height 23
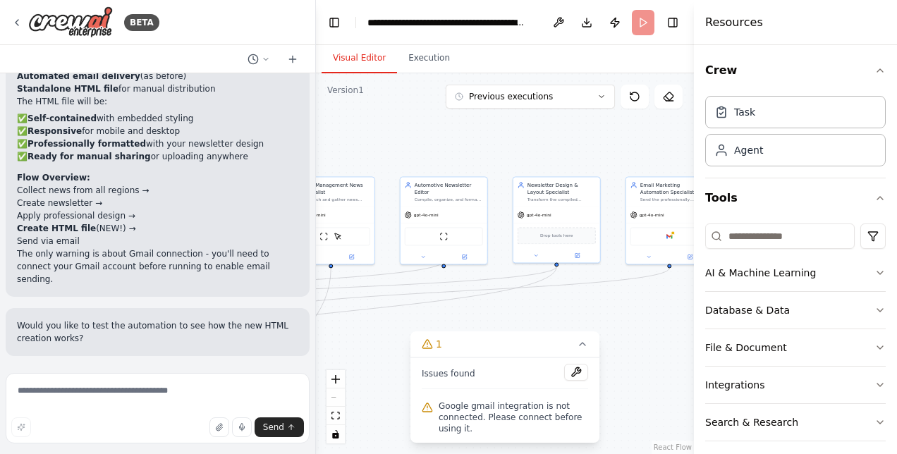
scroll to position [800, 0]
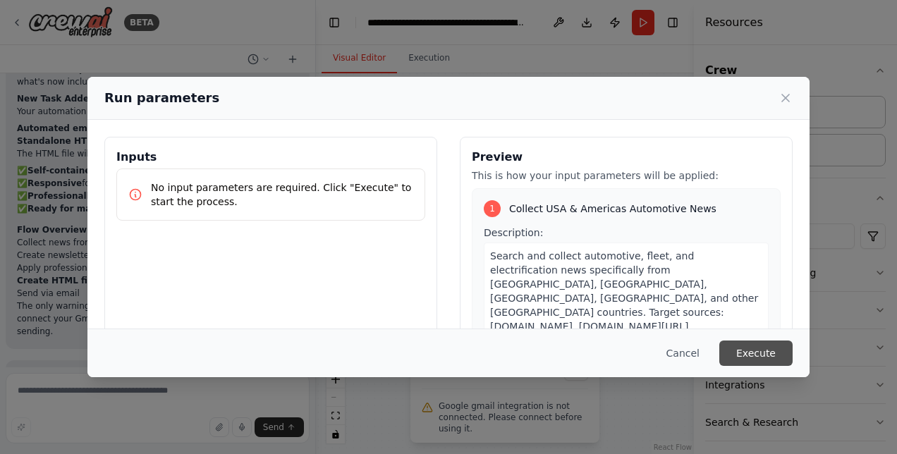
click at [730, 352] on button "Execute" at bounding box center [755, 352] width 73 height 25
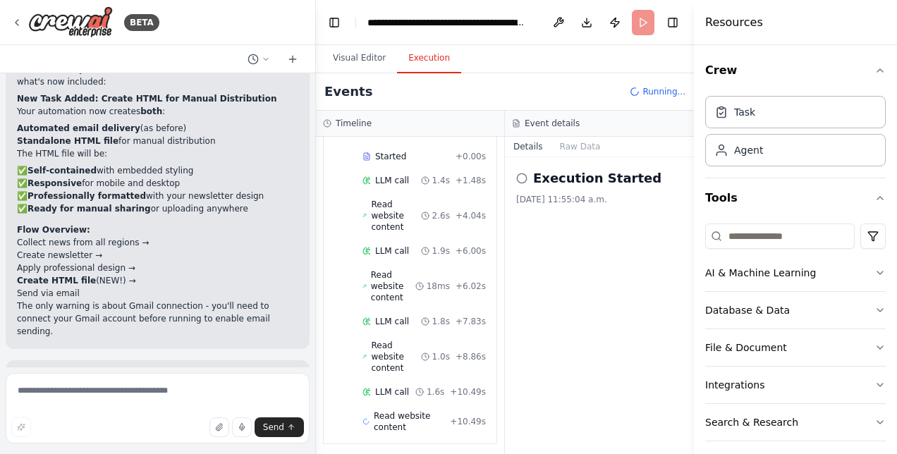
scroll to position [155, 0]
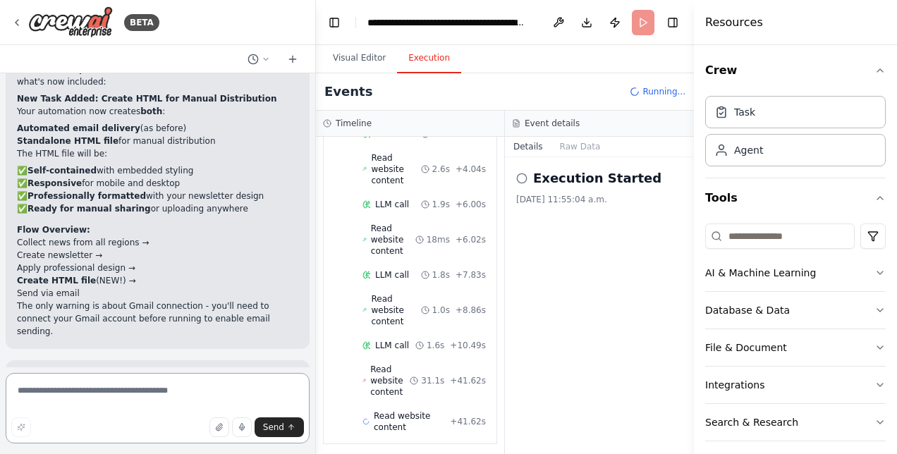
click at [117, 398] on textarea at bounding box center [158, 408] width 304 height 70
type textarea "***"
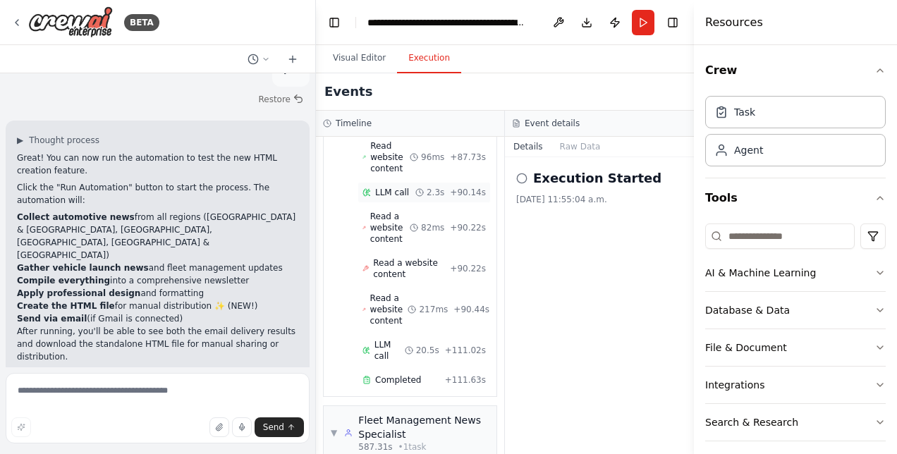
scroll to position [6615, 0]
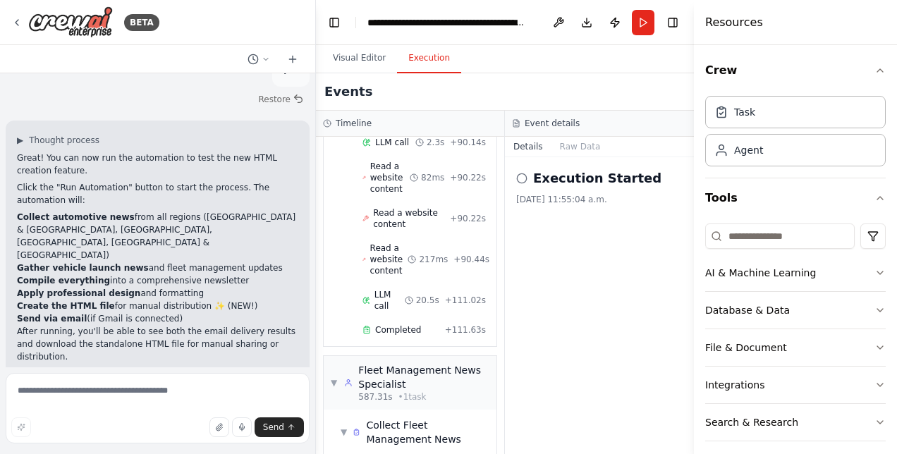
click at [554, 286] on div "Execution Started 2025-09-29, 11:55:04 a.m." at bounding box center [599, 305] width 189 height 297
click at [581, 145] on button "Raw Data" at bounding box center [580, 147] width 58 height 20
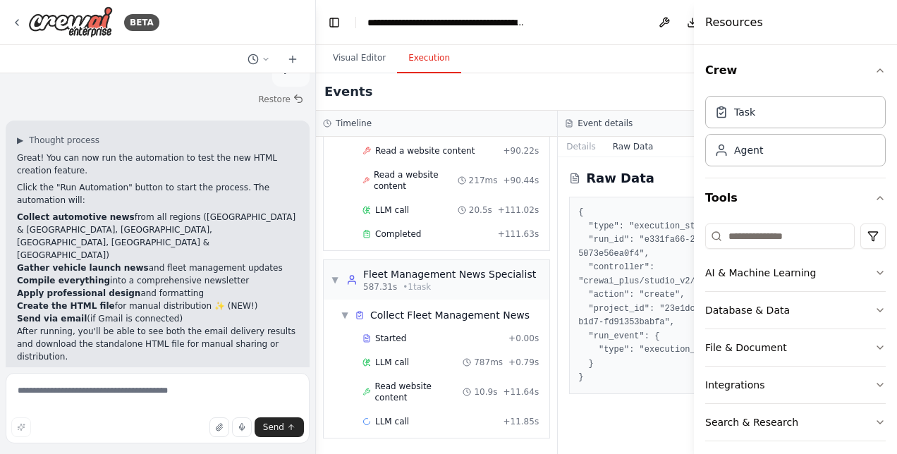
scroll to position [5708, 0]
click at [558, 149] on button "Details" at bounding box center [581, 147] width 47 height 20
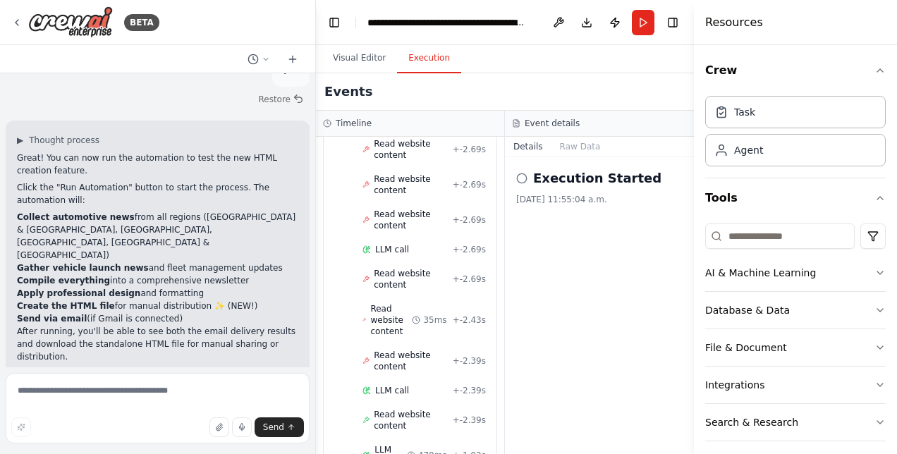
scroll to position [4924, 0]
click at [364, 61] on button "Visual Editor" at bounding box center [358, 59] width 75 height 30
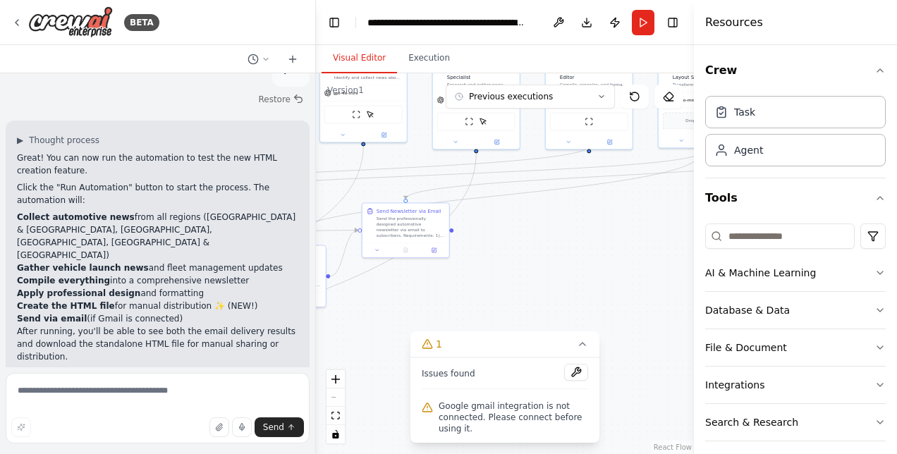
drag, startPoint x: 371, startPoint y: 337, endPoint x: 516, endPoint y: 222, distance: 185.1
click at [516, 222] on div ".deletable-edge-delete-btn { width: 20px; height: 20px; border: 0px solid #ffff…" at bounding box center [505, 263] width 378 height 381
click at [391, 311] on div ".deletable-edge-delete-btn { width: 20px; height: 20px; border: 0px solid #ffff…" at bounding box center [505, 263] width 378 height 381
click at [446, 233] on div "Send Newsletter via Email Send the professionally designed automotive newslette…" at bounding box center [406, 221] width 87 height 39
click at [437, 252] on button at bounding box center [434, 249] width 24 height 8
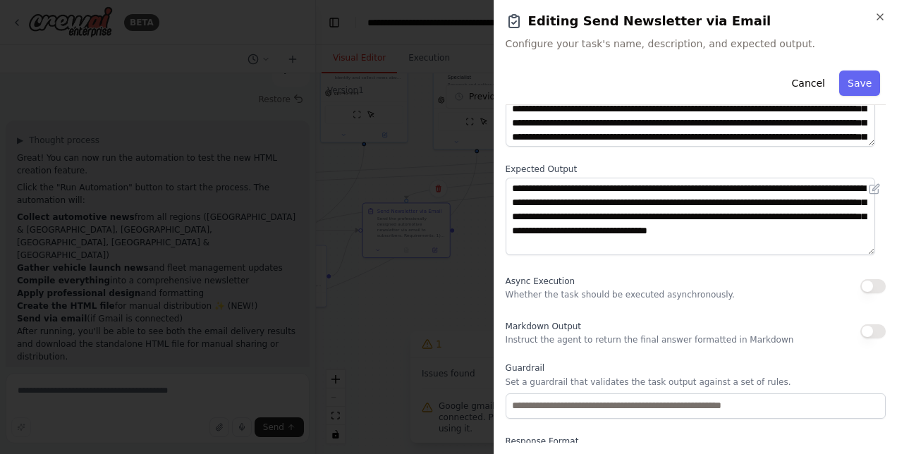
scroll to position [180, 0]
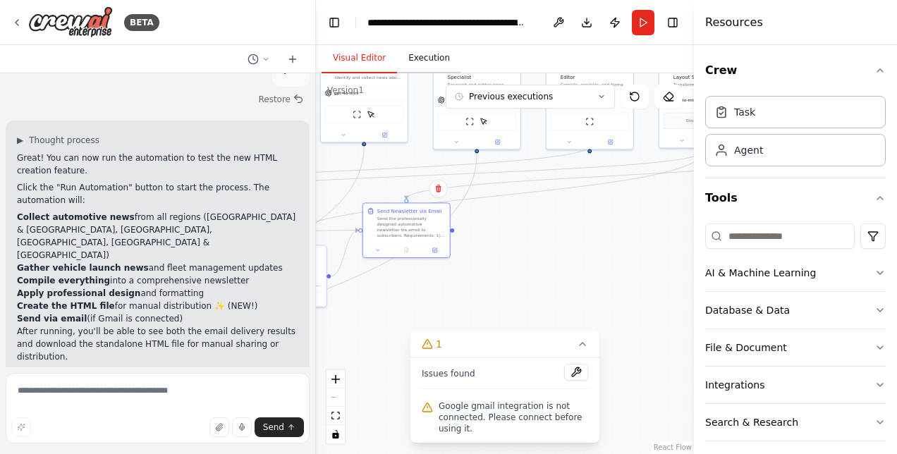
click at [424, 63] on button "Execution" at bounding box center [429, 59] width 64 height 30
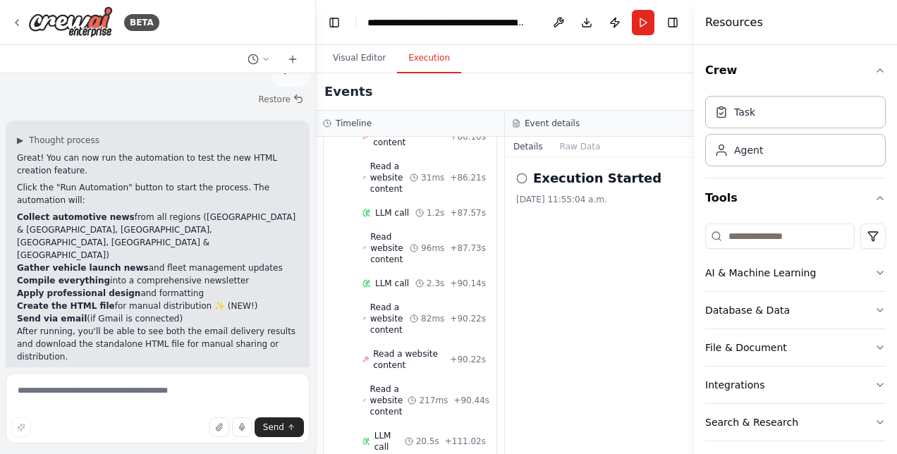
scroll to position [6615, 0]
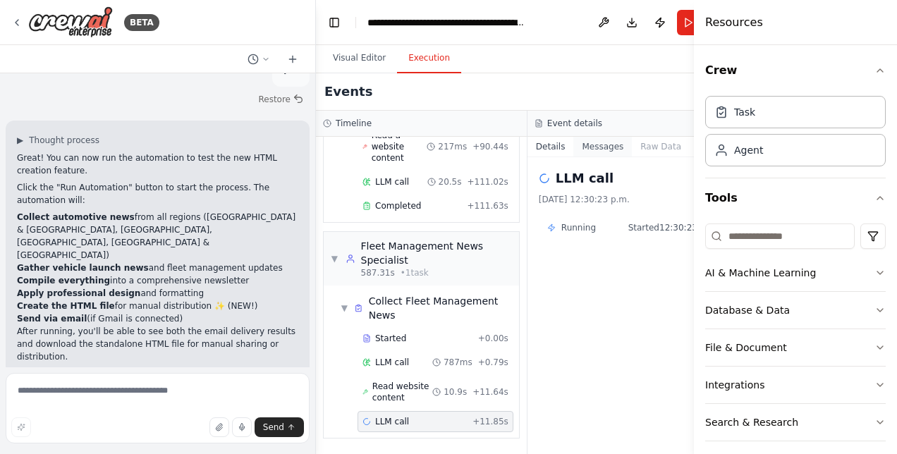
click at [584, 149] on button "Messages" at bounding box center [602, 147] width 58 height 20
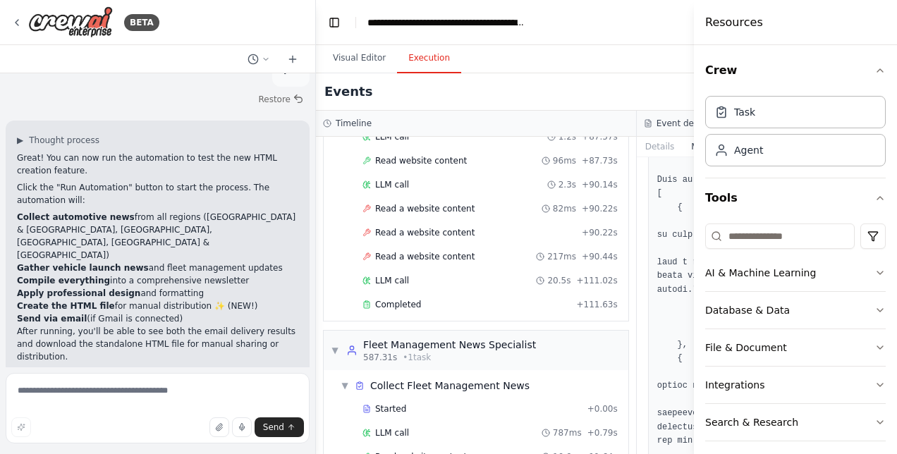
scroll to position [1339, 0]
click at [682, 142] on button "Messages" at bounding box center [711, 147] width 58 height 20
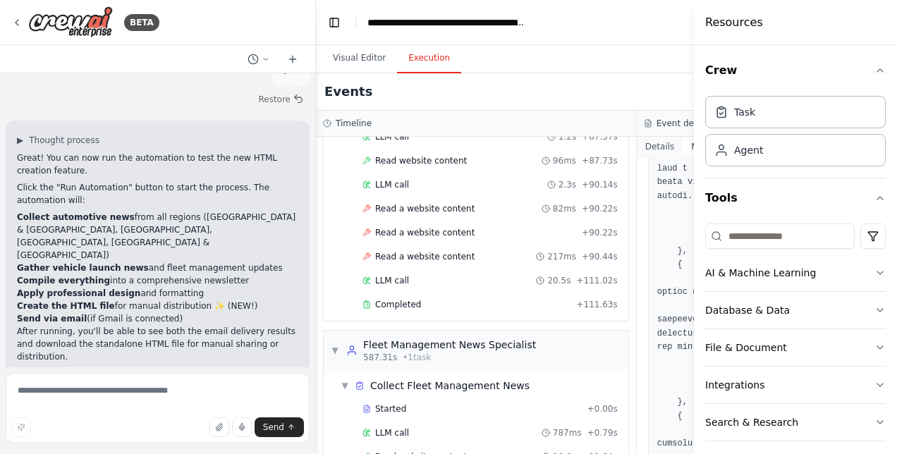
click at [636, 143] on button "Details" at bounding box center [659, 147] width 47 height 20
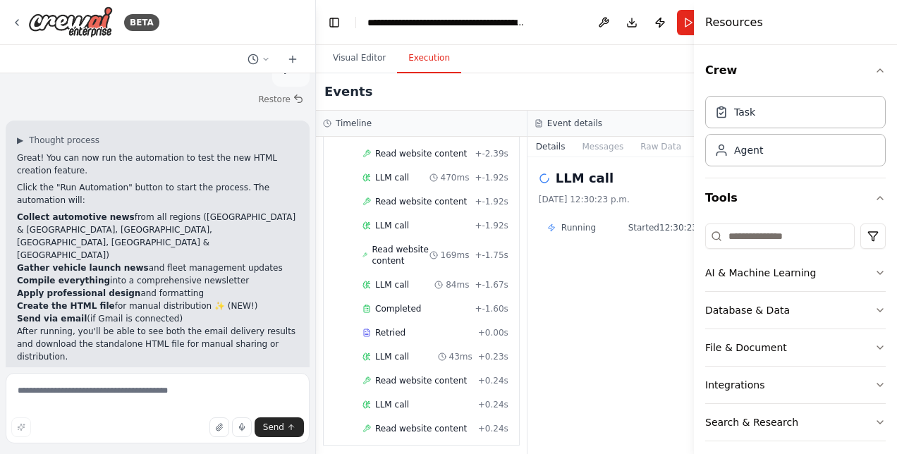
scroll to position [6615, 0]
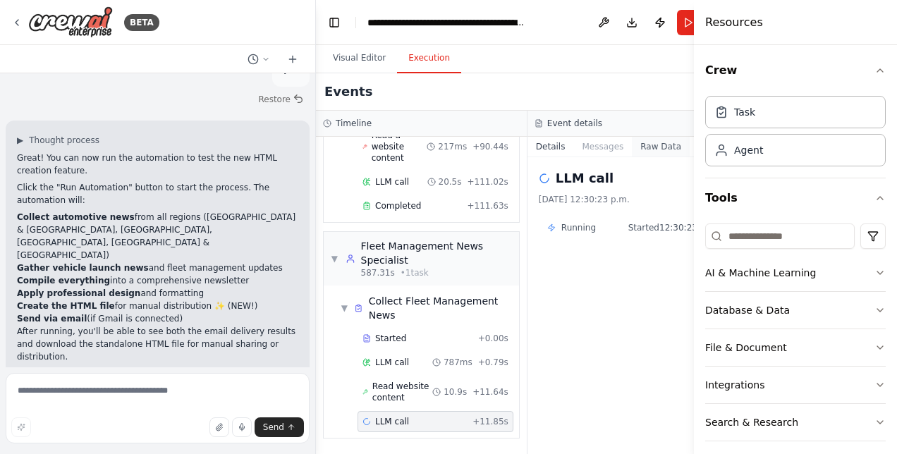
click at [632, 148] on button "Raw Data" at bounding box center [661, 147] width 58 height 20
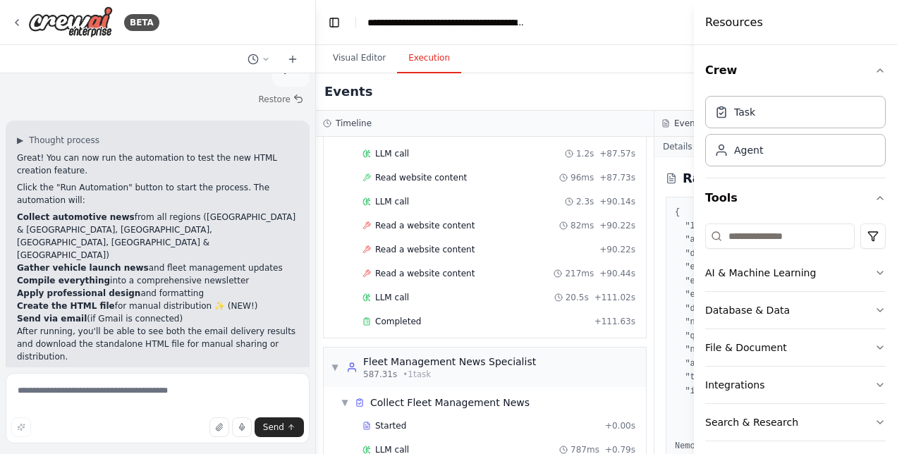
click at [654, 142] on button "Details" at bounding box center [677, 147] width 47 height 20
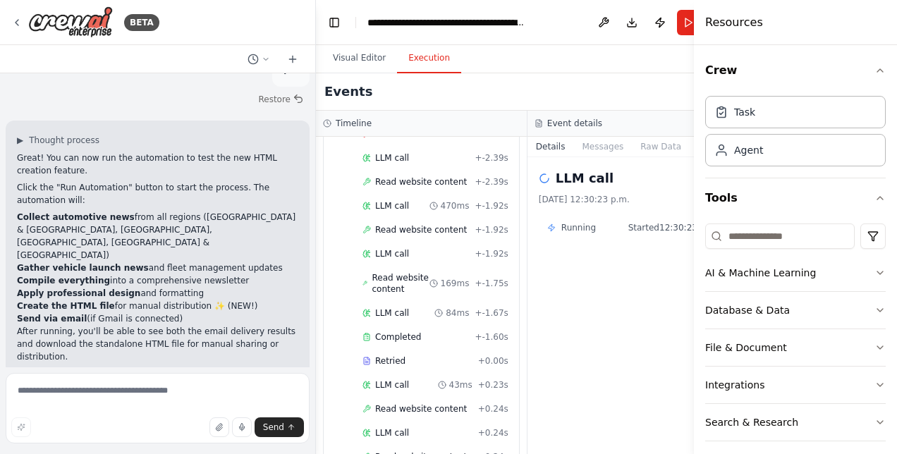
scroll to position [6615, 0]
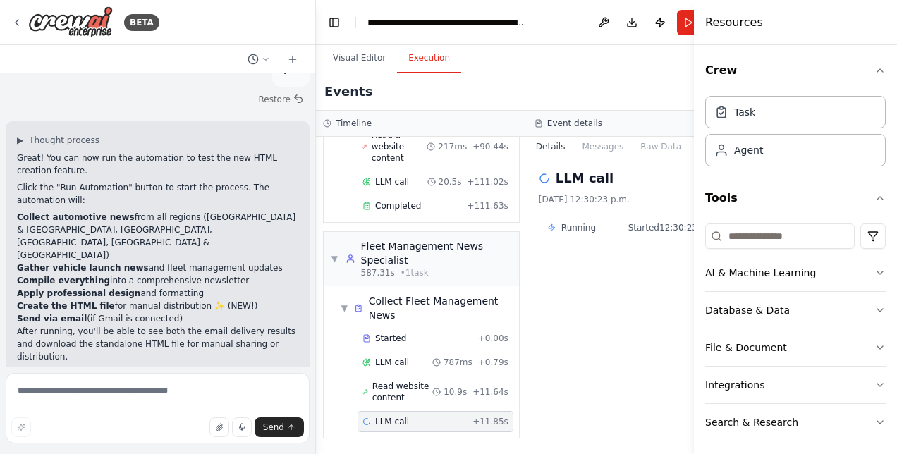
click at [538, 176] on icon at bounding box center [544, 179] width 12 height 12
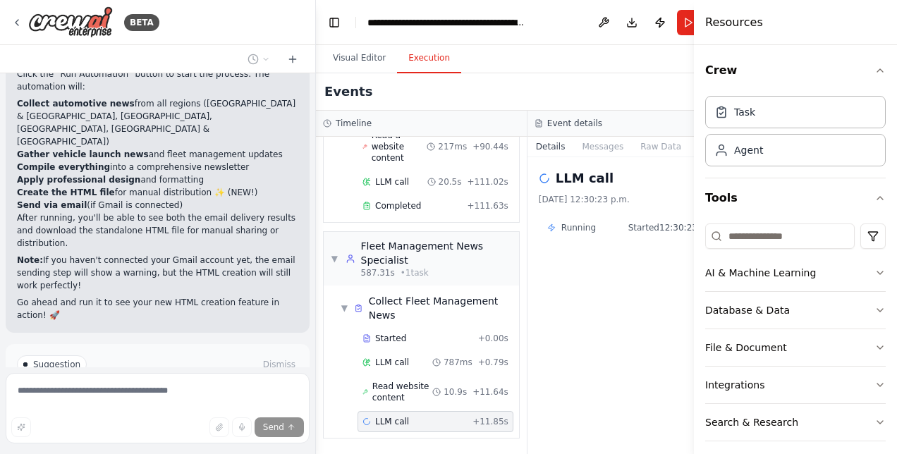
scroll to position [1326, 0]
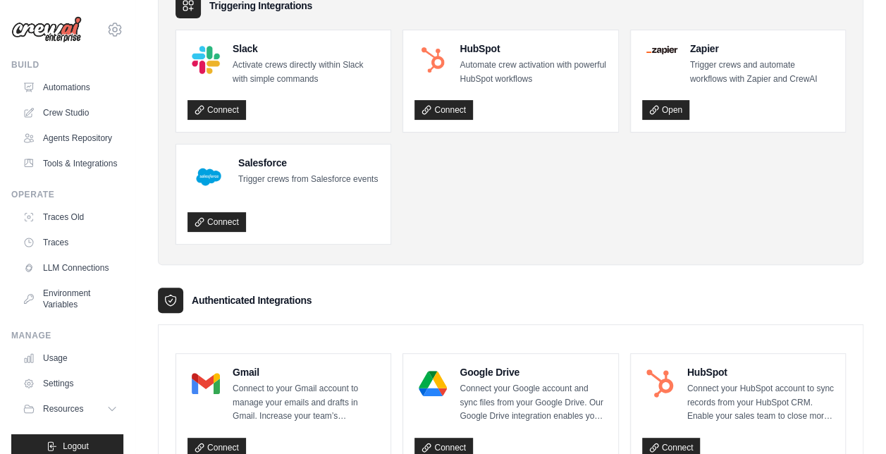
scroll to position [352, 0]
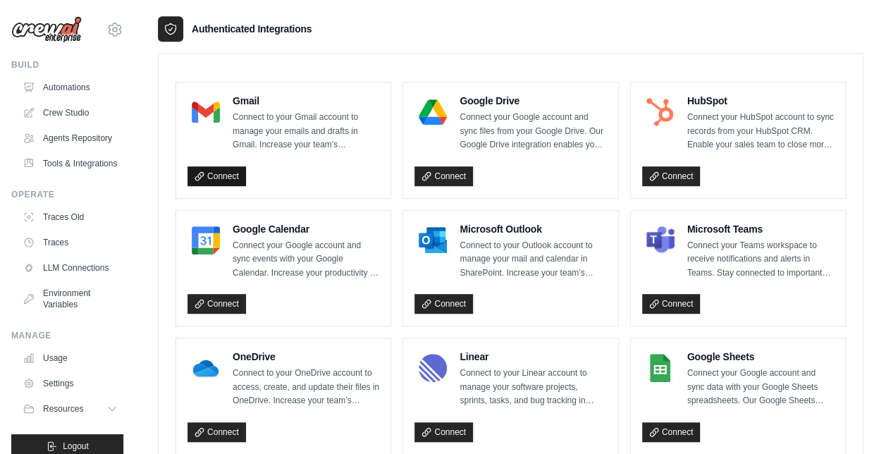
click at [210, 174] on link "Connect" at bounding box center [216, 176] width 58 height 20
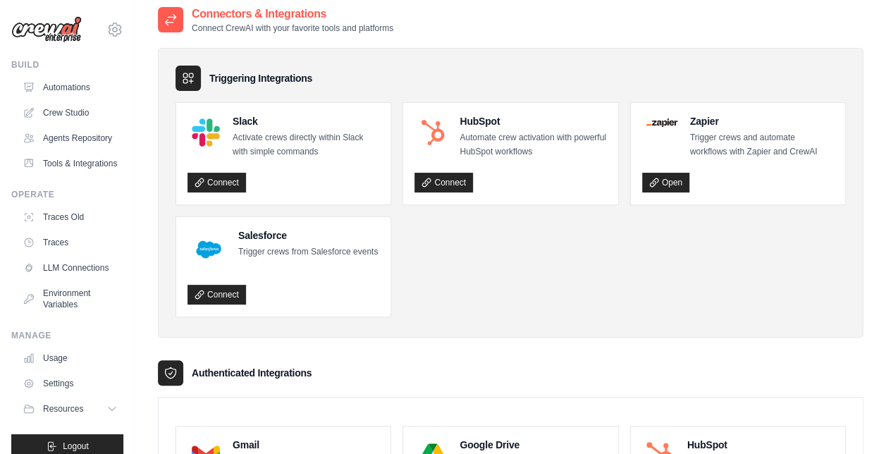
scroll to position [0, 0]
